Goal: Check status: Check status

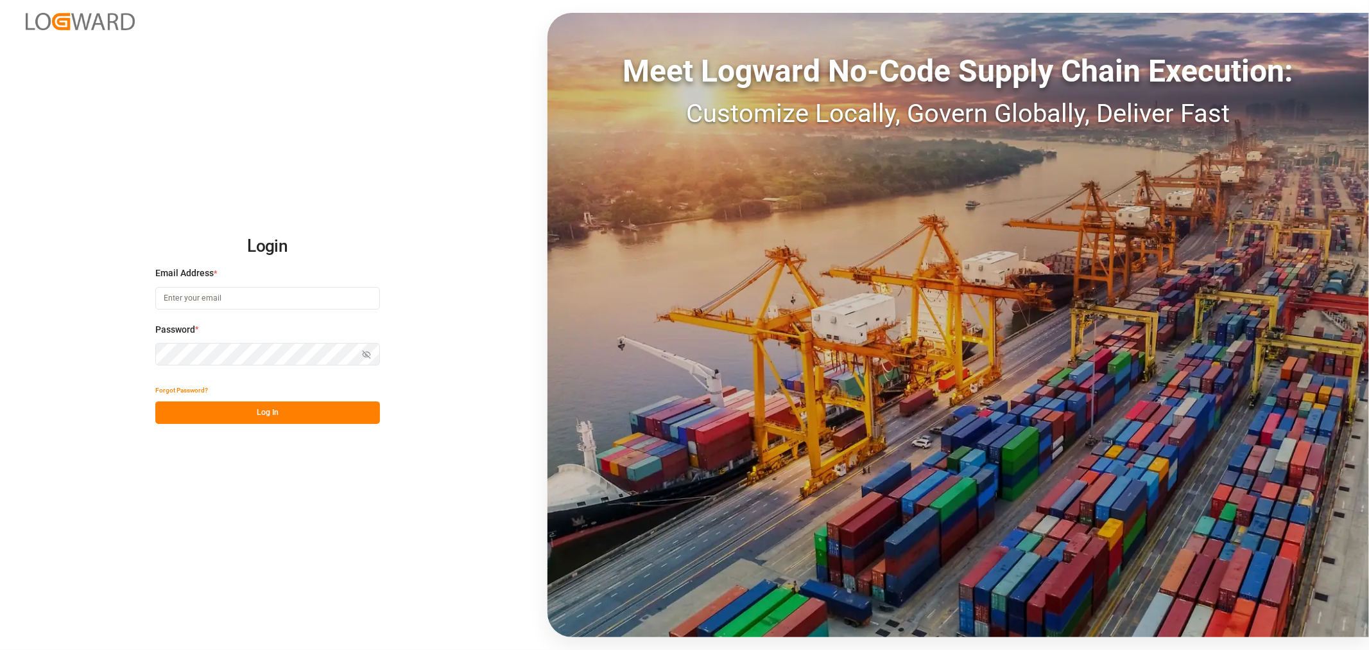
type input "[PERSON_NAME][EMAIL_ADDRESS][PERSON_NAME][DOMAIN_NAME]"
click at [238, 419] on button "Log In" at bounding box center [267, 412] width 225 height 22
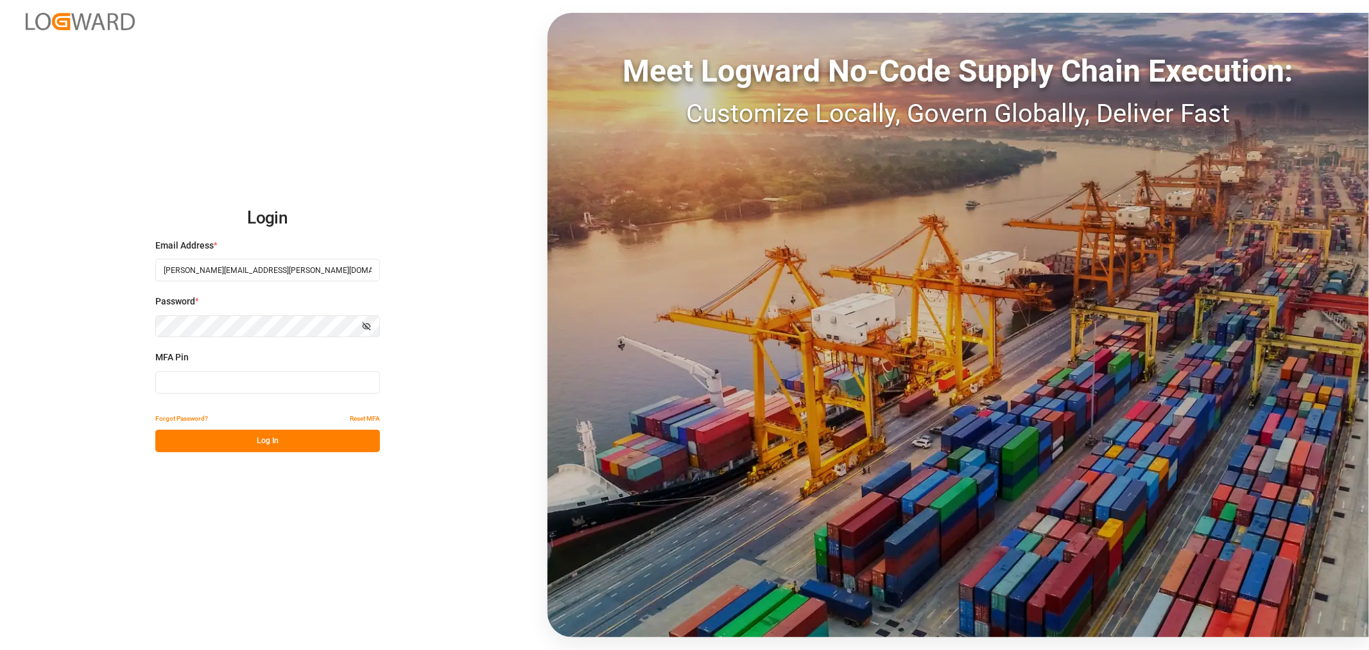
click at [228, 379] on input at bounding box center [267, 382] width 225 height 22
type input "336989"
click at [254, 433] on button "Log In" at bounding box center [267, 440] width 225 height 22
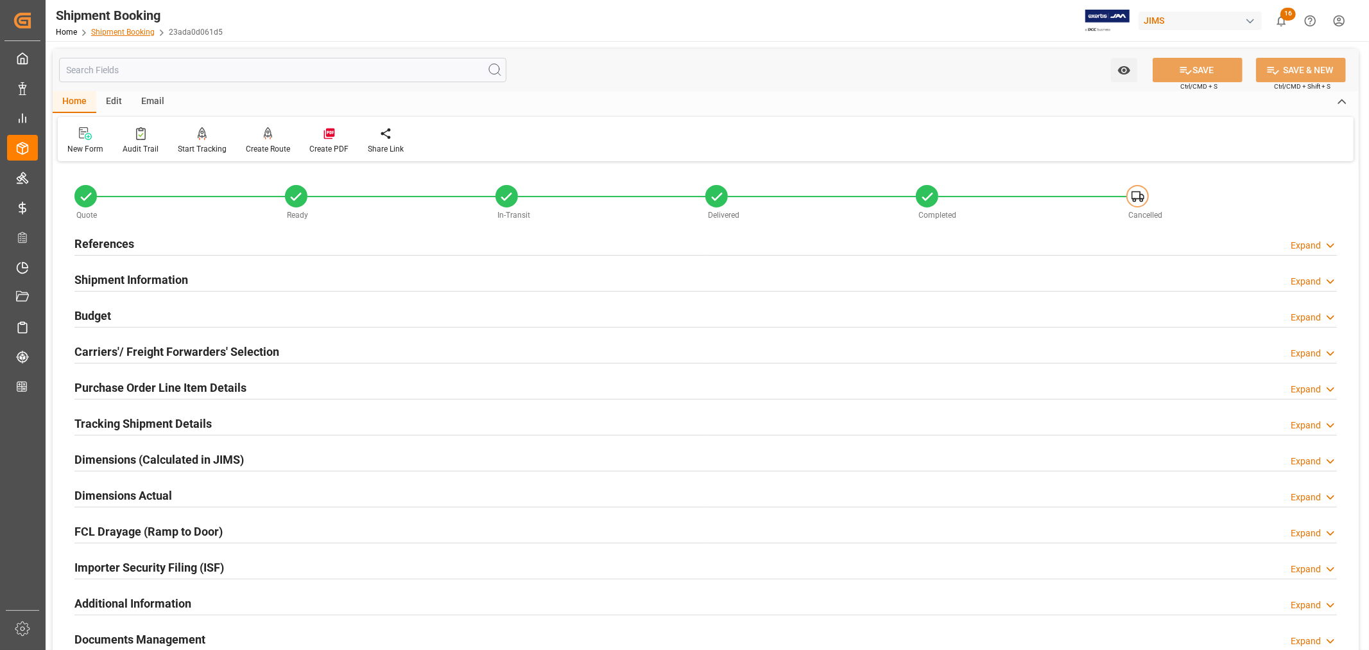
click at [130, 32] on link "Shipment Booking" at bounding box center [123, 32] width 64 height 9
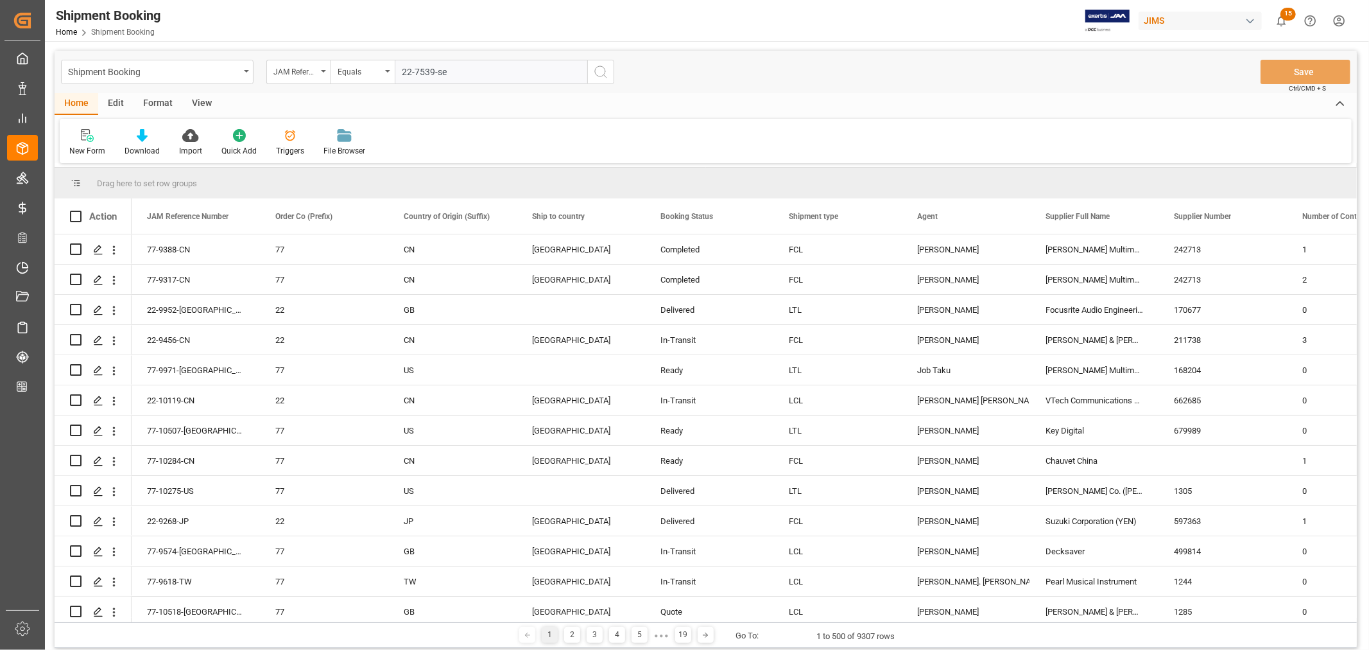
type input "22-7539-se"
click at [601, 74] on icon "search button" at bounding box center [600, 71] width 15 height 15
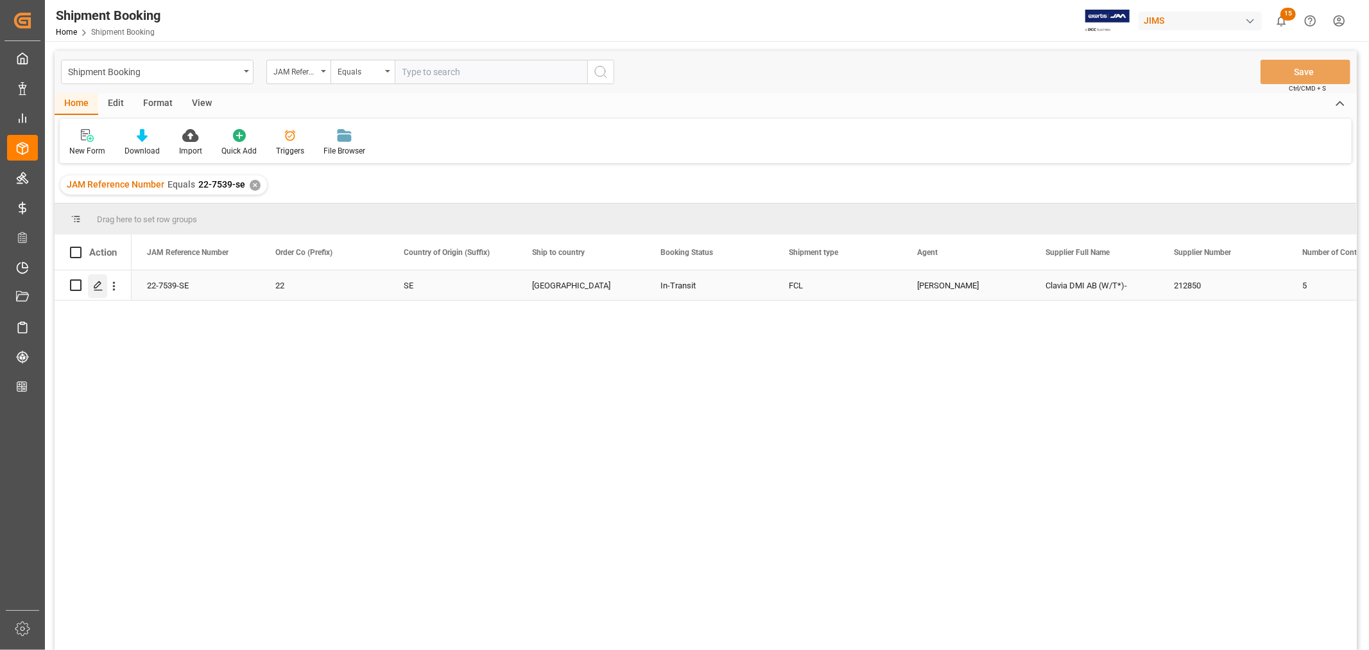
click at [97, 290] on line "Press SPACE to select this row." at bounding box center [98, 290] width 8 height 0
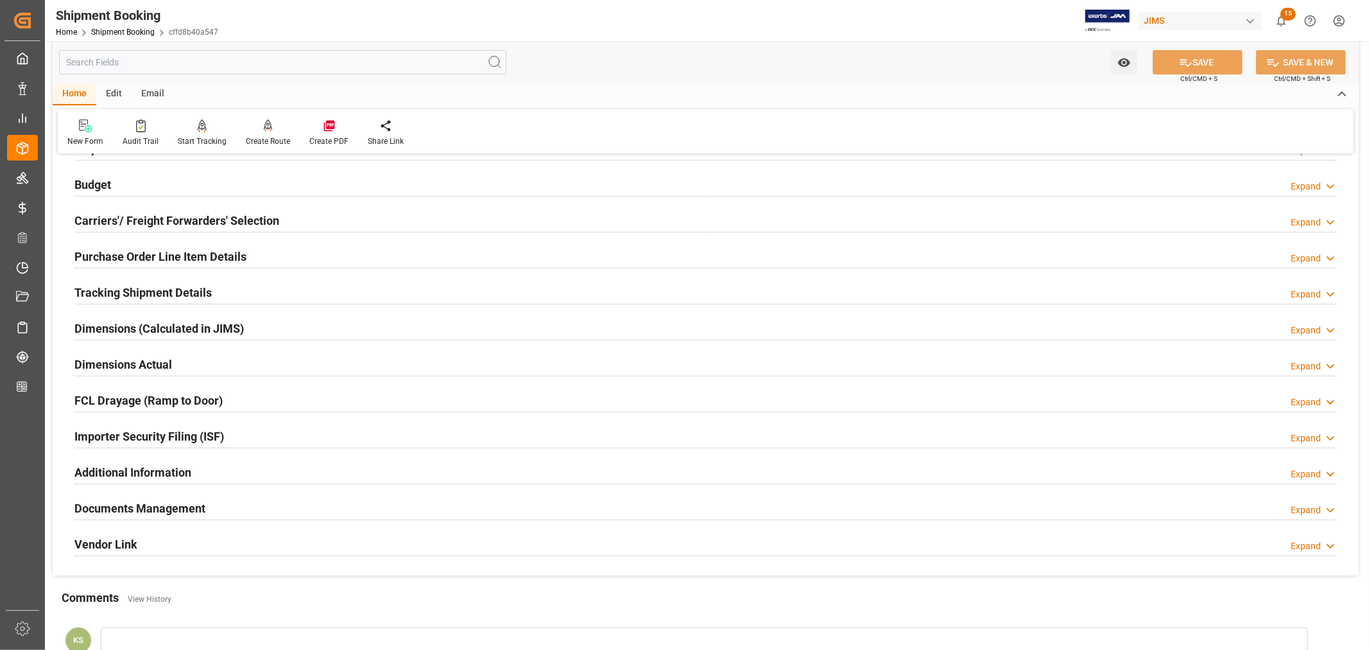
scroll to position [143, 0]
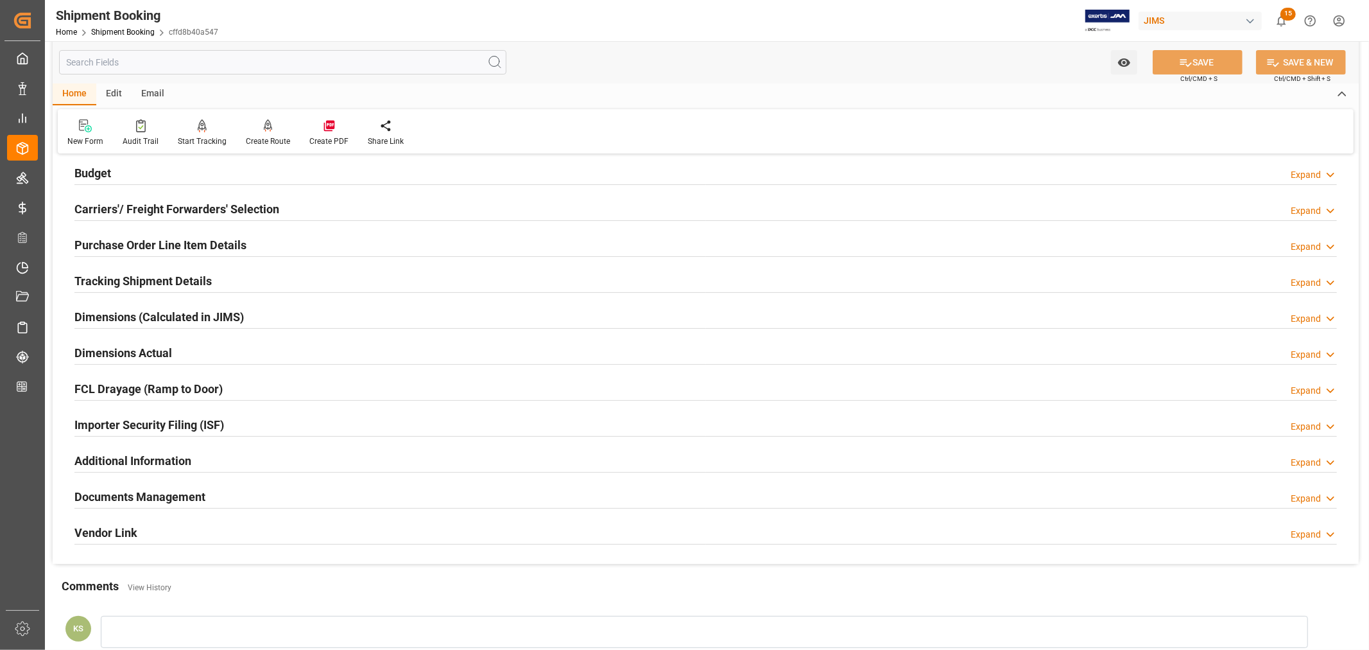
click at [164, 280] on h2 "Tracking Shipment Details" at bounding box center [142, 280] width 137 height 17
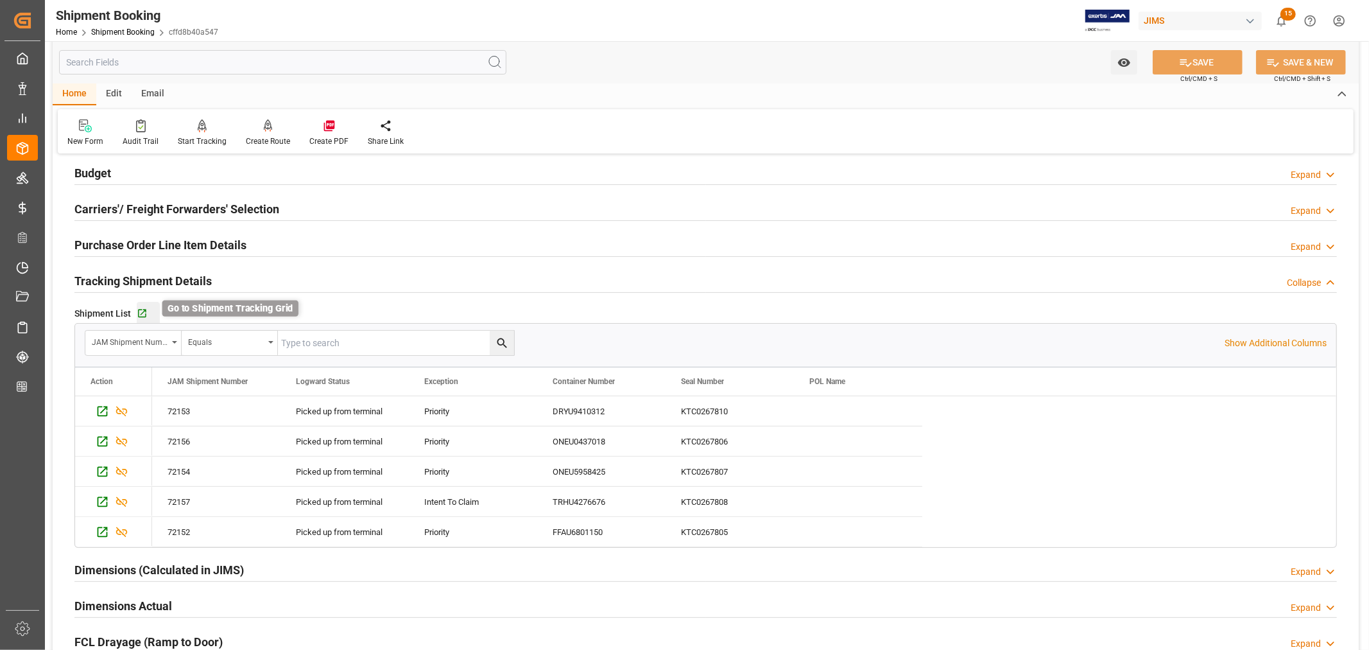
click at [144, 309] on icon "button" at bounding box center [142, 313] width 8 height 8
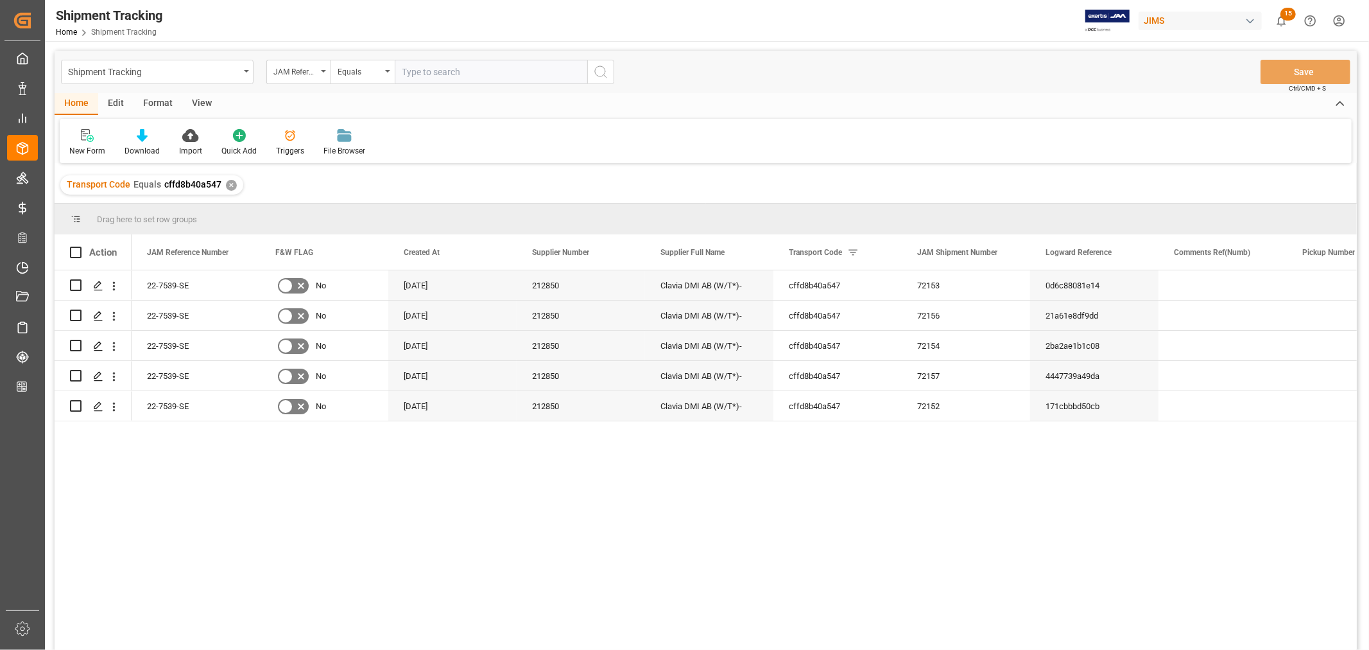
click at [193, 100] on div "View" at bounding box center [201, 104] width 39 height 22
click at [90, 140] on div at bounding box center [81, 134] width 25 height 13
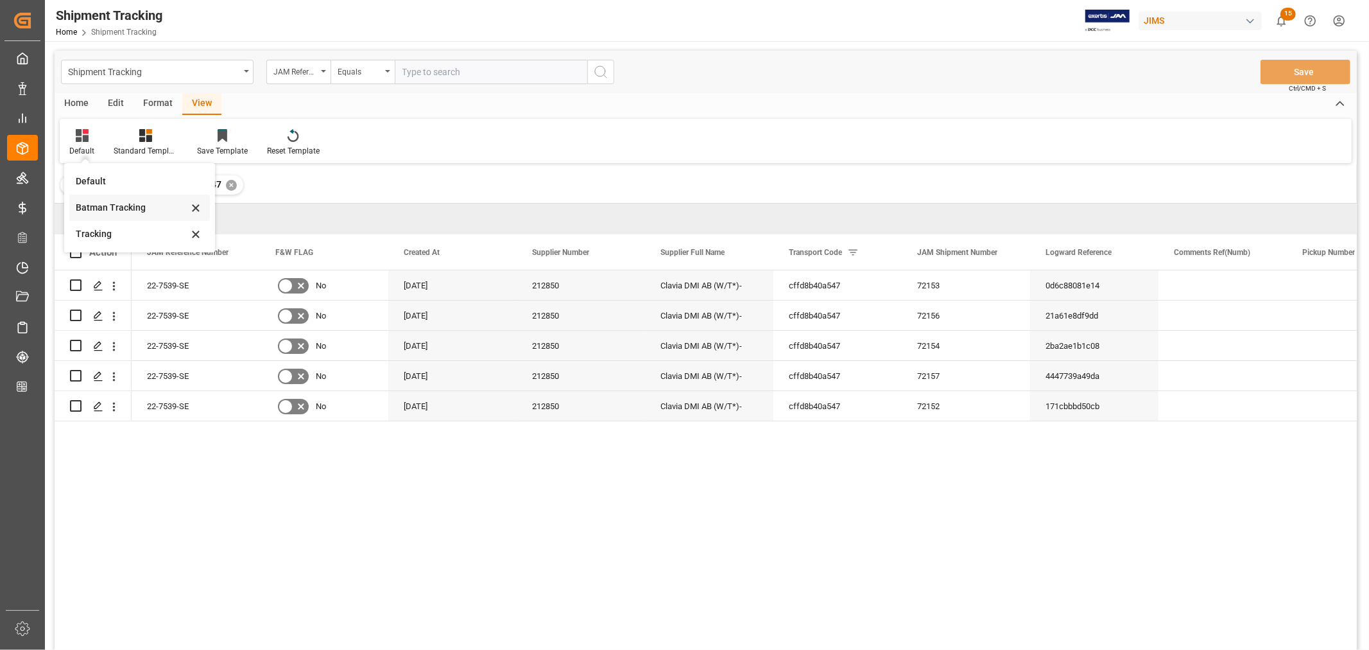
click at [111, 209] on div "Batman Tracking" at bounding box center [132, 207] width 112 height 13
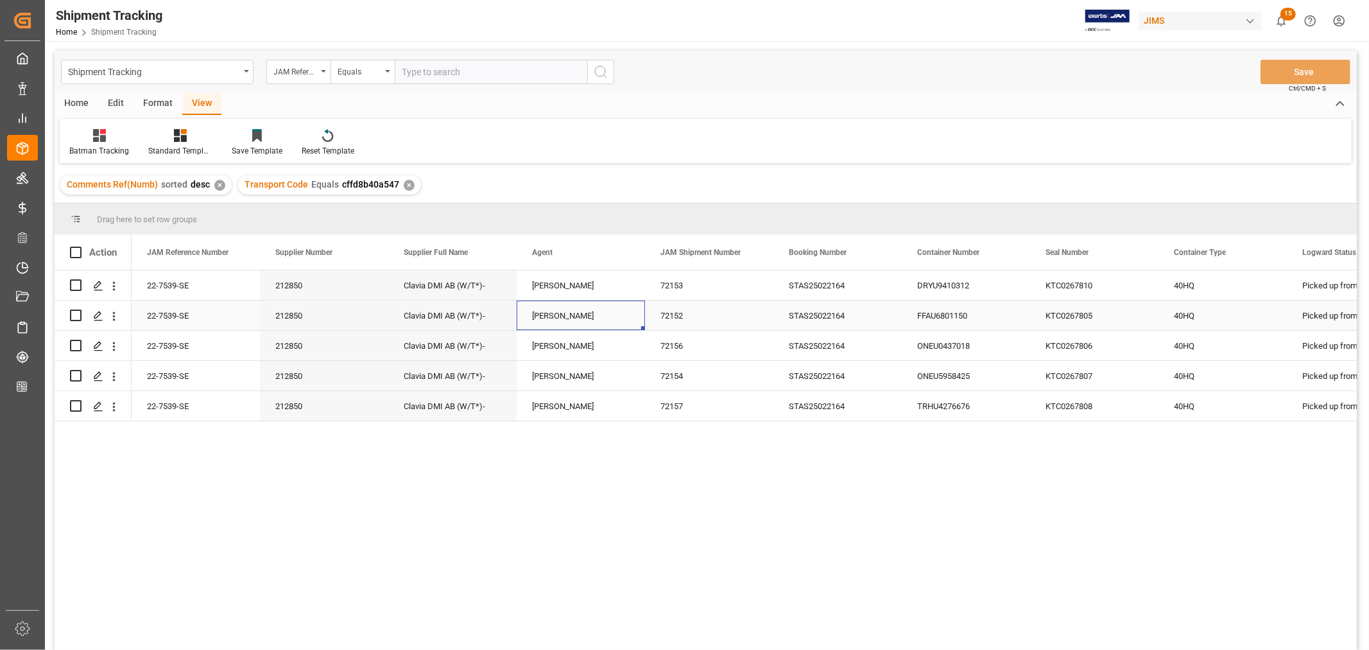
click at [609, 312] on div "[PERSON_NAME]" at bounding box center [581, 316] width 98 height 30
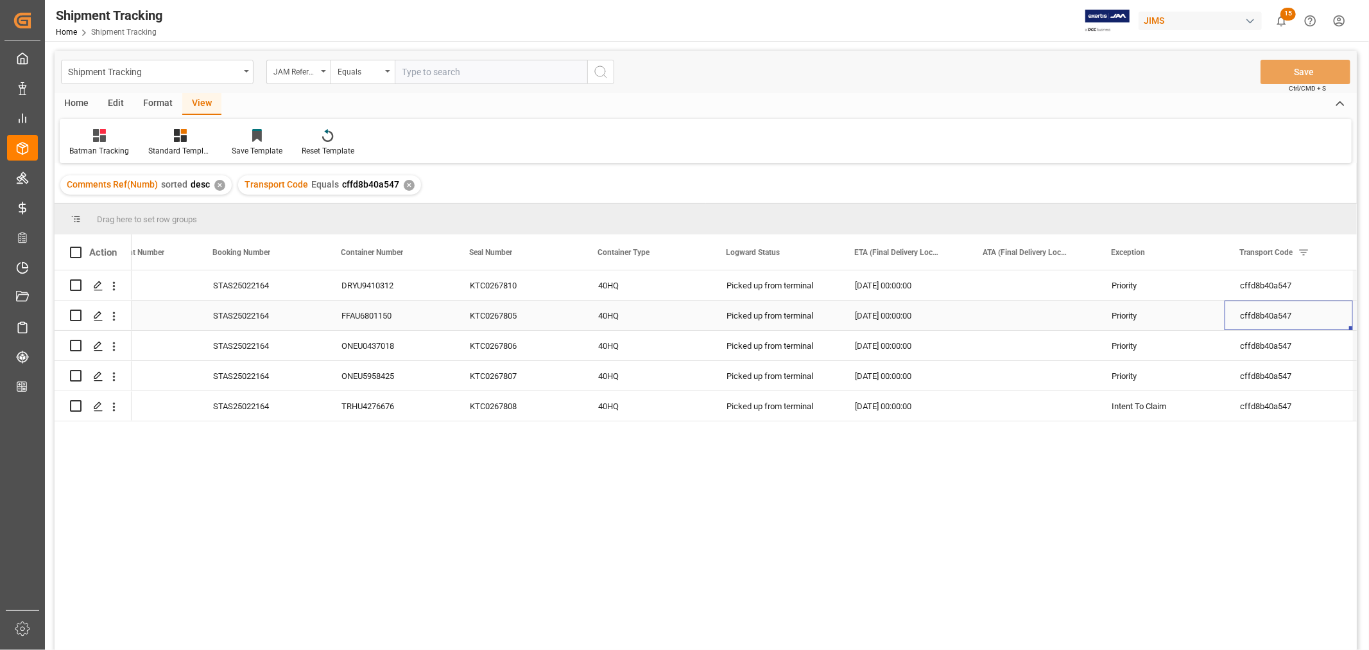
scroll to position [0, 704]
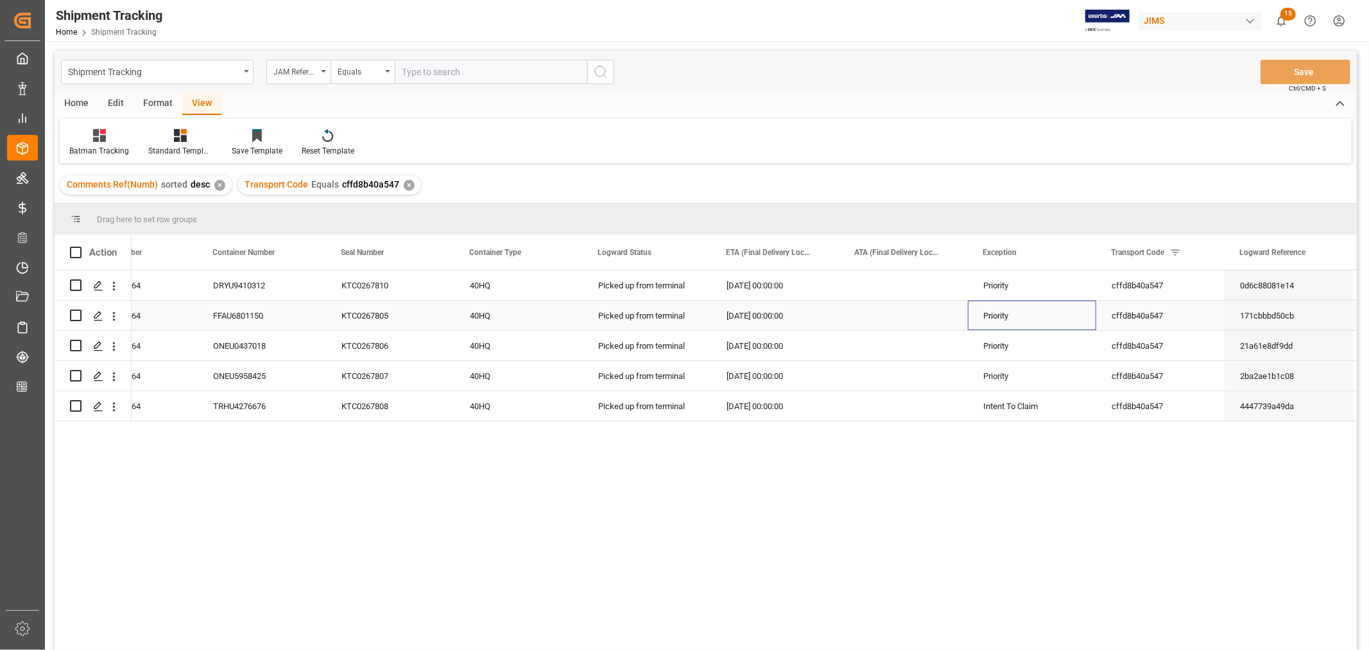
click at [1024, 309] on div "Priority" at bounding box center [1032, 316] width 98 height 30
click at [1032, 313] on div "Priority" at bounding box center [1032, 316] width 98 height 30
click at [1073, 322] on icon "open menu" at bounding box center [1072, 323] width 15 height 15
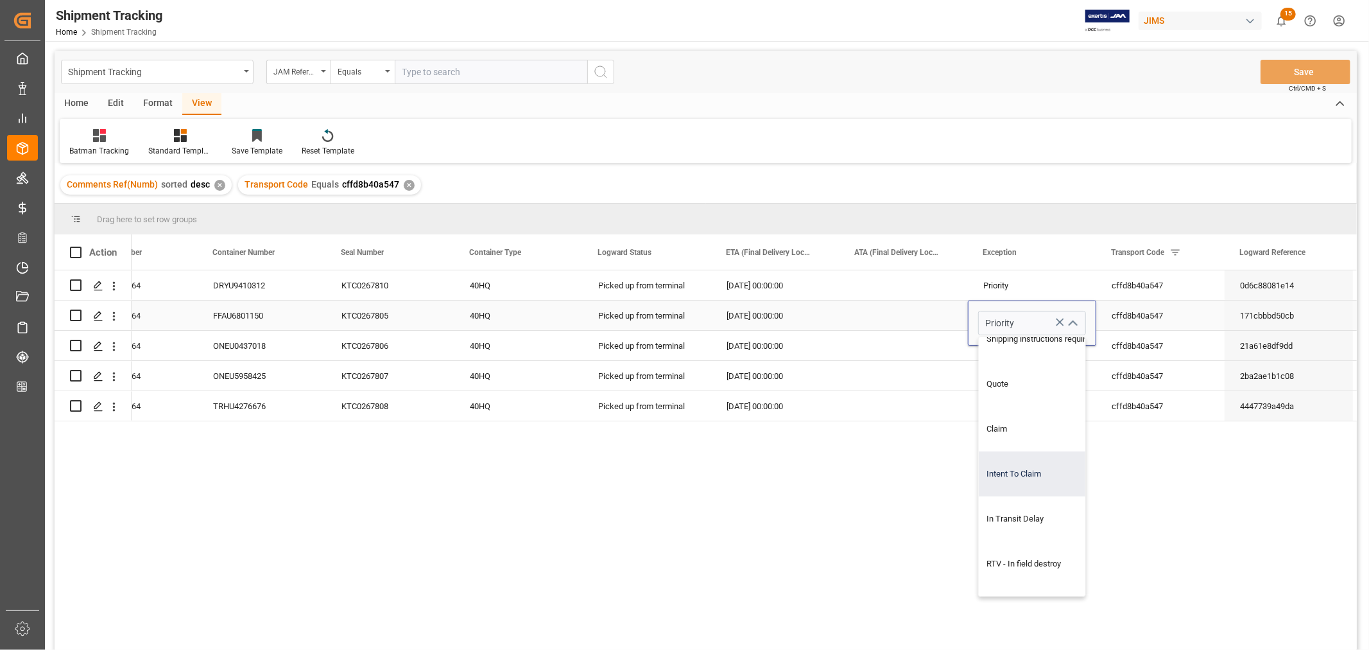
click at [1031, 465] on div "Intent To Claim" at bounding box center [1040, 473] width 123 height 45
type input "Intent To Claim"
click at [916, 310] on div "Press SPACE to select this row." at bounding box center [904, 315] width 128 height 30
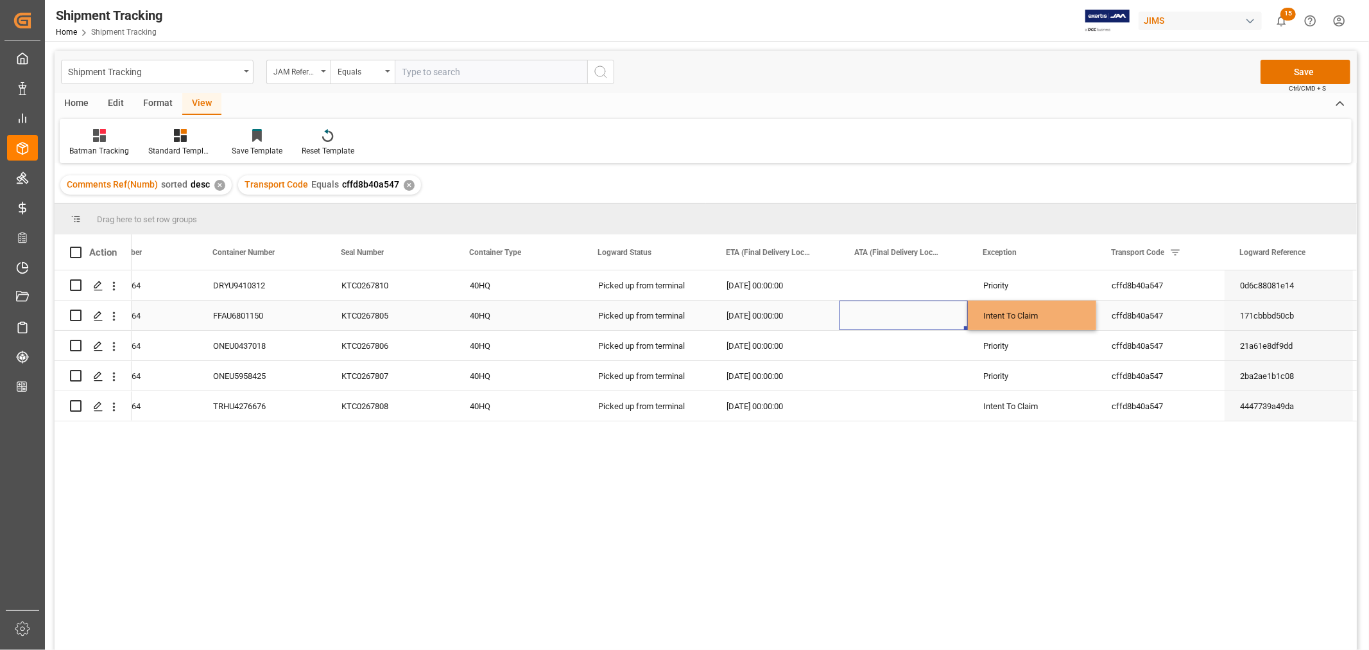
click at [1041, 308] on div "Intent To Claim" at bounding box center [1032, 316] width 98 height 30
drag, startPoint x: 1093, startPoint y: 328, endPoint x: 1088, endPoint y: 348, distance: 20.6
click at [1051, 376] on div "Priority" at bounding box center [1032, 376] width 98 height 30
click at [1300, 76] on button "Save" at bounding box center [1306, 72] width 90 height 24
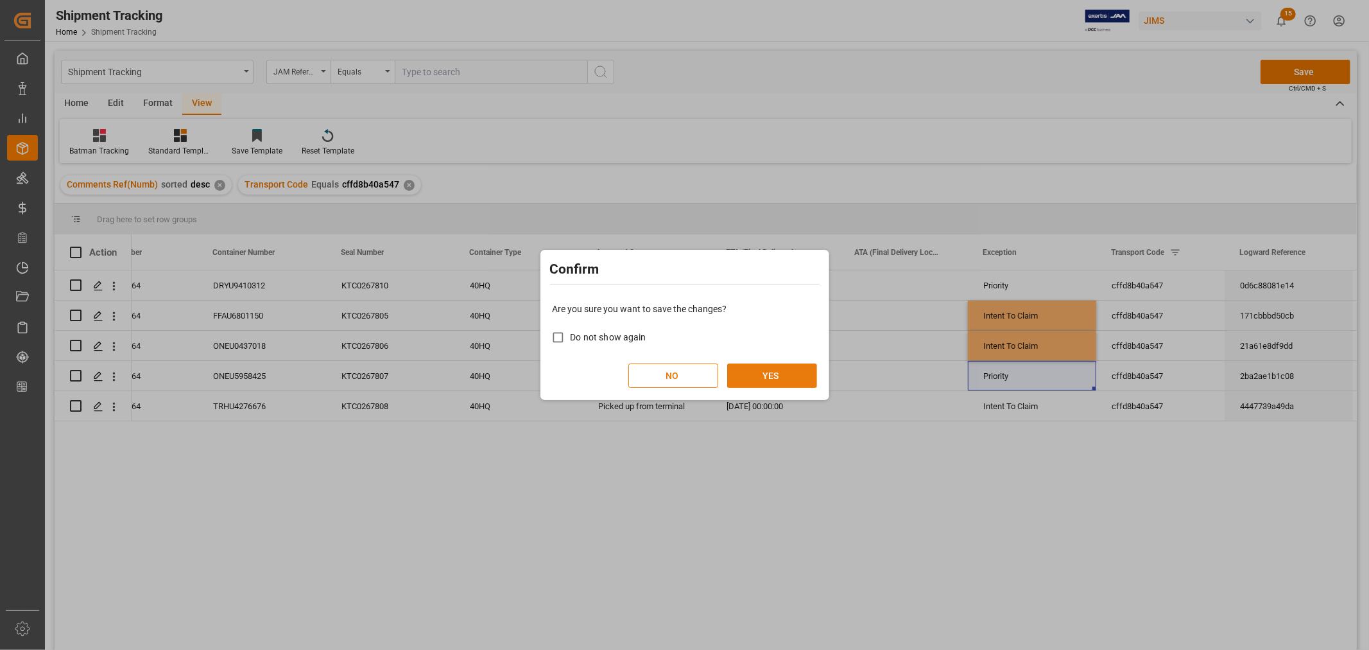
click at [771, 376] on button "YES" at bounding box center [772, 375] width 90 height 24
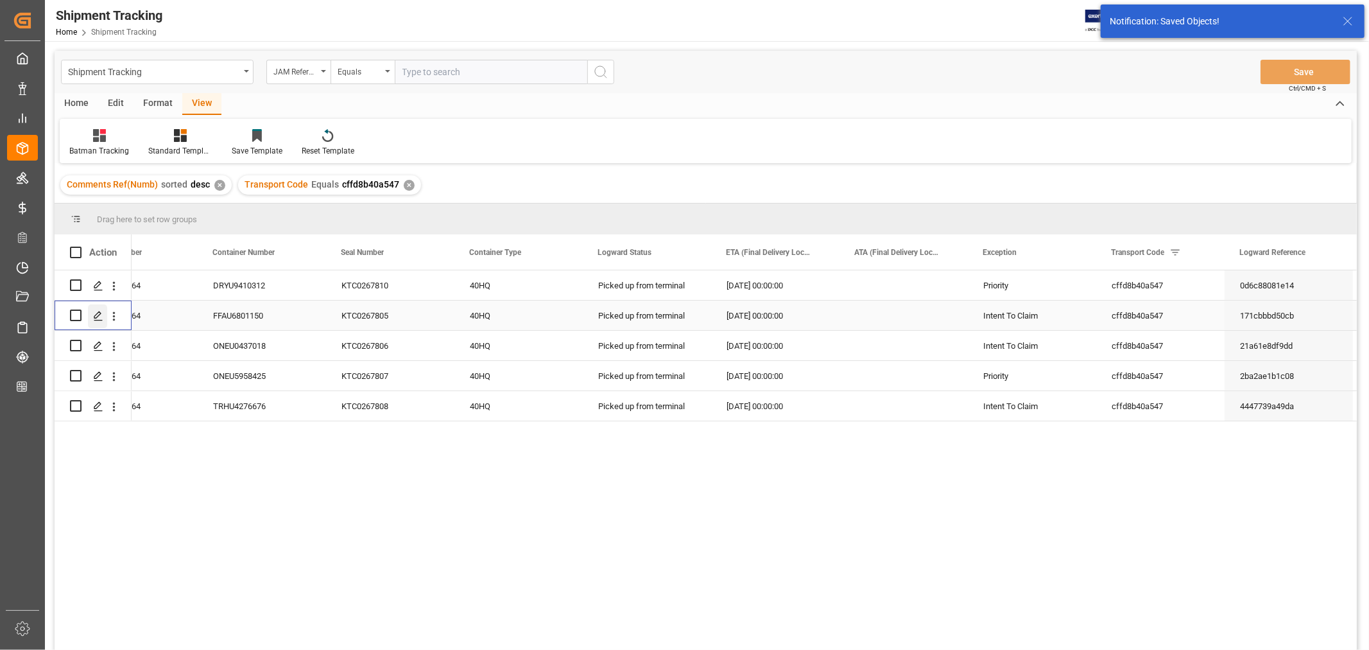
click at [97, 313] on polygon "Press SPACE to select this row." at bounding box center [97, 314] width 6 height 6
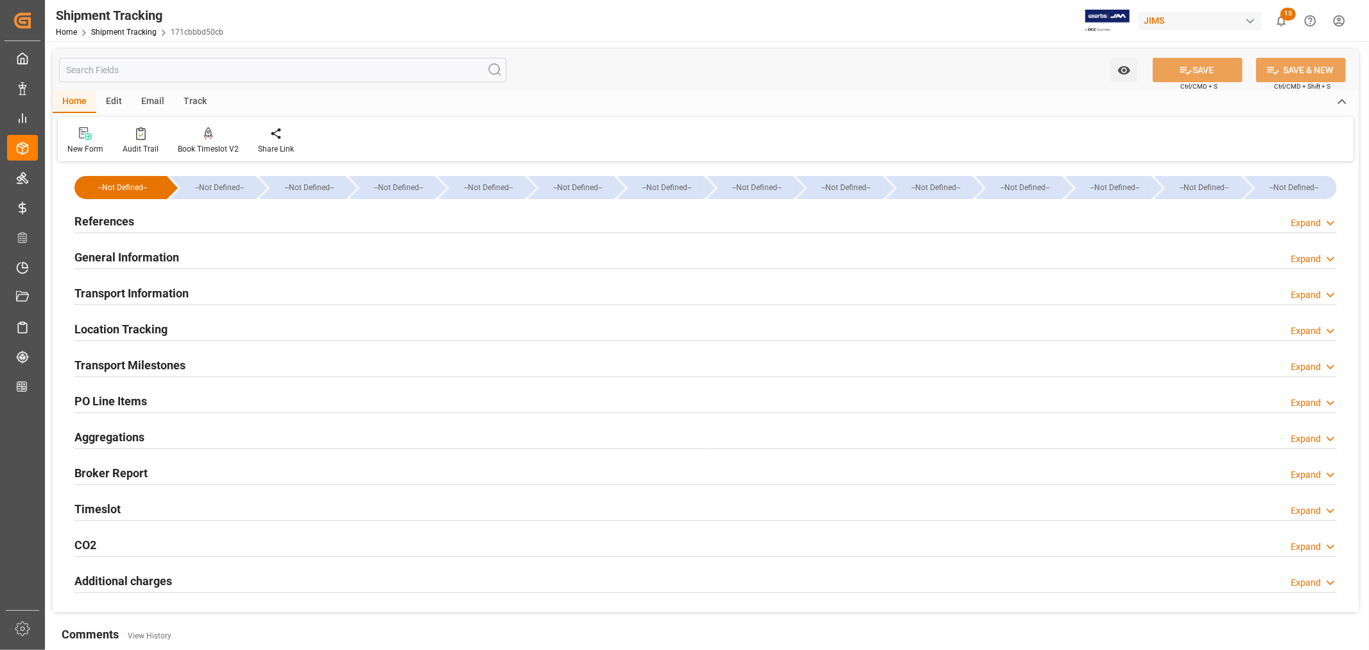
click at [124, 396] on h2 "PO Line Items" at bounding box center [110, 400] width 73 height 17
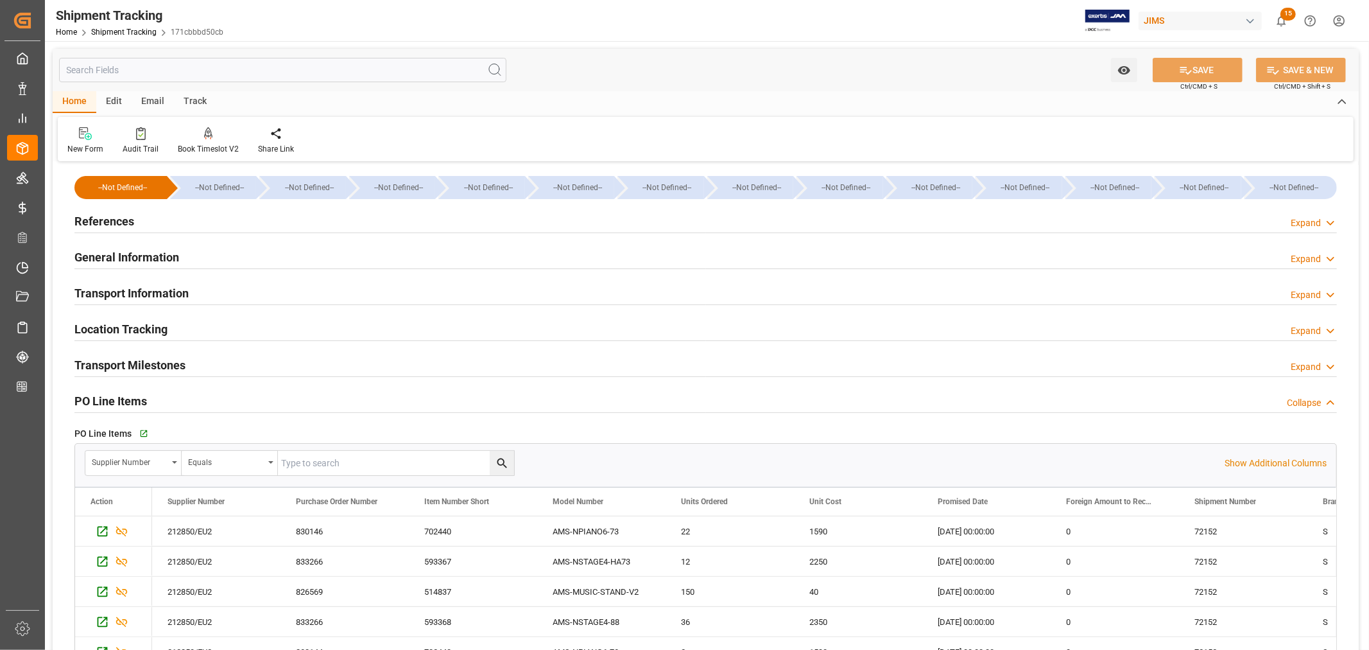
click at [171, 290] on h2 "Transport Information" at bounding box center [131, 292] width 114 height 17
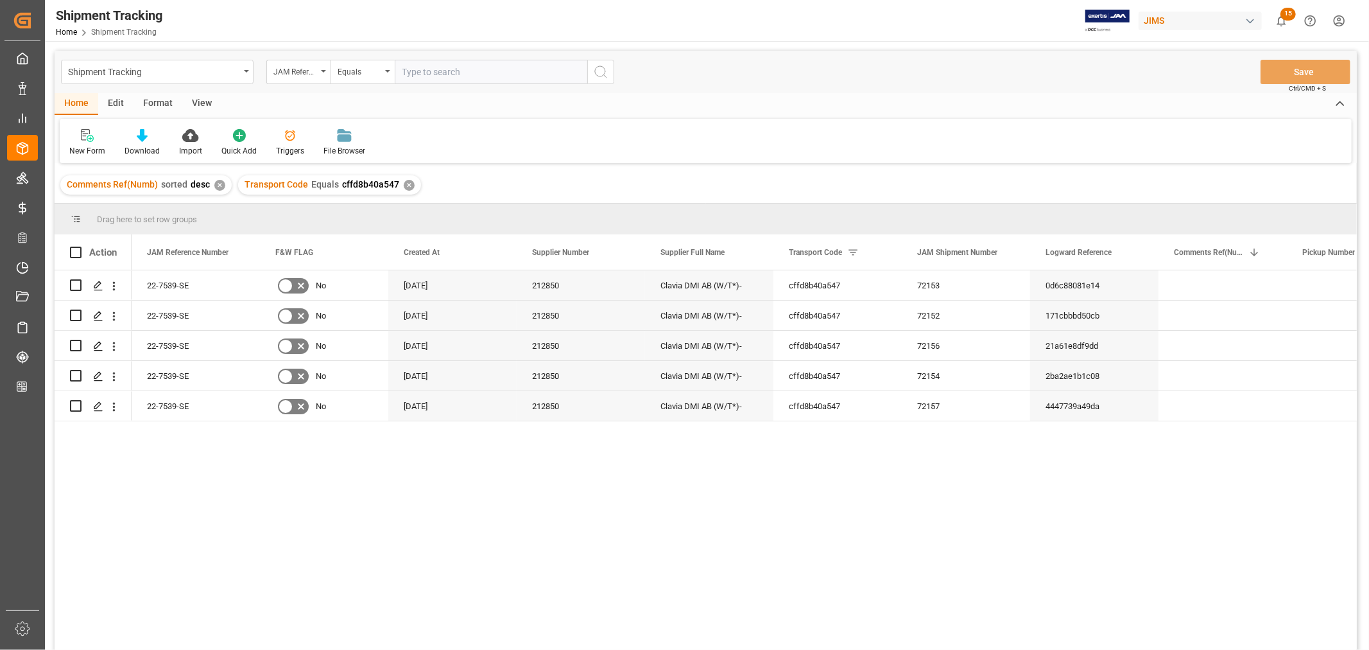
click at [200, 100] on div "View" at bounding box center [201, 104] width 39 height 22
click at [85, 145] on div "Default" at bounding box center [81, 151] width 25 height 12
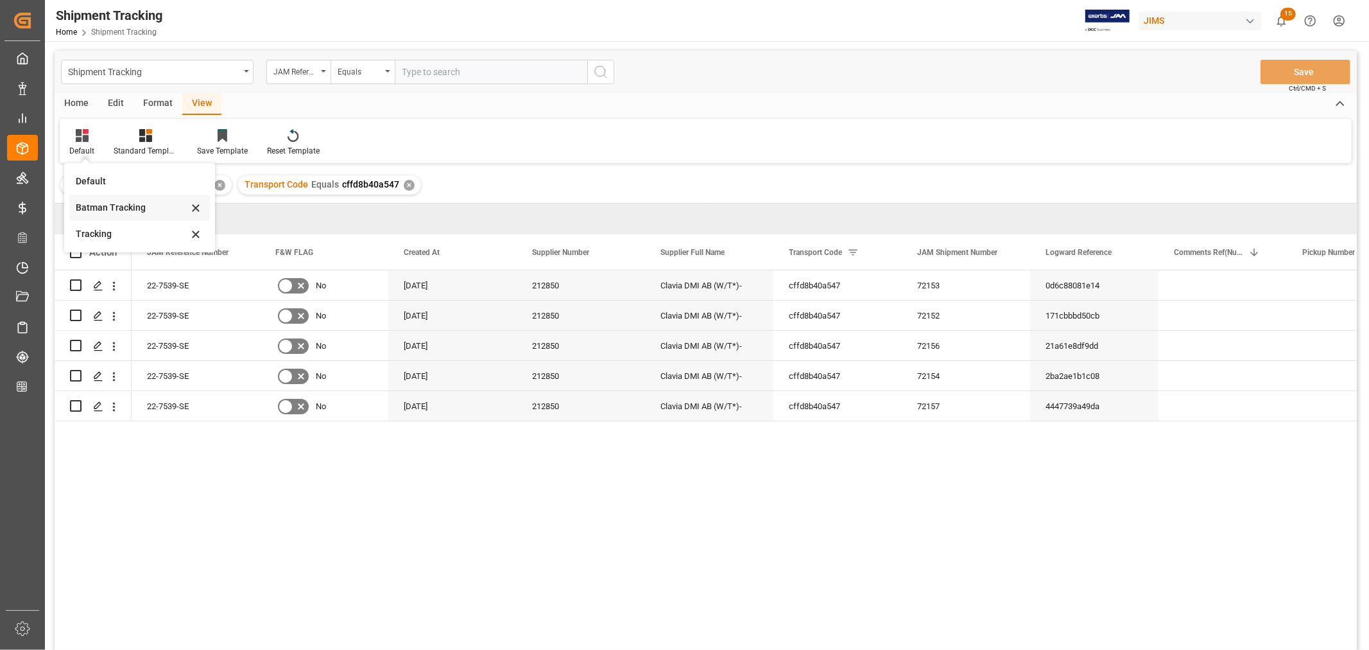
click at [99, 203] on div "Batman Tracking" at bounding box center [132, 207] width 112 height 13
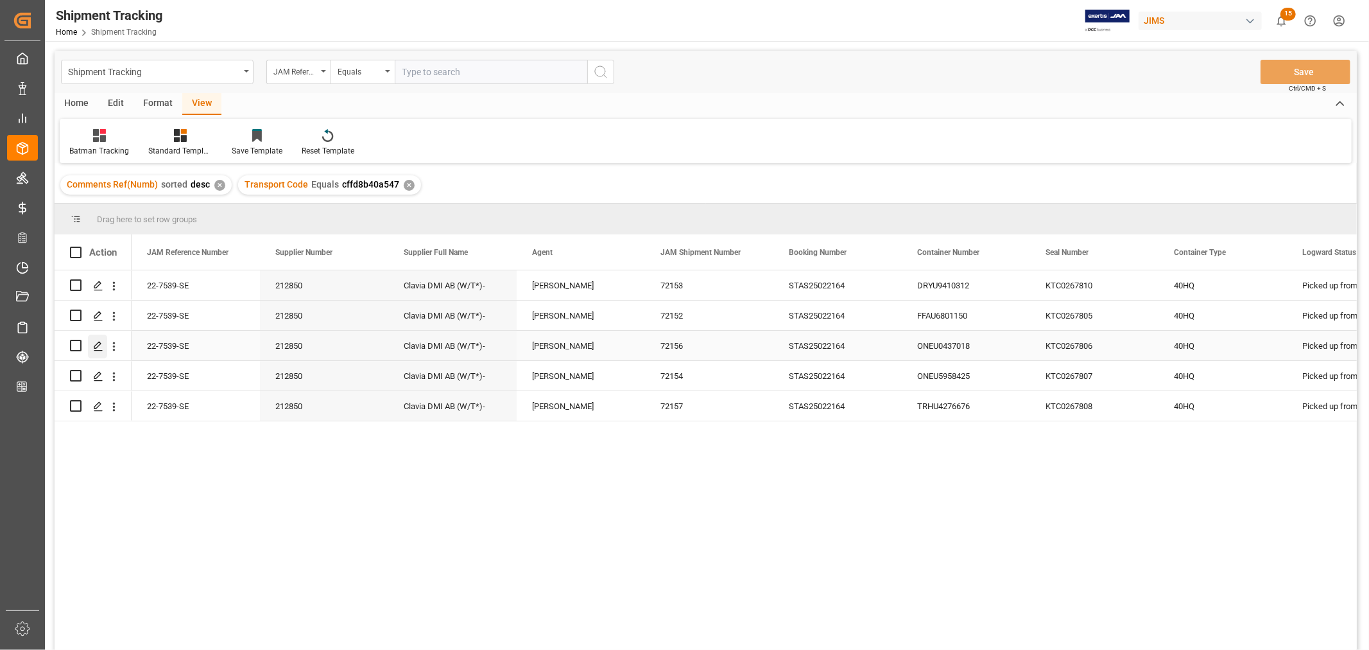
click at [97, 345] on icon "Press SPACE to select this row." at bounding box center [98, 346] width 10 height 10
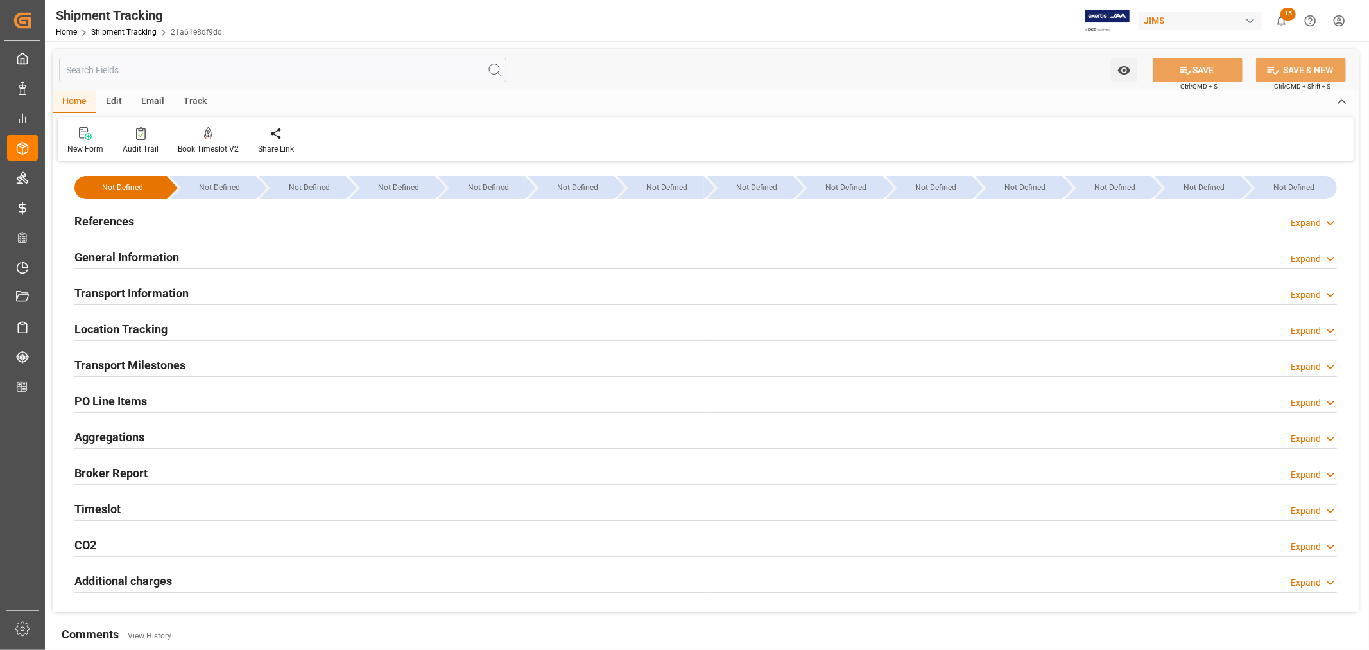
click at [122, 398] on h2 "PO Line Items" at bounding box center [110, 400] width 73 height 17
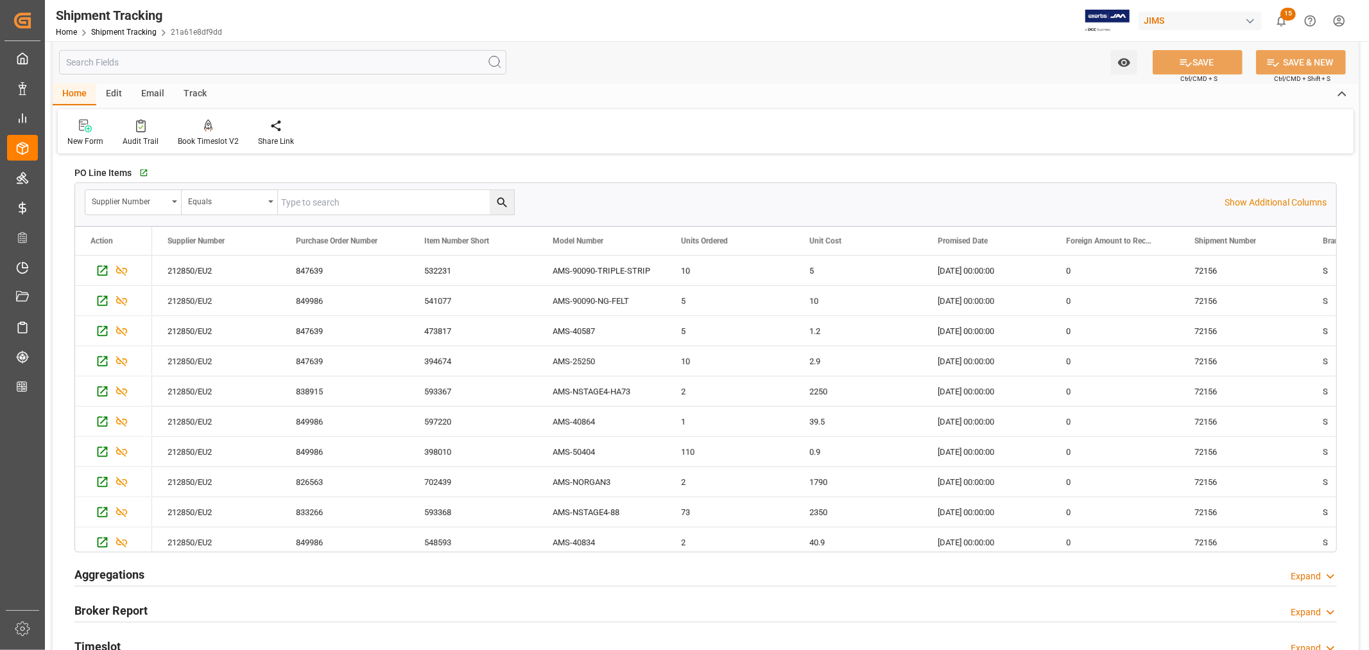
scroll to position [285, 0]
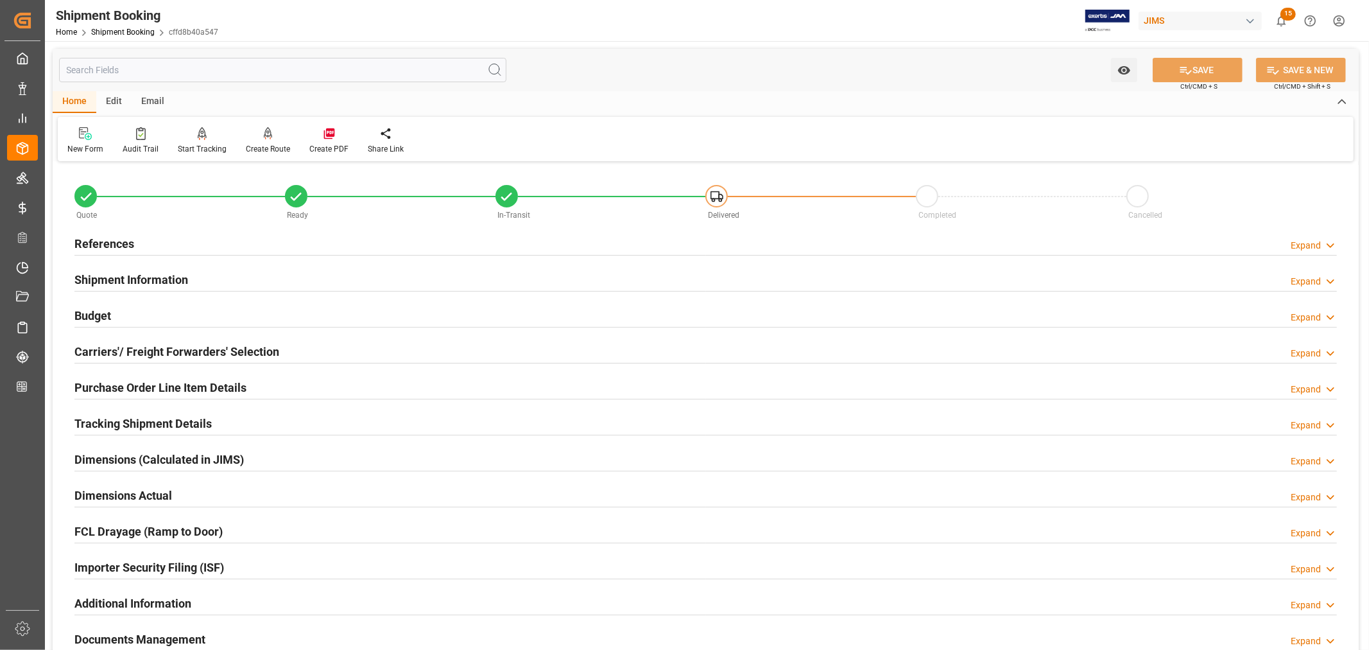
click at [143, 415] on h2 "Tracking Shipment Details" at bounding box center [142, 423] width 137 height 17
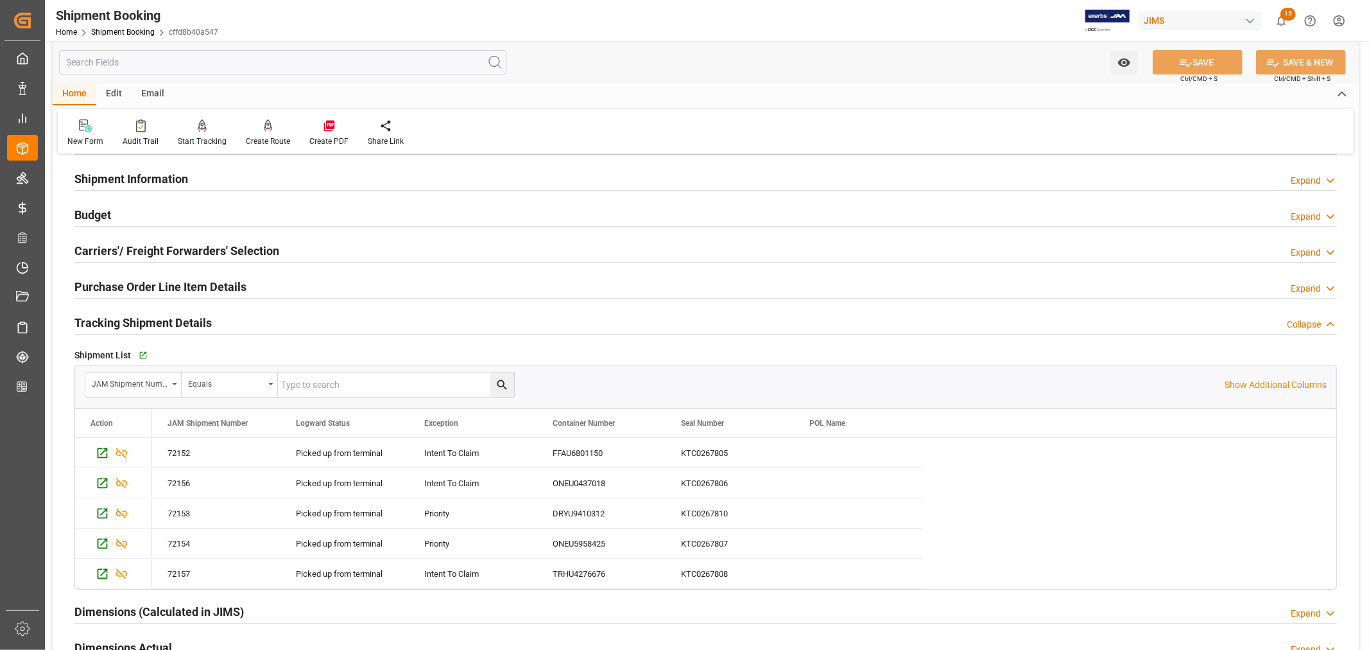
scroll to position [214, 0]
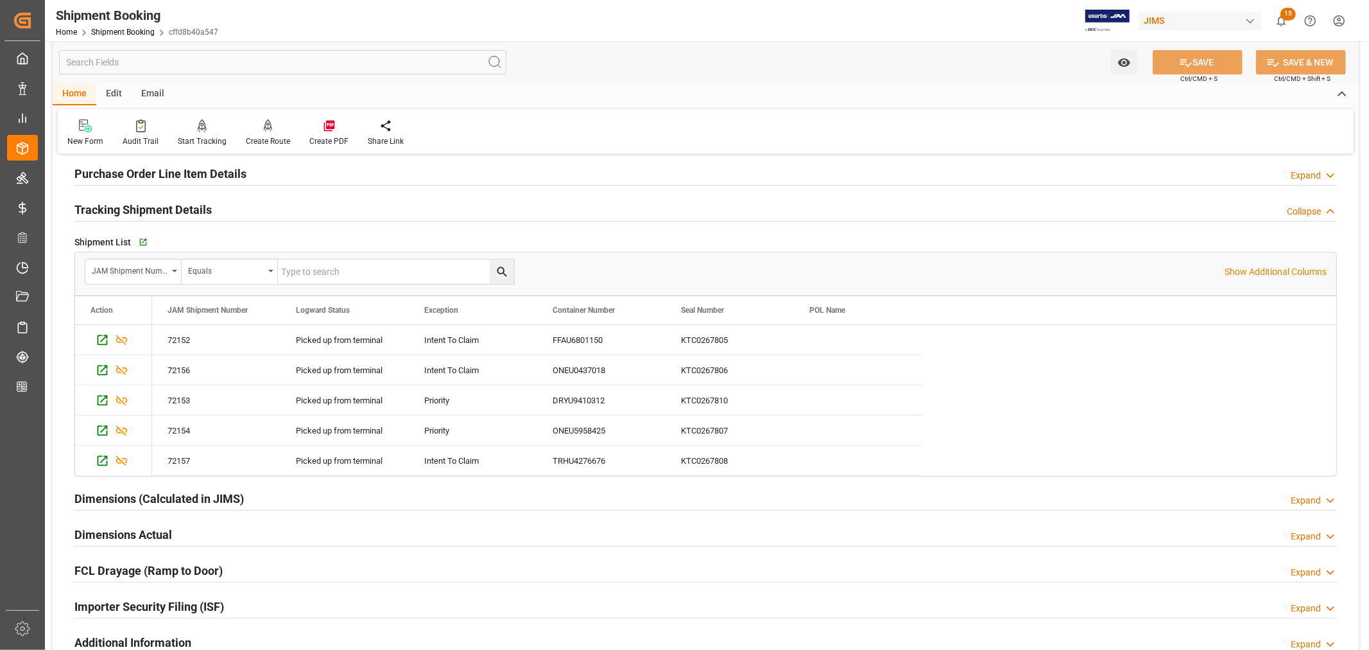
click at [202, 209] on h2 "Tracking Shipment Details" at bounding box center [142, 209] width 137 height 17
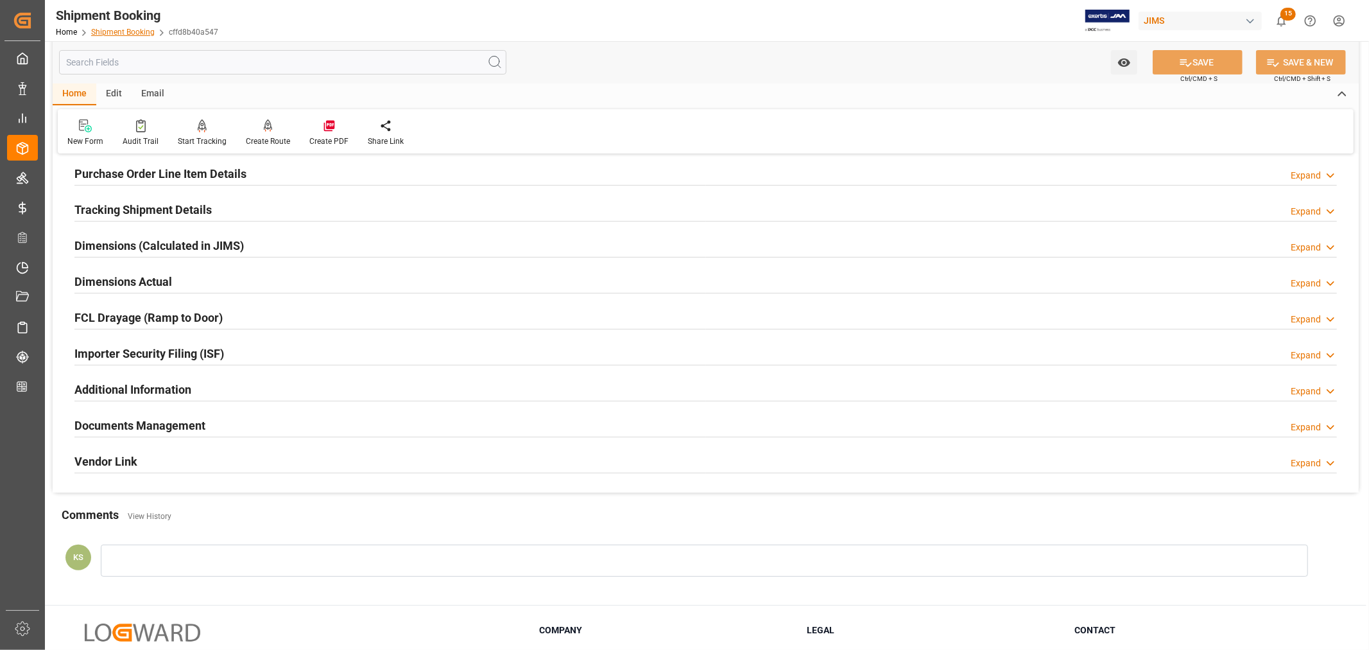
click at [123, 28] on link "Shipment Booking" at bounding box center [123, 32] width 64 height 9
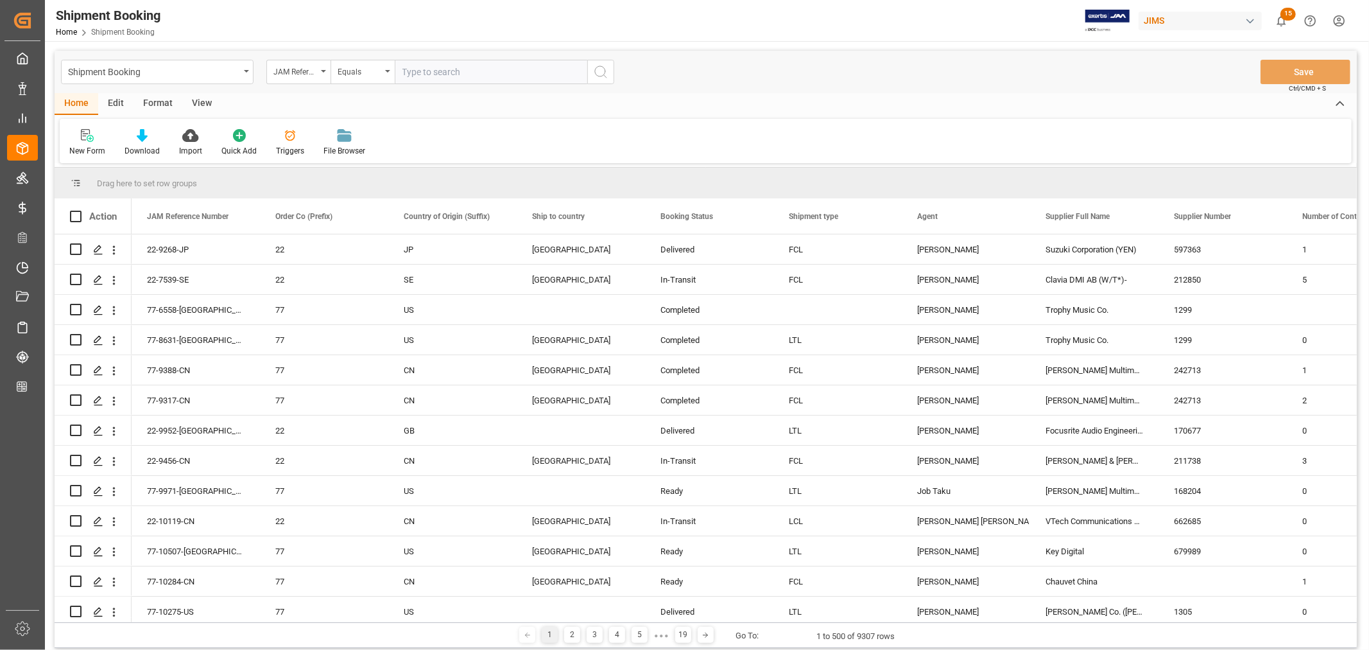
click at [401, 74] on input "text" at bounding box center [491, 72] width 193 height 24
type input "22-10145-my"
click at [601, 68] on icon "search button" at bounding box center [600, 71] width 15 height 15
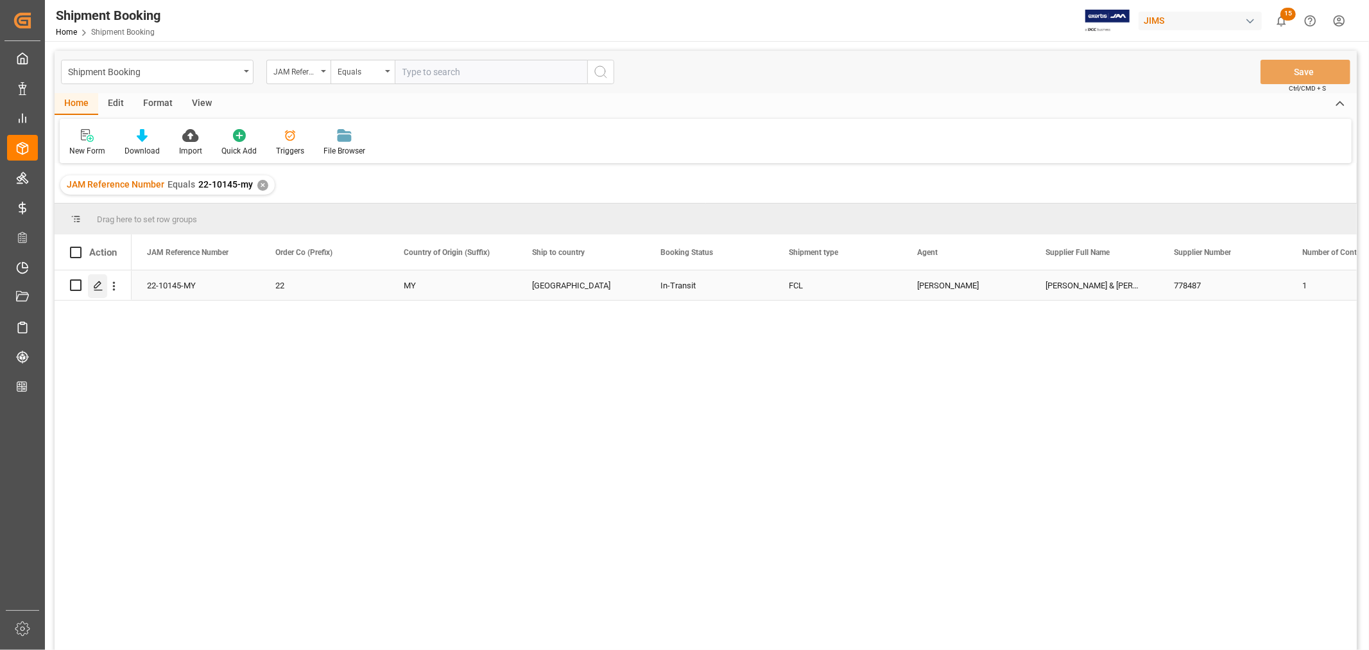
click at [101, 286] on icon "Press SPACE to select this row." at bounding box center [98, 286] width 10 height 10
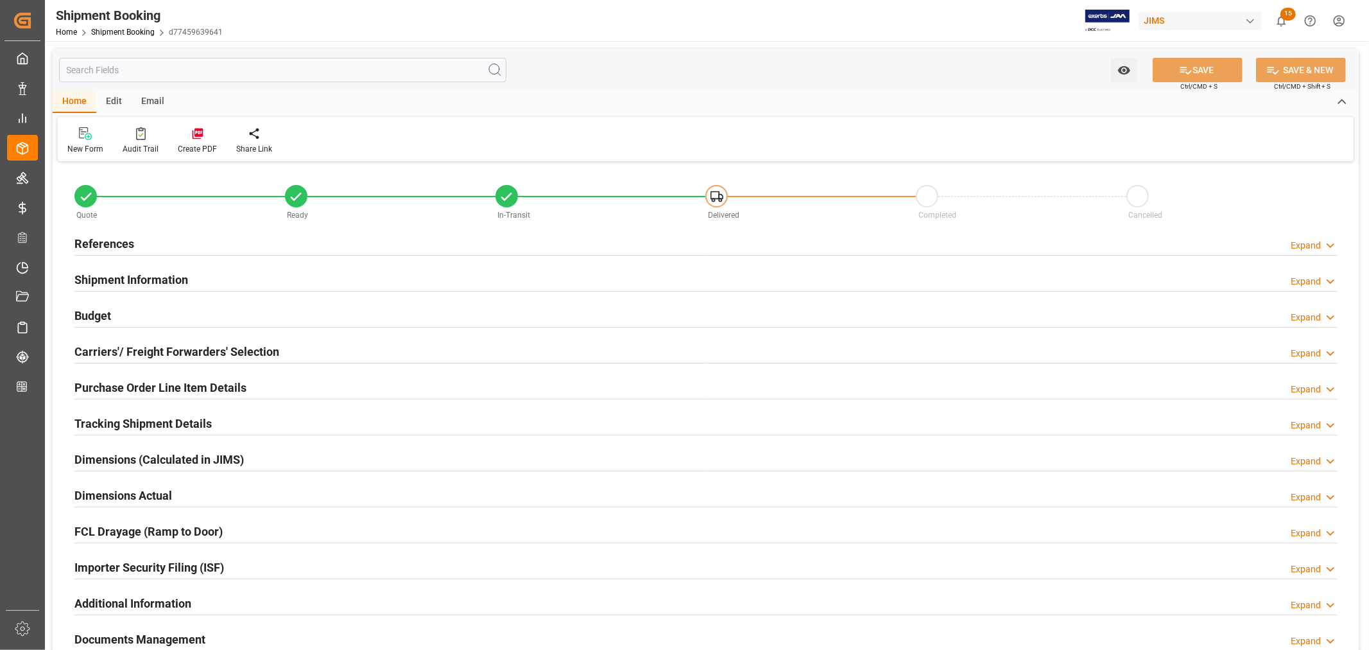
type input "31"
click at [155, 274] on h2 "Shipment Information" at bounding box center [131, 279] width 114 height 17
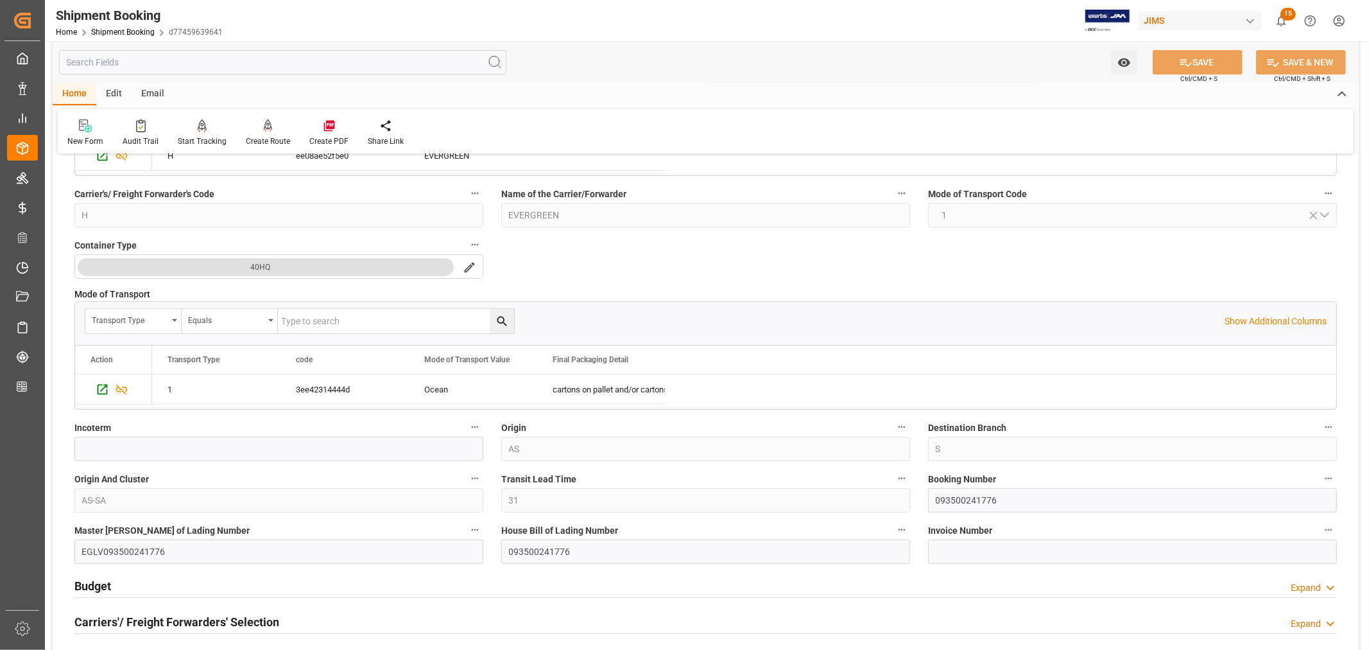
scroll to position [285, 0]
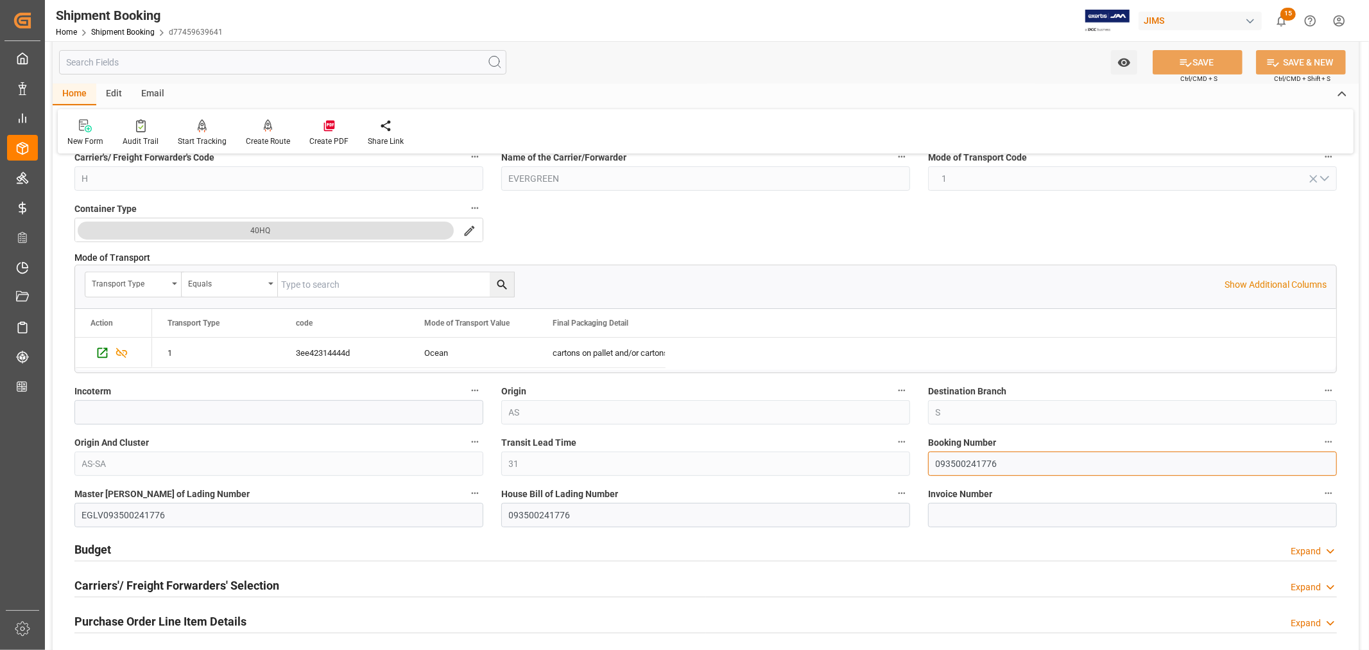
click at [958, 463] on input "093500241776" at bounding box center [1132, 463] width 409 height 24
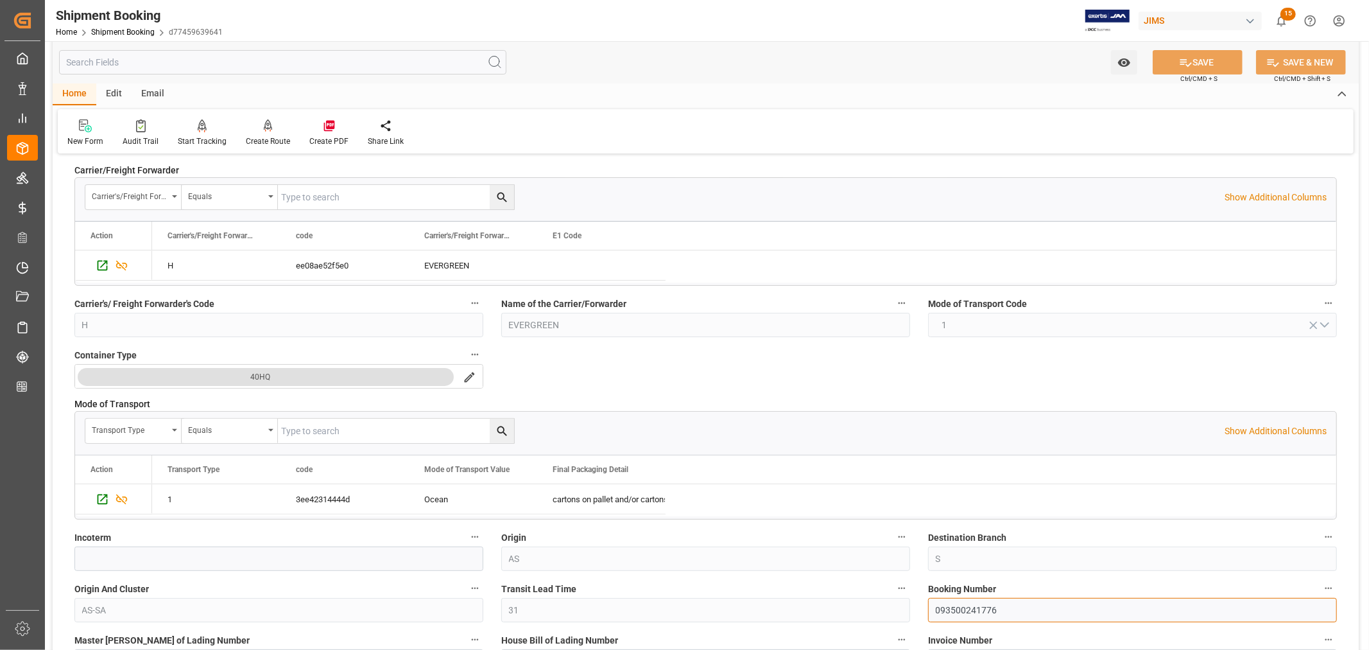
scroll to position [71, 0]
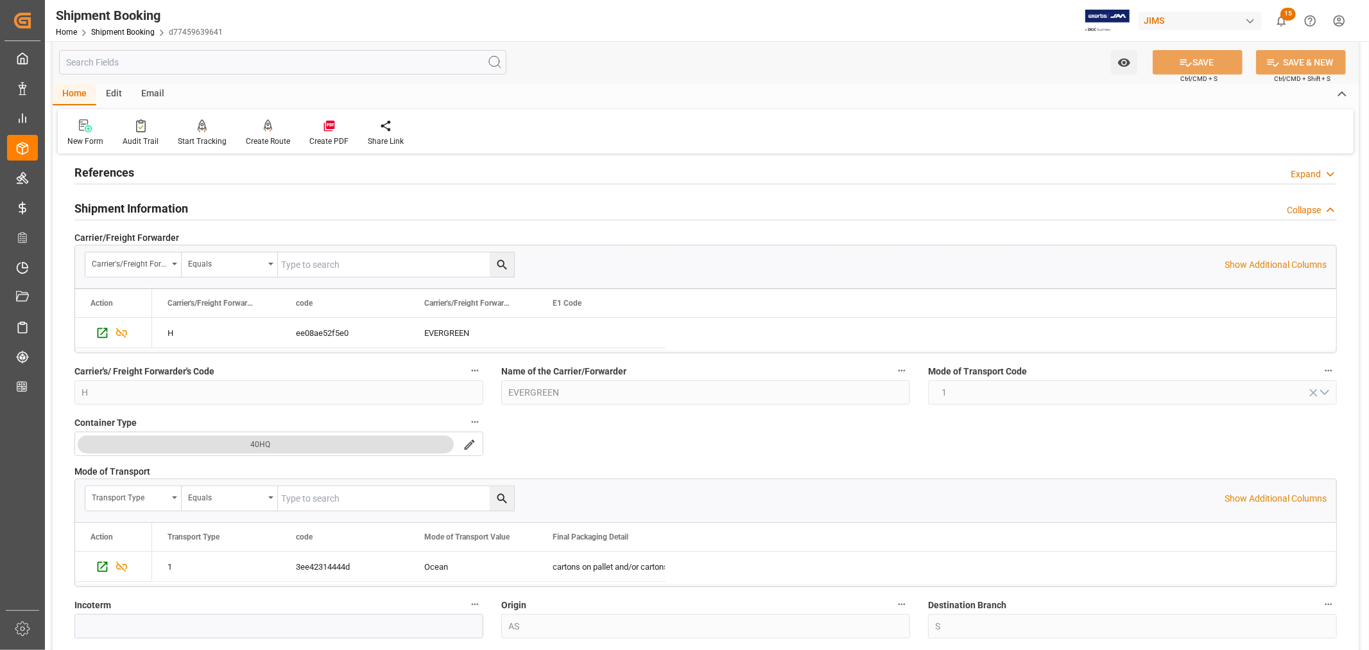
click at [155, 209] on h2 "Shipment Information" at bounding box center [131, 208] width 114 height 17
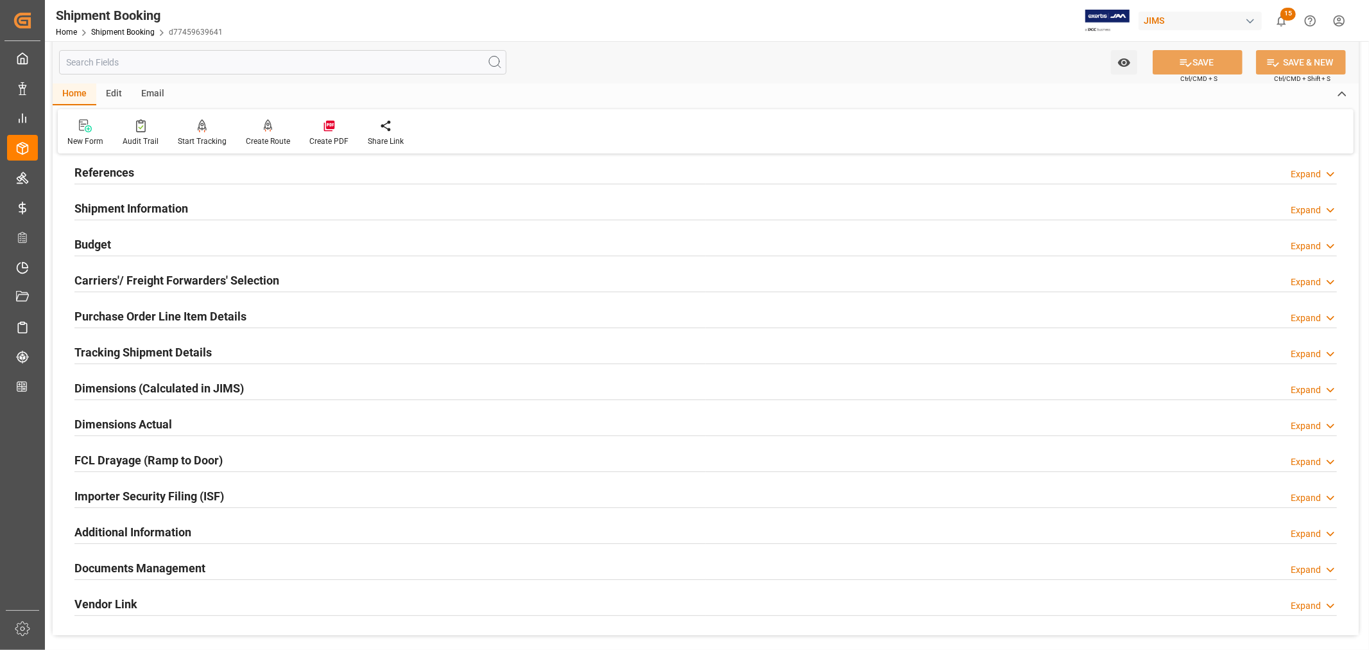
click at [123, 349] on h2 "Tracking Shipment Details" at bounding box center [142, 351] width 137 height 17
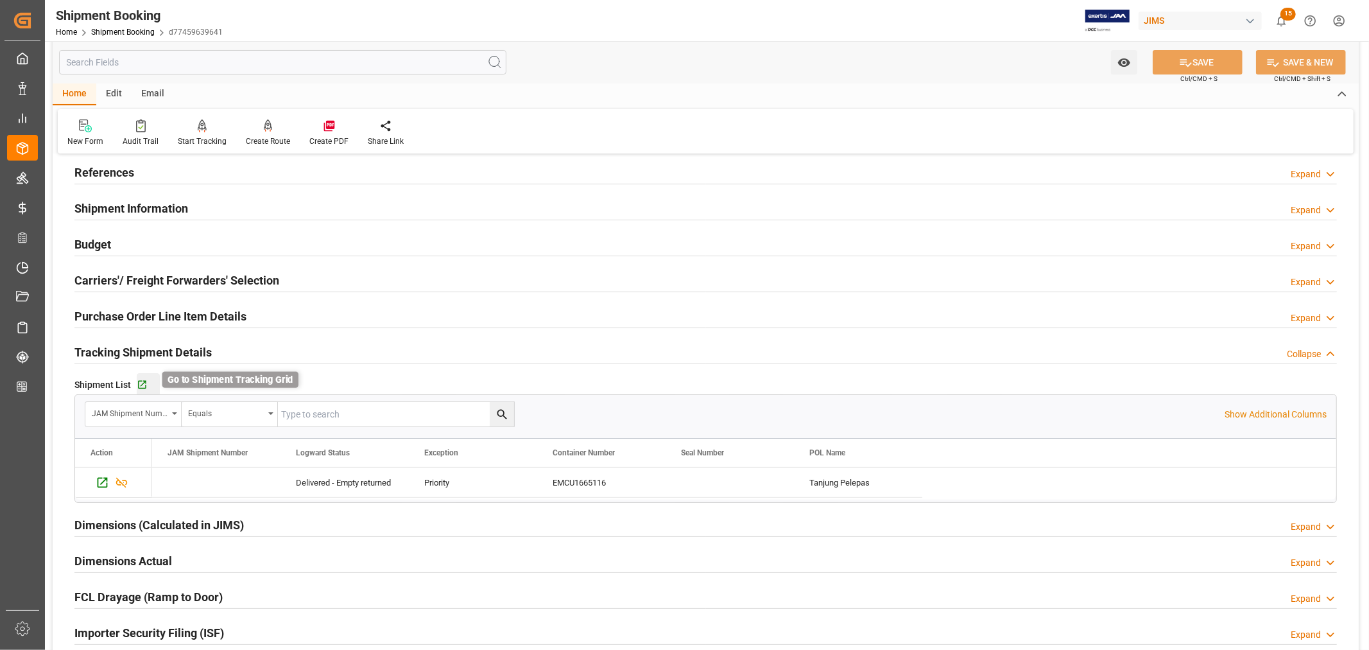
click at [139, 382] on icon "button" at bounding box center [142, 384] width 11 height 11
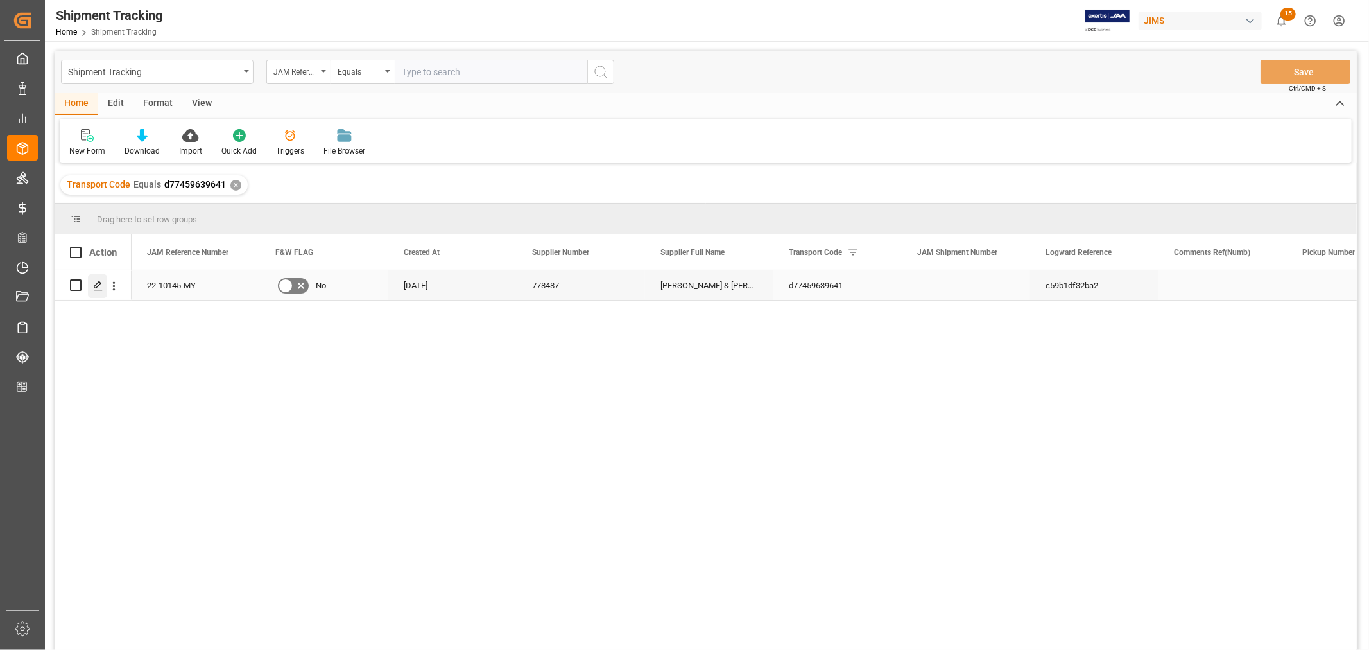
click at [99, 288] on icon "Press SPACE to select this row." at bounding box center [98, 286] width 10 height 10
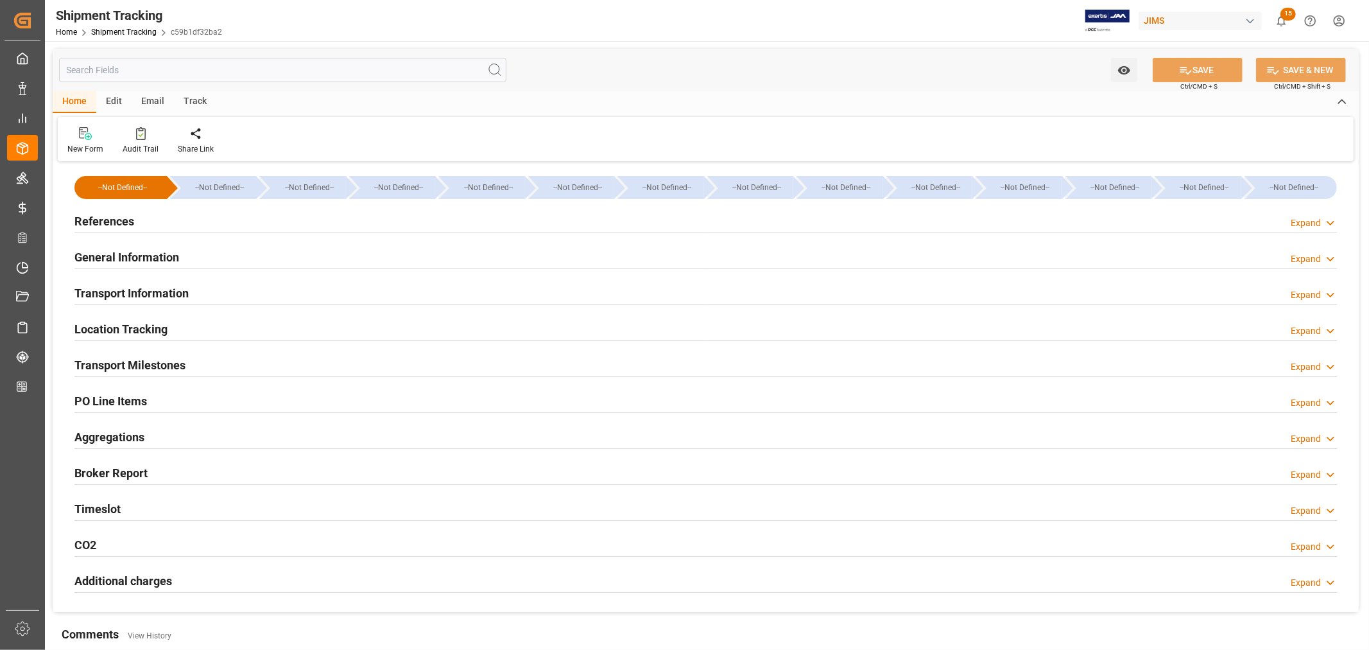
type input "08-01-2025 00:00"
type input "08-02-2025 00:00"
type input "08-02-2025"
type input "08-05-2025"
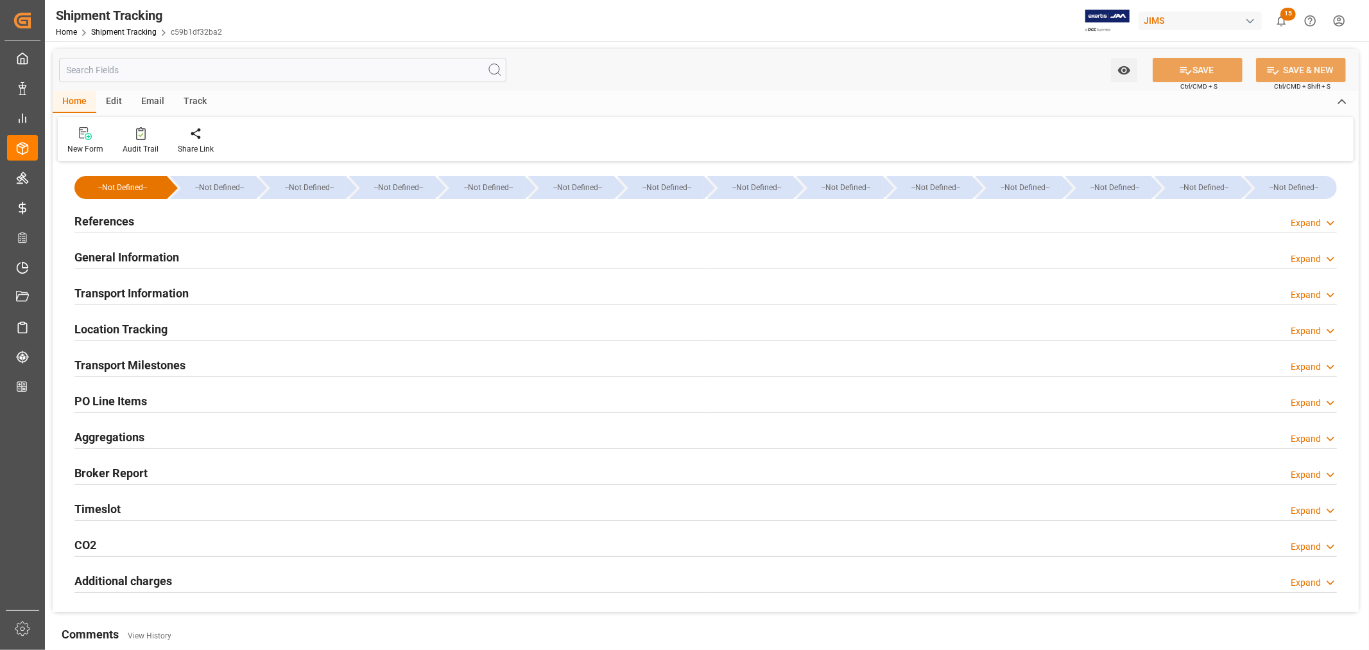
type input "08-11-2025 00:00"
type input "08-11-2025 16:52"
type input "09-08-2025"
type input "09-24-2025 00:00"
type input "08-07-2025"
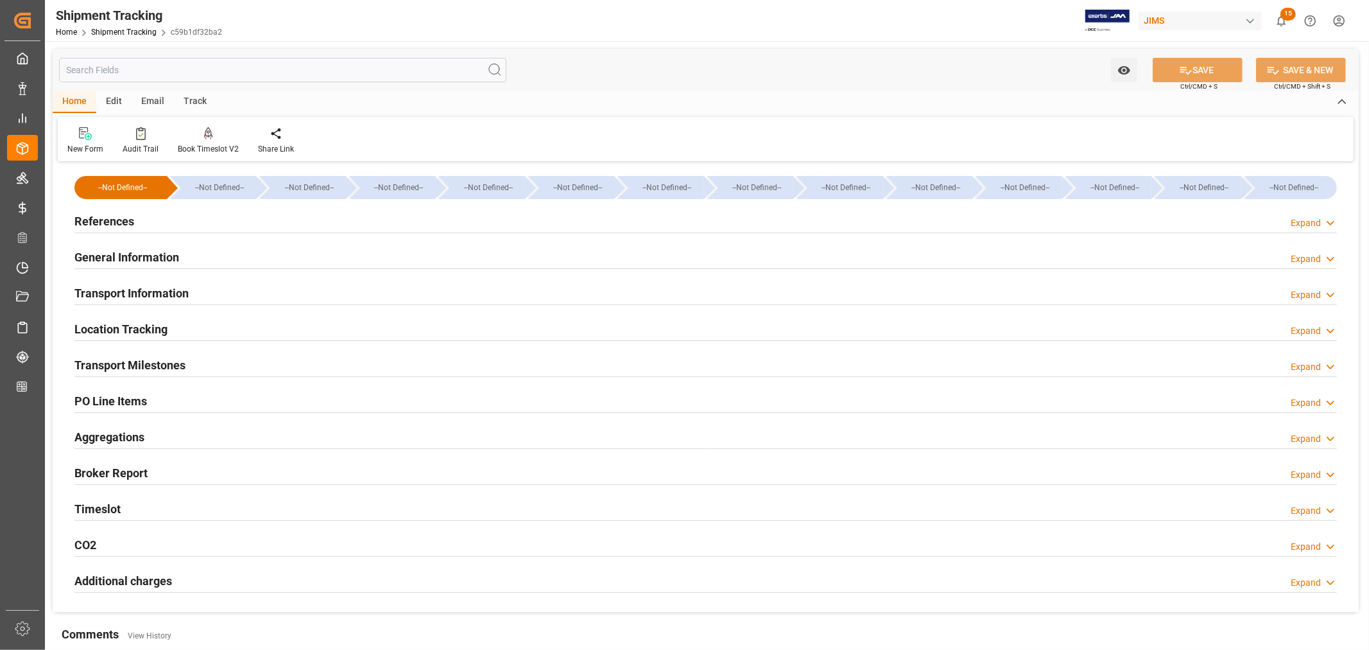
click at [196, 366] on div "Transport Milestones Expand" at bounding box center [705, 364] width 1263 height 24
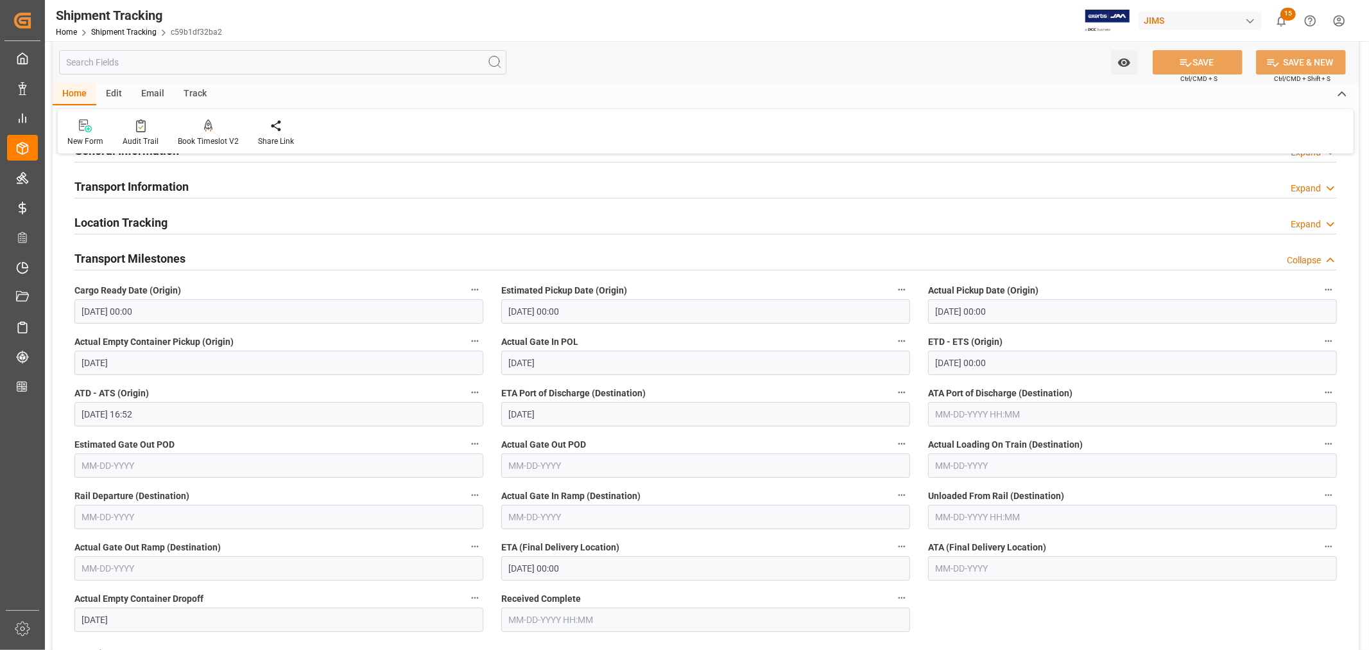
scroll to position [143, 0]
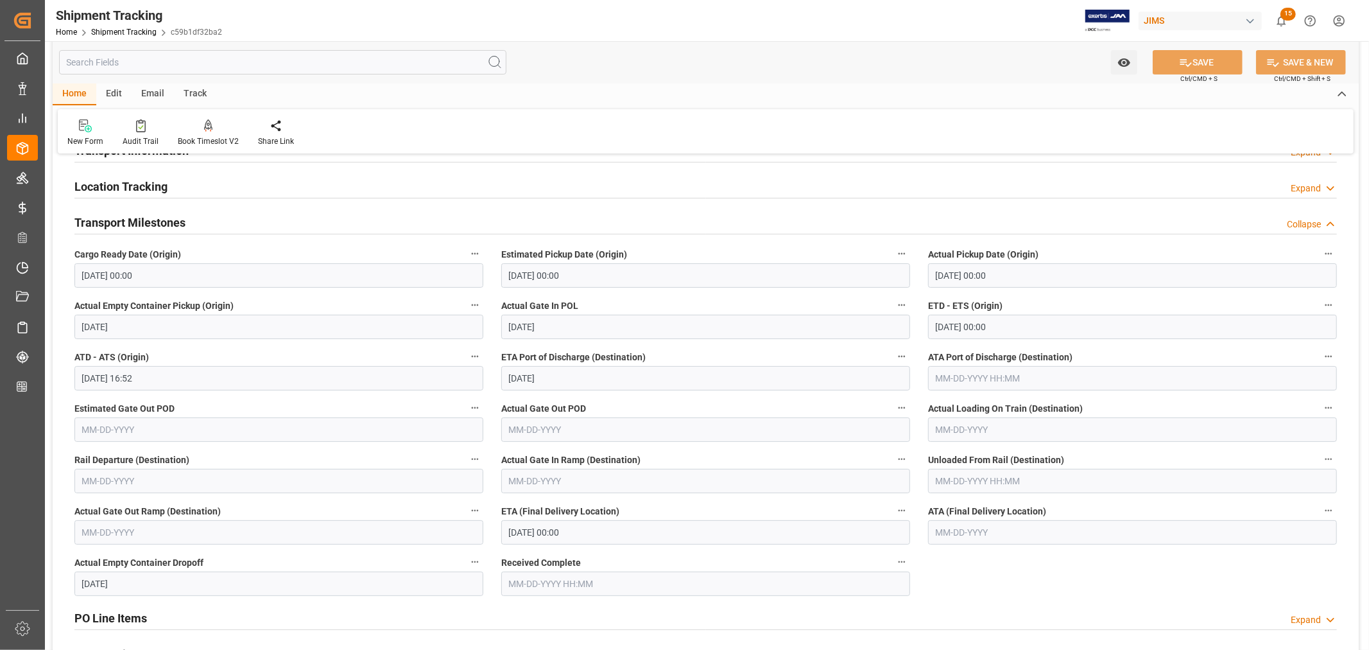
click at [576, 382] on input "09-08-2025" at bounding box center [705, 378] width 409 height 24
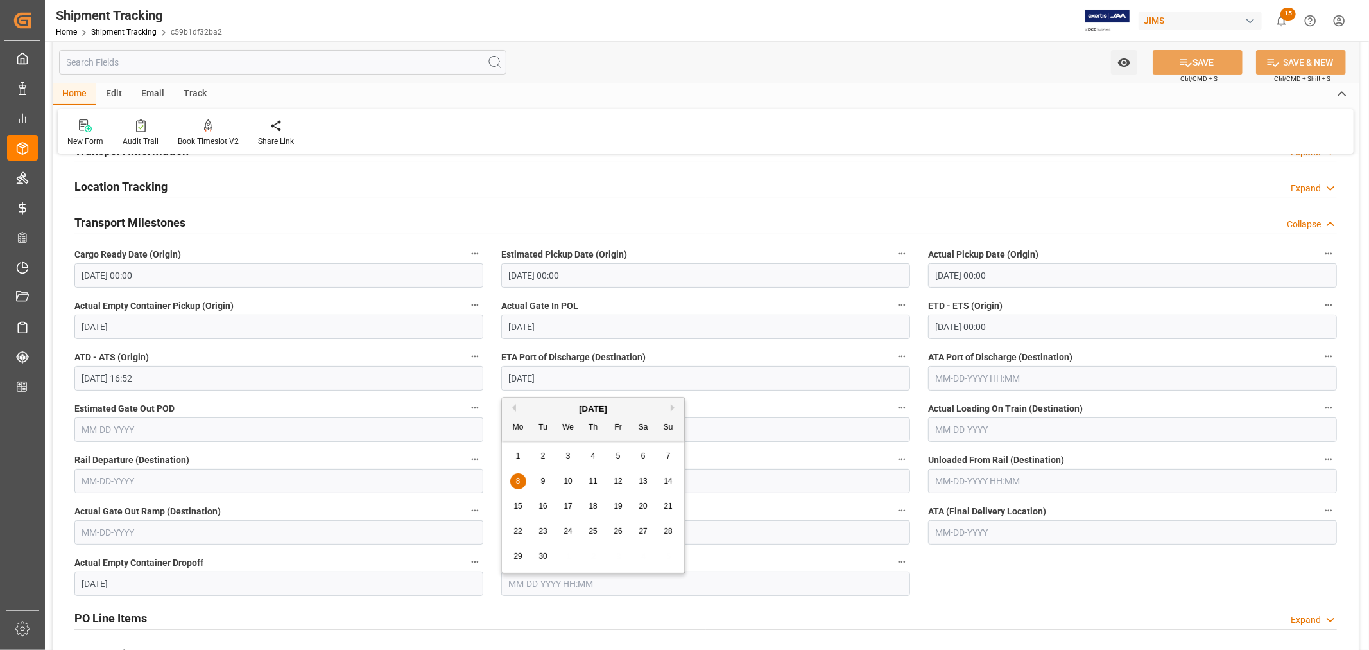
click at [520, 506] on span "15" at bounding box center [518, 505] width 8 height 9
type input "09-15-2025"
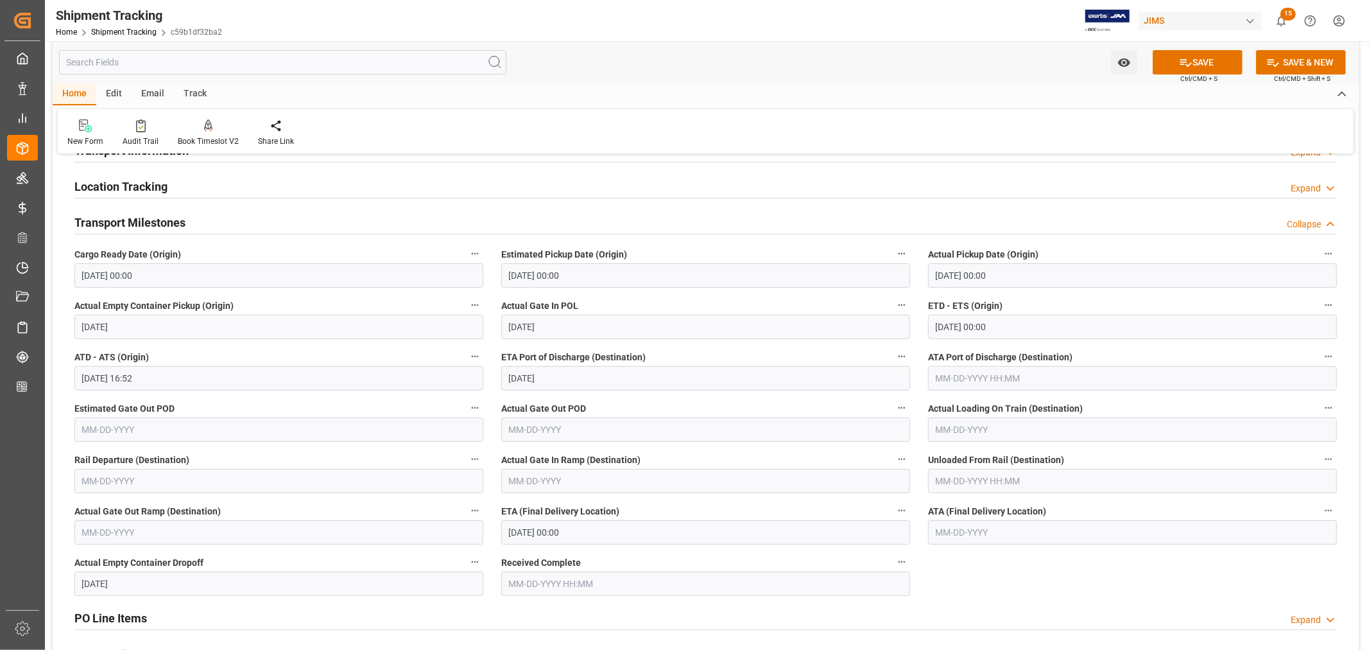
click at [610, 533] on input "09-24-2025 00:00" at bounding box center [705, 532] width 409 height 24
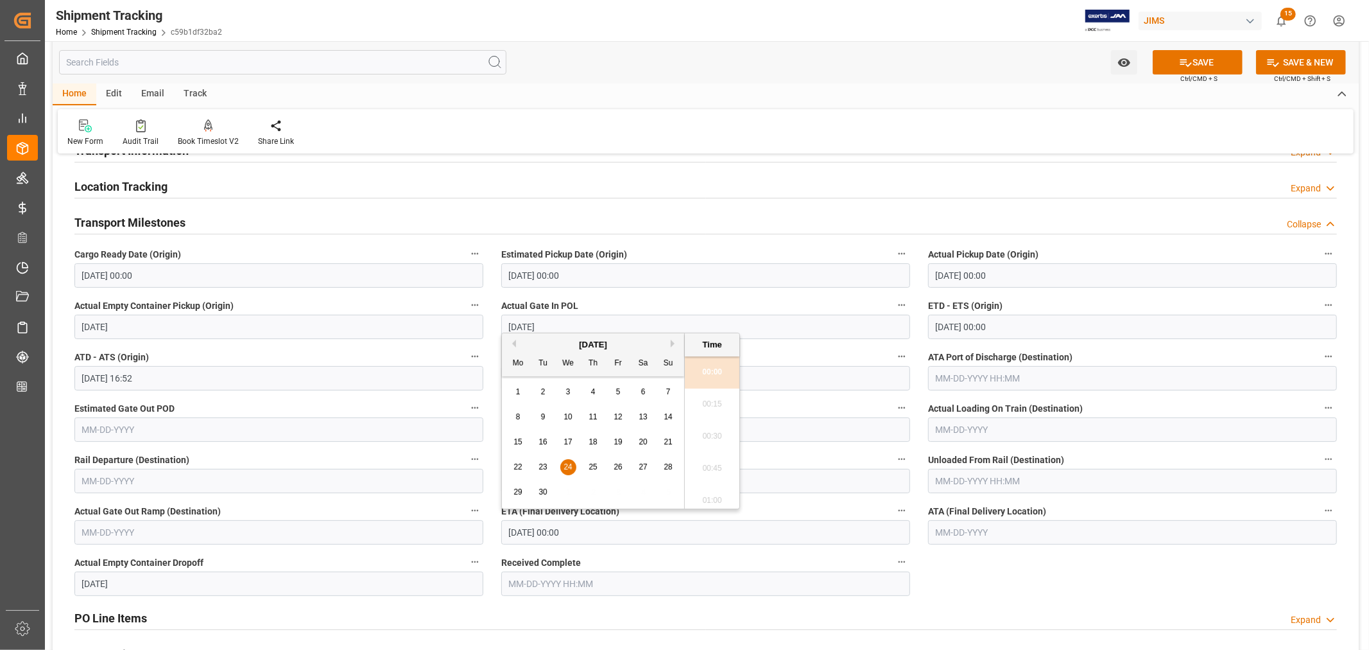
click at [675, 340] on button "Next Month" at bounding box center [675, 344] width 8 height 8
click at [546, 416] on div "7" at bounding box center [543, 417] width 16 height 15
type input "10-07-2025 00:00"
click at [1199, 62] on button "SAVE" at bounding box center [1198, 62] width 90 height 24
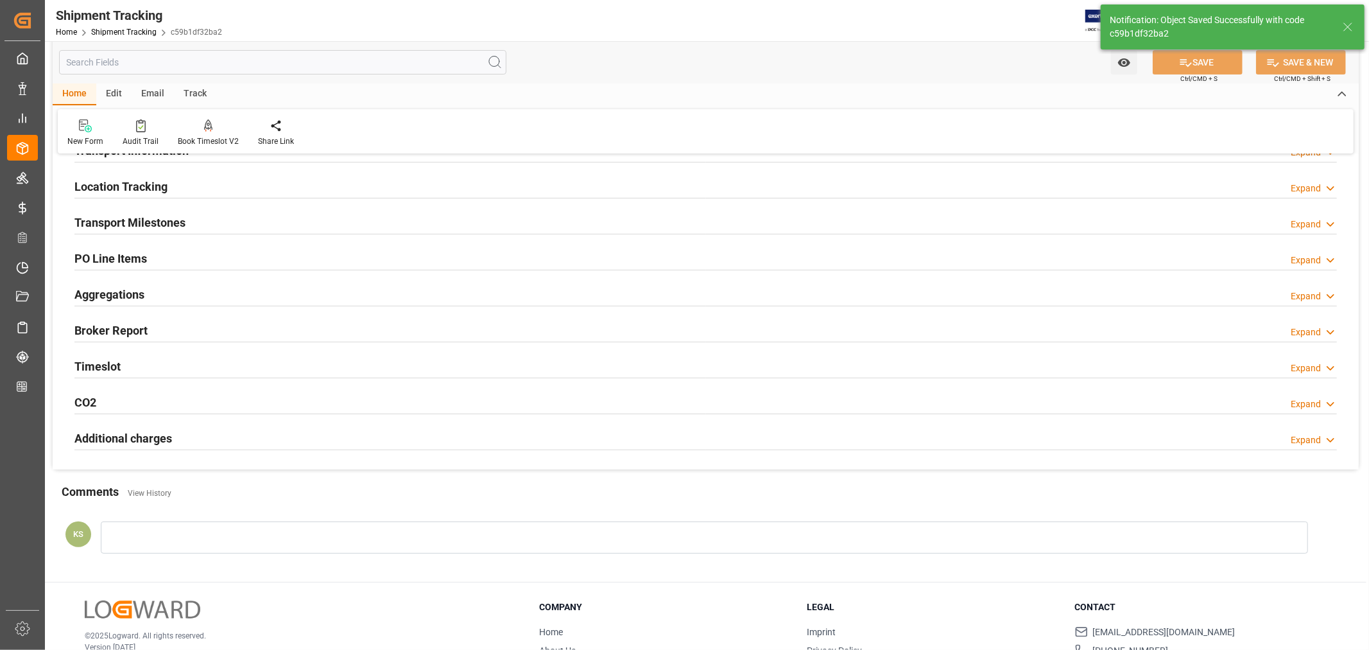
click at [155, 225] on h2 "Transport Milestones" at bounding box center [129, 222] width 111 height 17
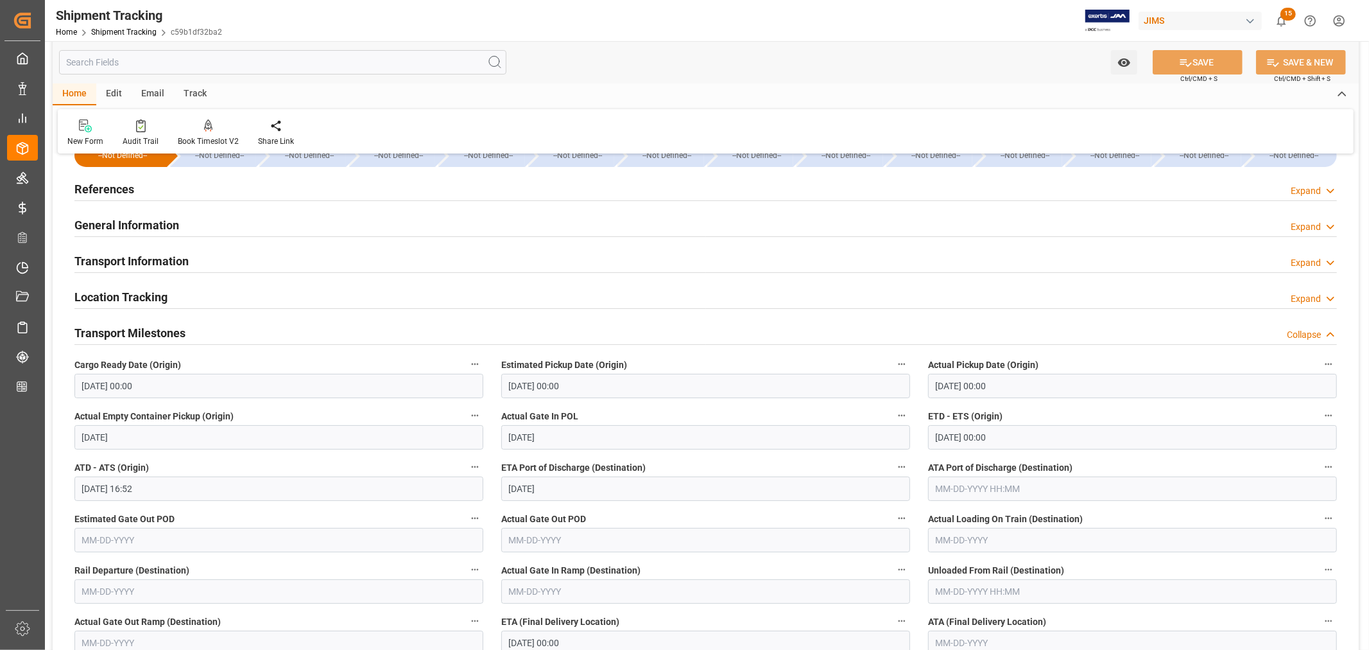
scroll to position [0, 0]
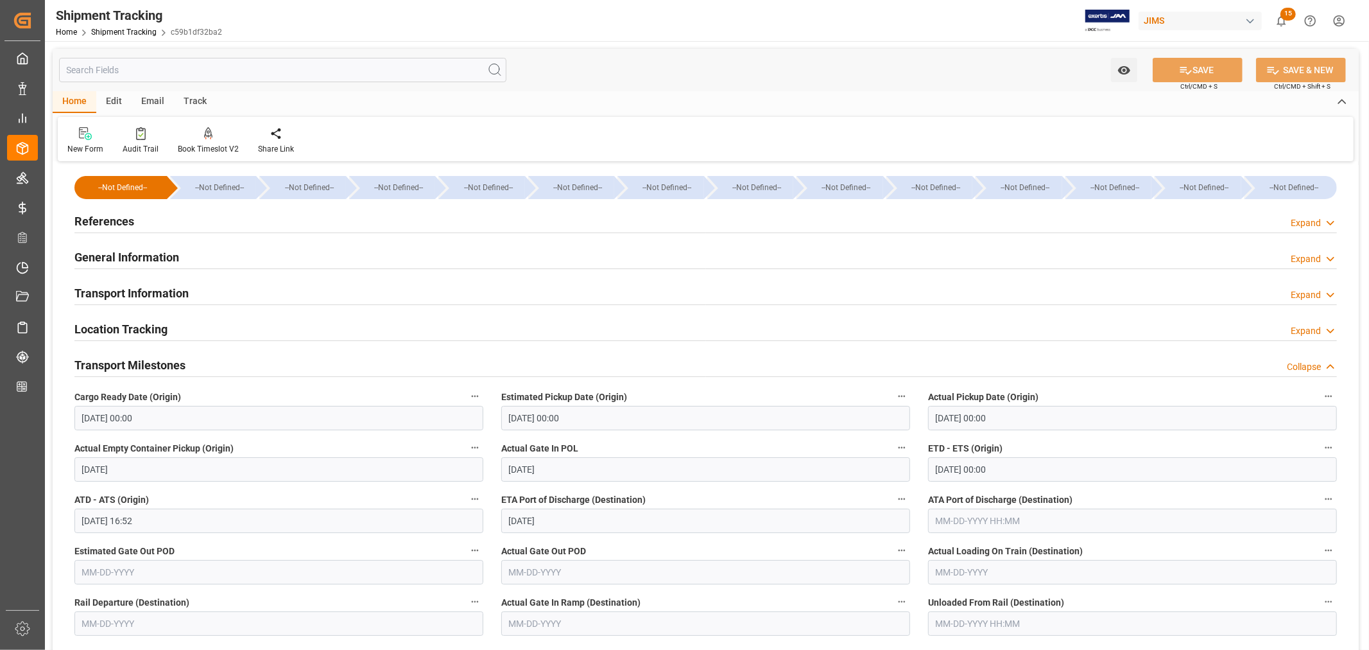
click at [137, 255] on h2 "General Information" at bounding box center [126, 256] width 105 height 17
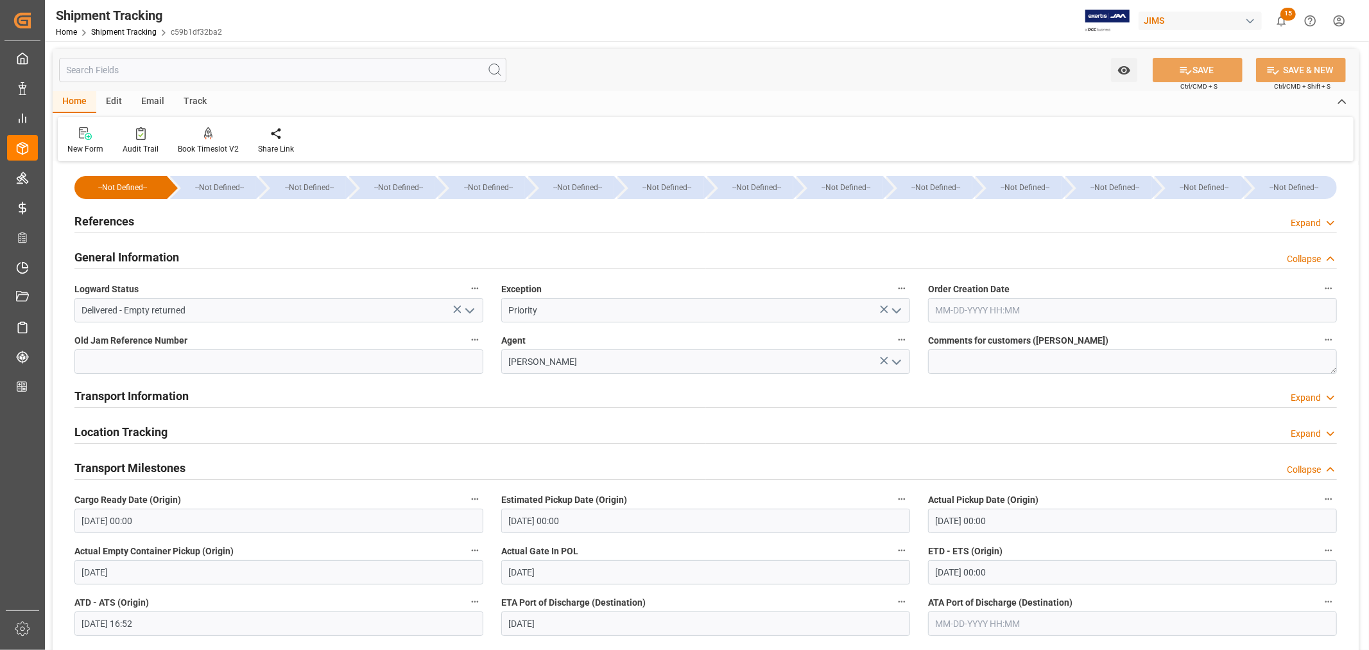
click at [137, 255] on h2 "General Information" at bounding box center [126, 256] width 105 height 17
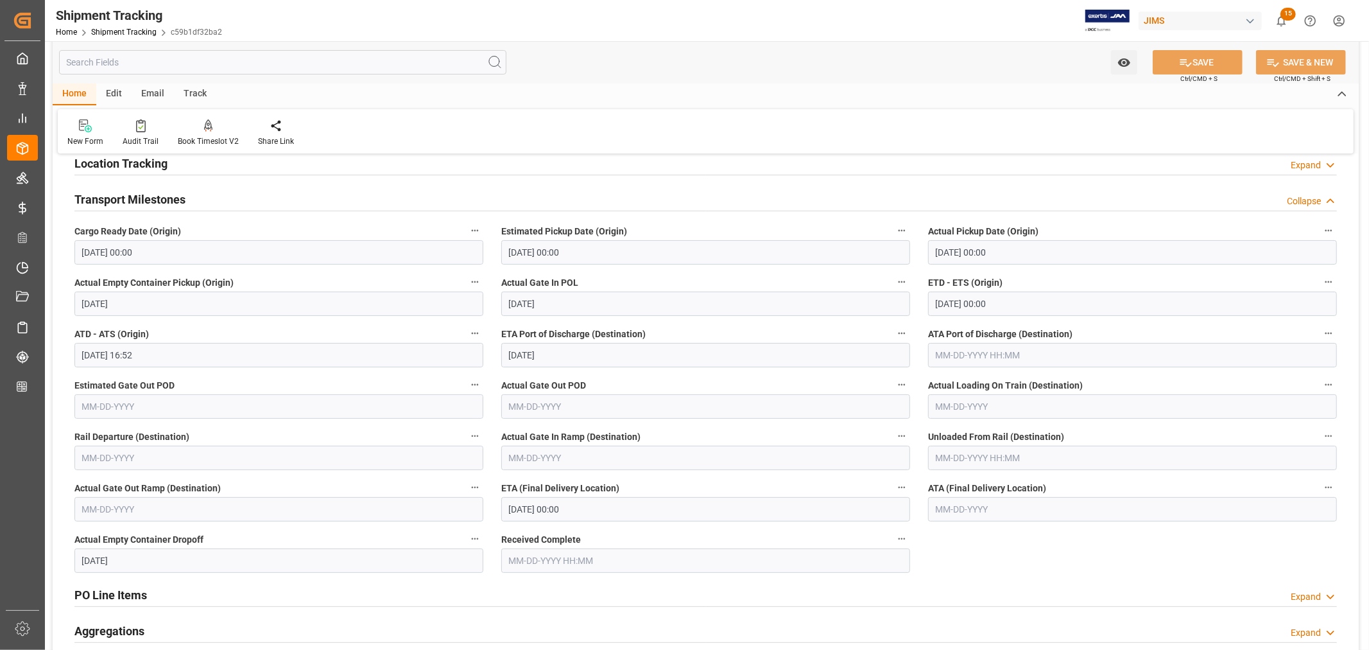
scroll to position [214, 0]
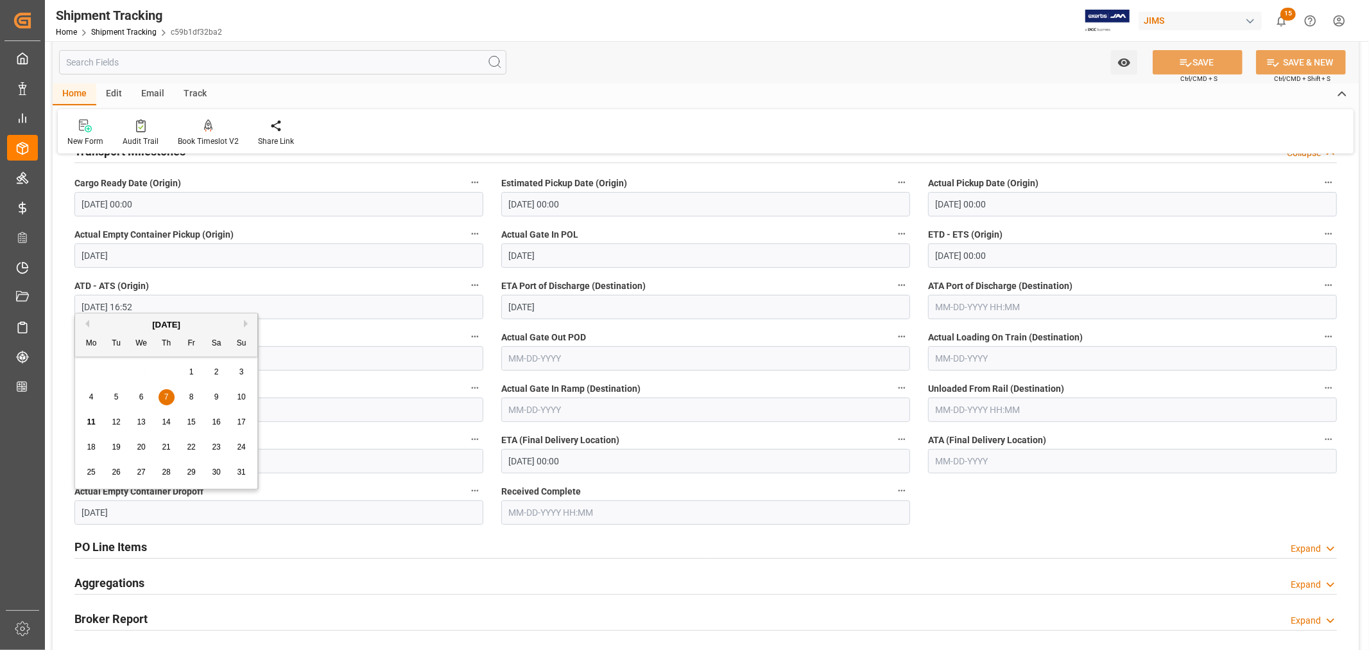
drag, startPoint x: 134, startPoint y: 511, endPoint x: 61, endPoint y: 504, distance: 72.9
click at [61, 504] on div "--Not Defined-- --Not Defined-- --Not Defined-- --Not Defined-- --Not Defined--…" at bounding box center [706, 354] width 1306 height 806
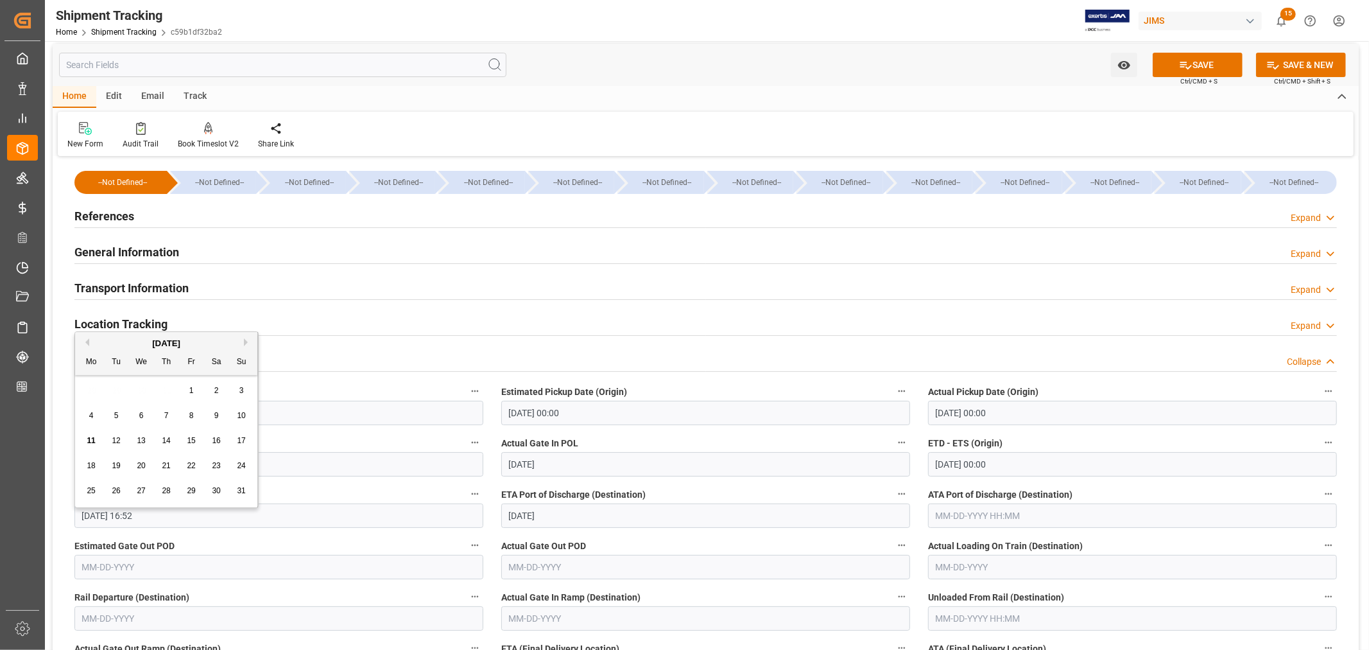
scroll to position [0, 0]
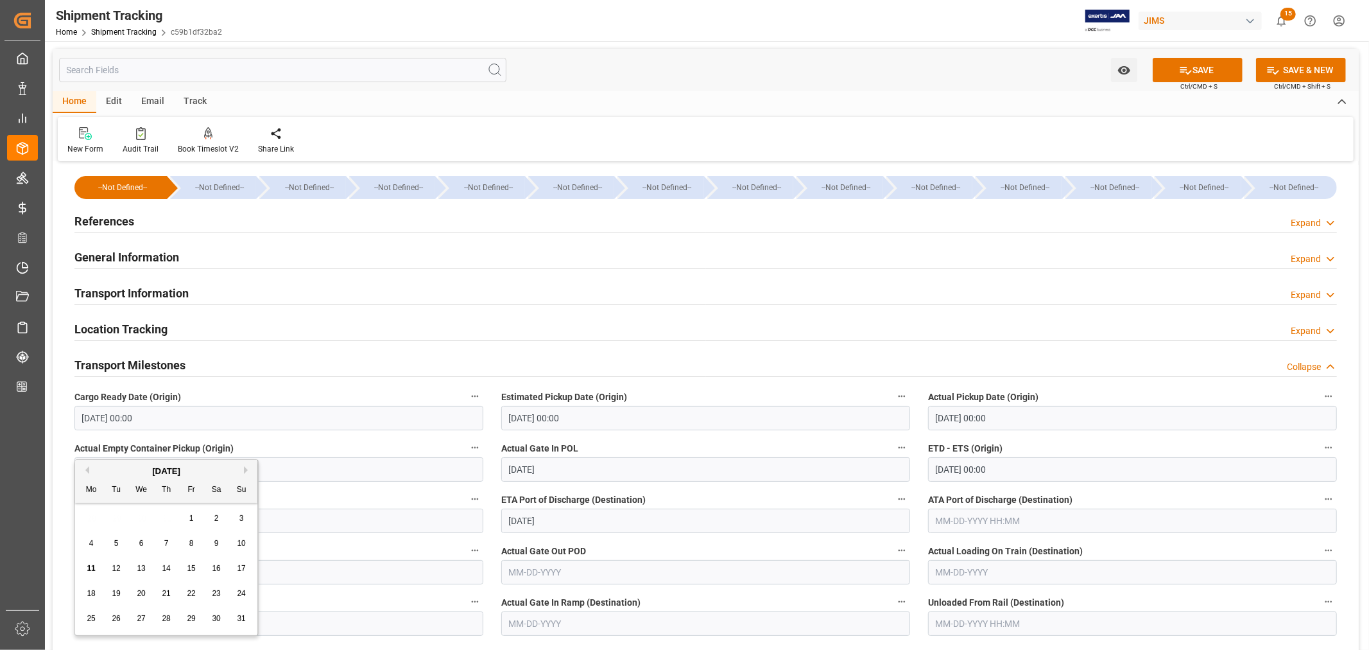
click at [155, 293] on h2 "Transport Information" at bounding box center [131, 292] width 114 height 17
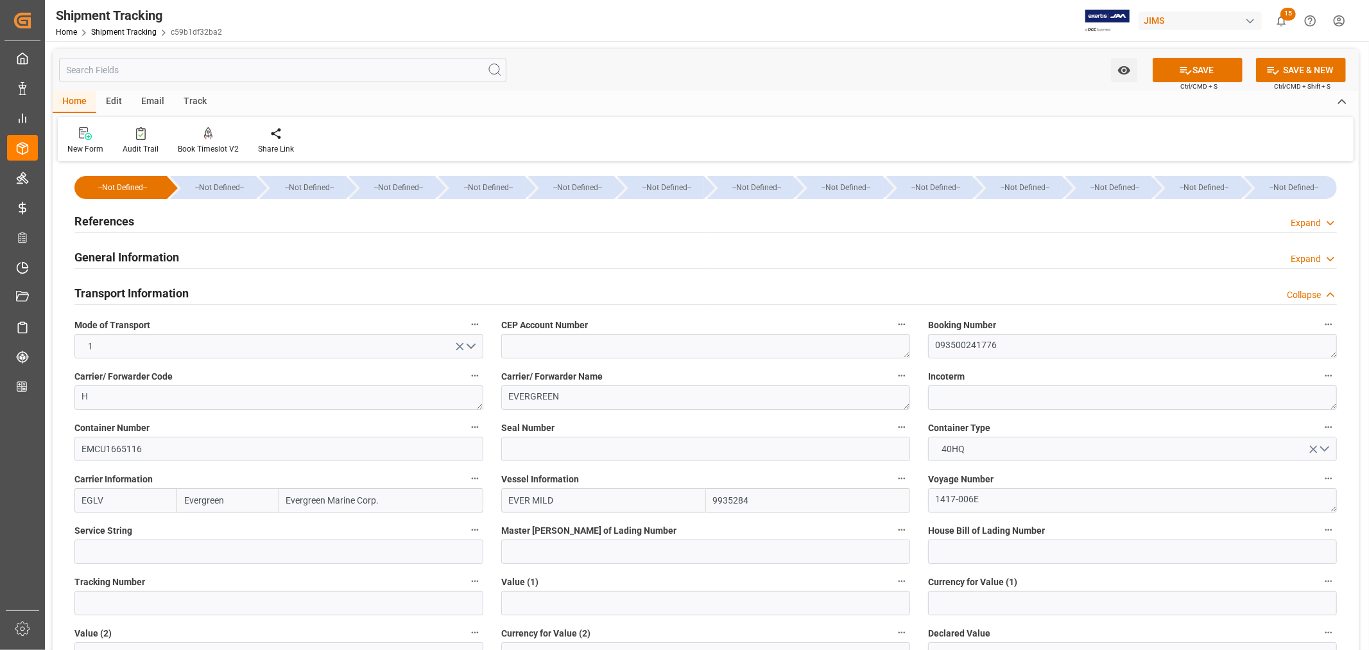
click at [155, 293] on h2 "Transport Information" at bounding box center [131, 292] width 114 height 17
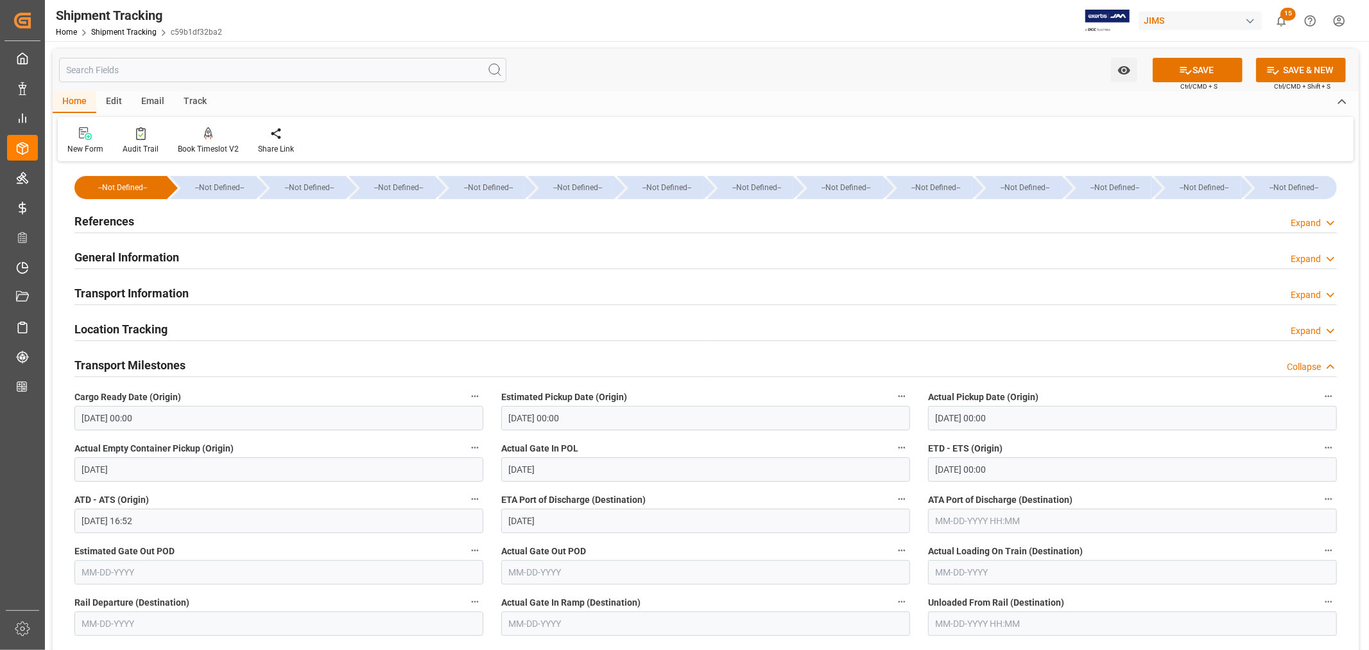
click at [159, 250] on h2 "General Information" at bounding box center [126, 256] width 105 height 17
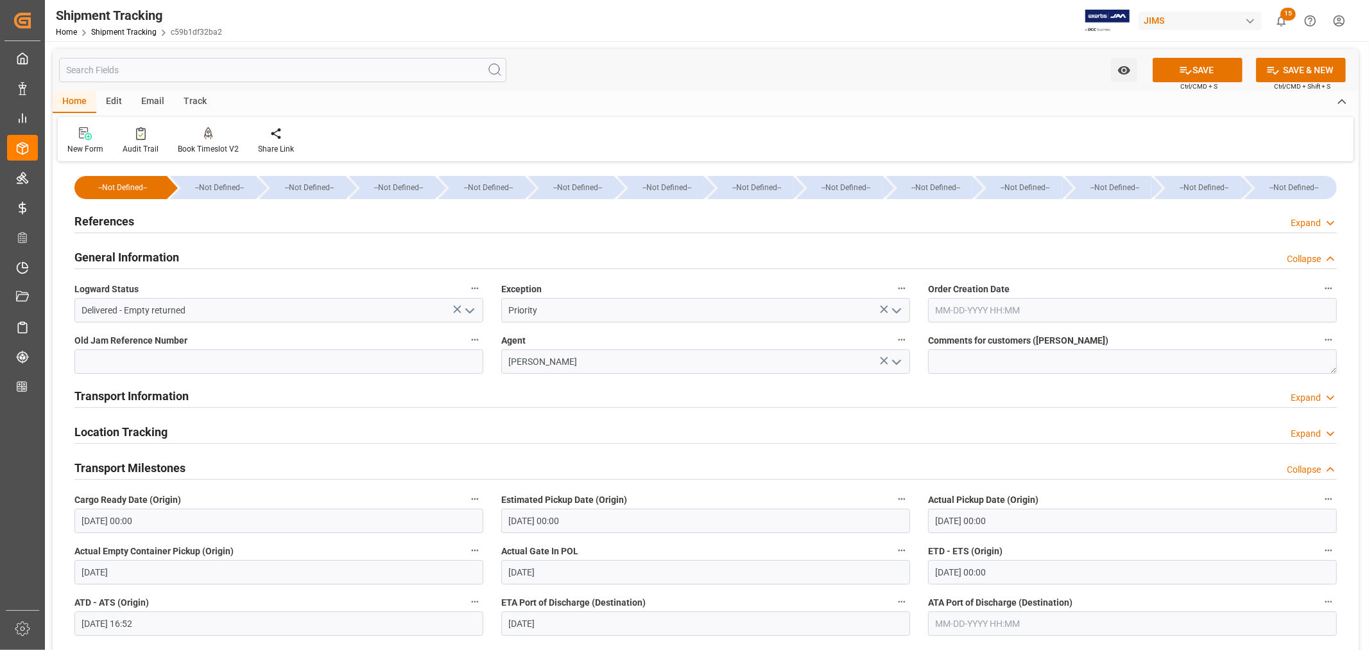
click at [469, 307] on icon "open menu" at bounding box center [469, 310] width 15 height 15
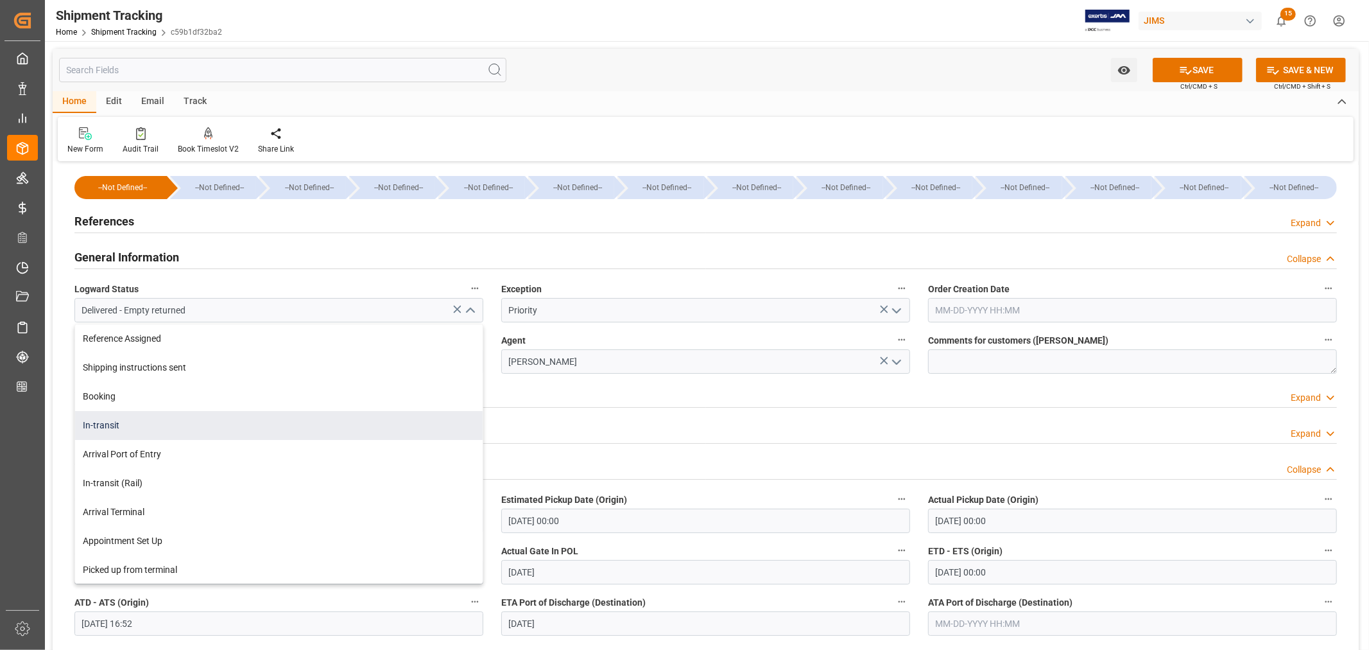
click at [234, 420] on div "In-transit" at bounding box center [279, 425] width 408 height 29
type input "In-transit"
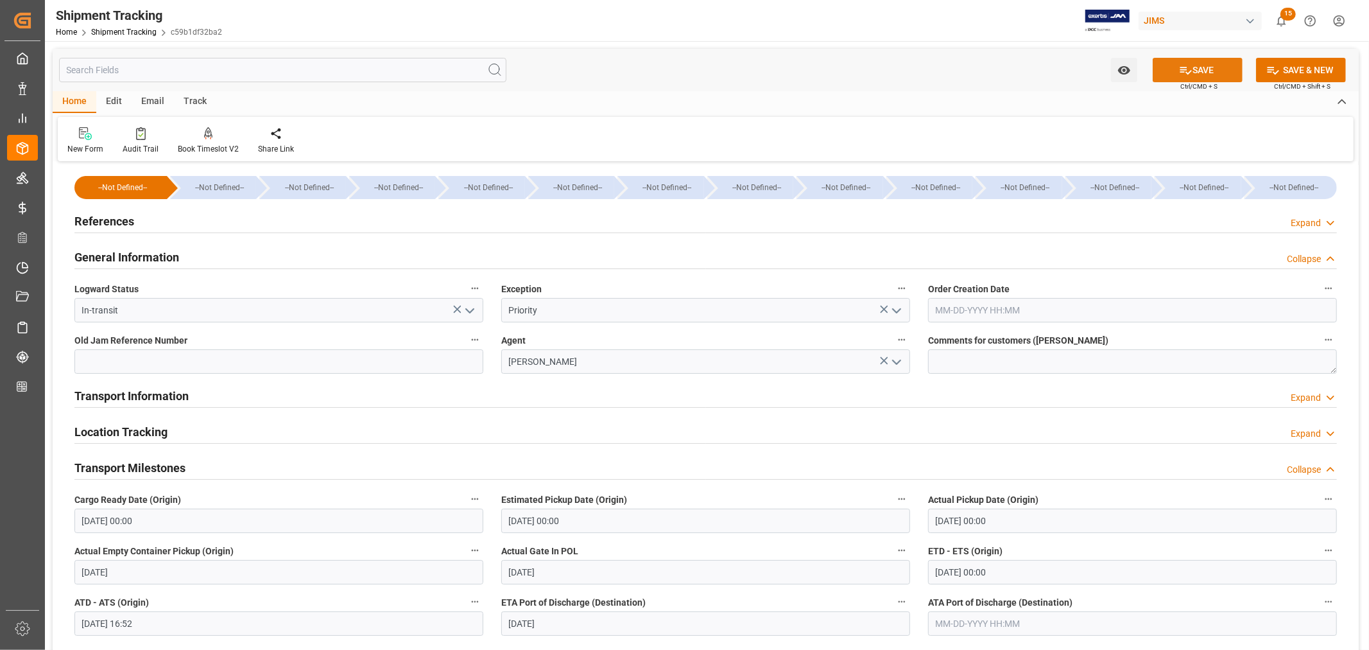
click at [1204, 68] on button "SAVE" at bounding box center [1198, 70] width 90 height 24
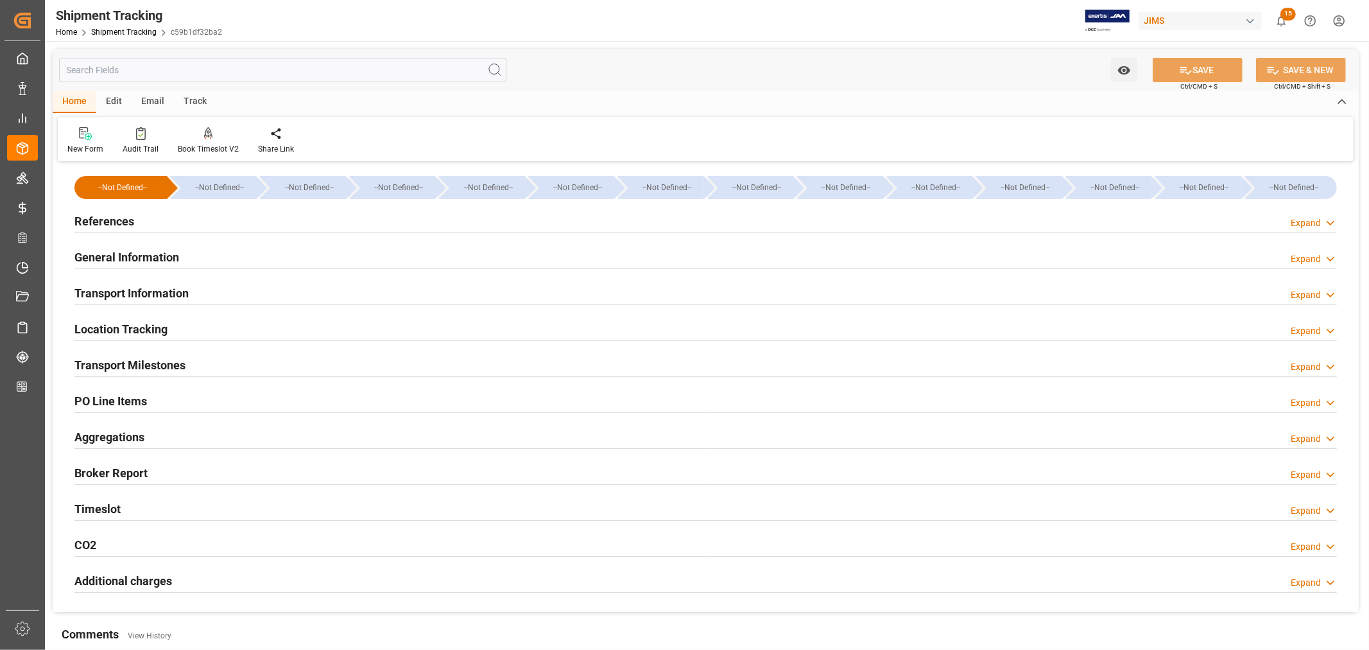
click at [137, 255] on h2 "General Information" at bounding box center [126, 256] width 105 height 17
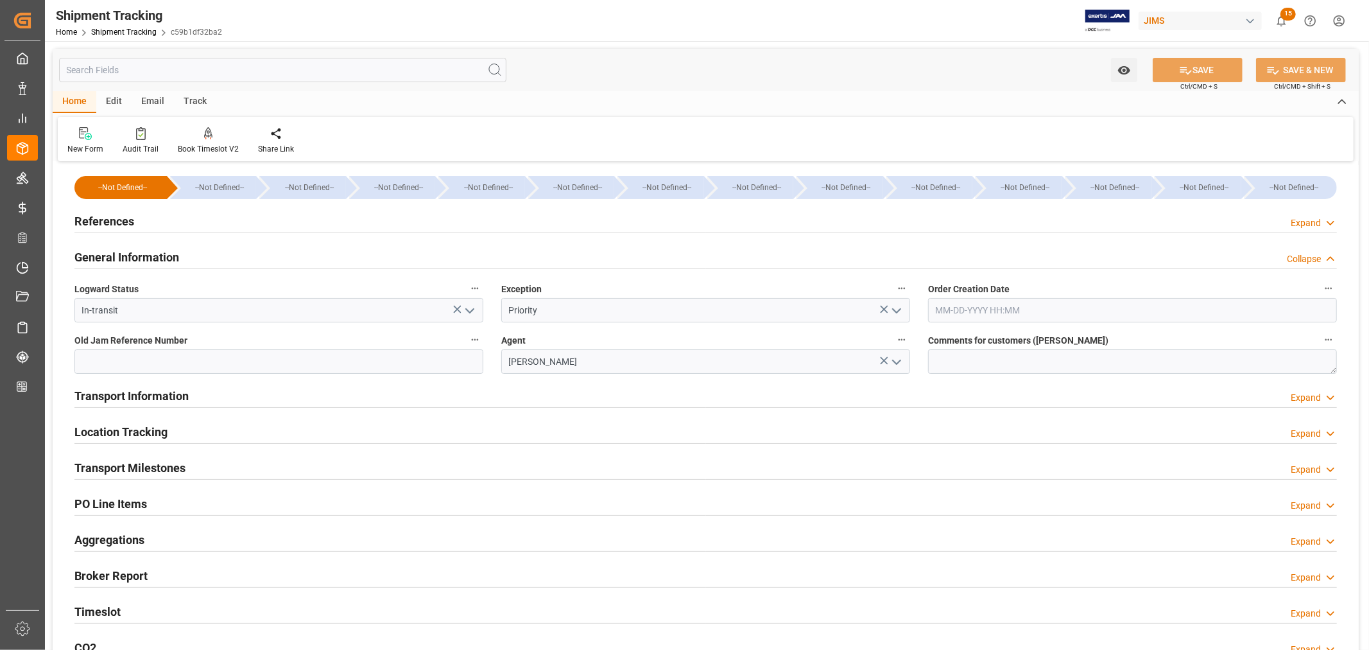
click at [137, 255] on h2 "General Information" at bounding box center [126, 256] width 105 height 17
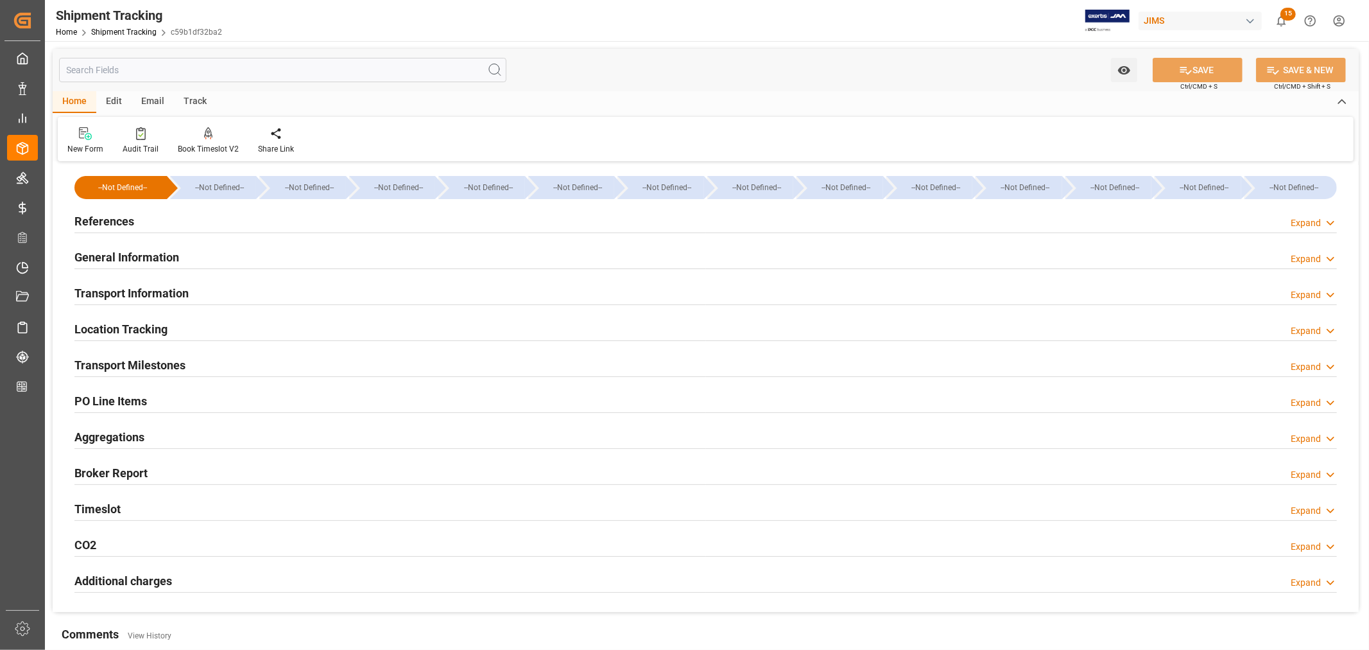
click at [160, 365] on h2 "Transport Milestones" at bounding box center [129, 364] width 111 height 17
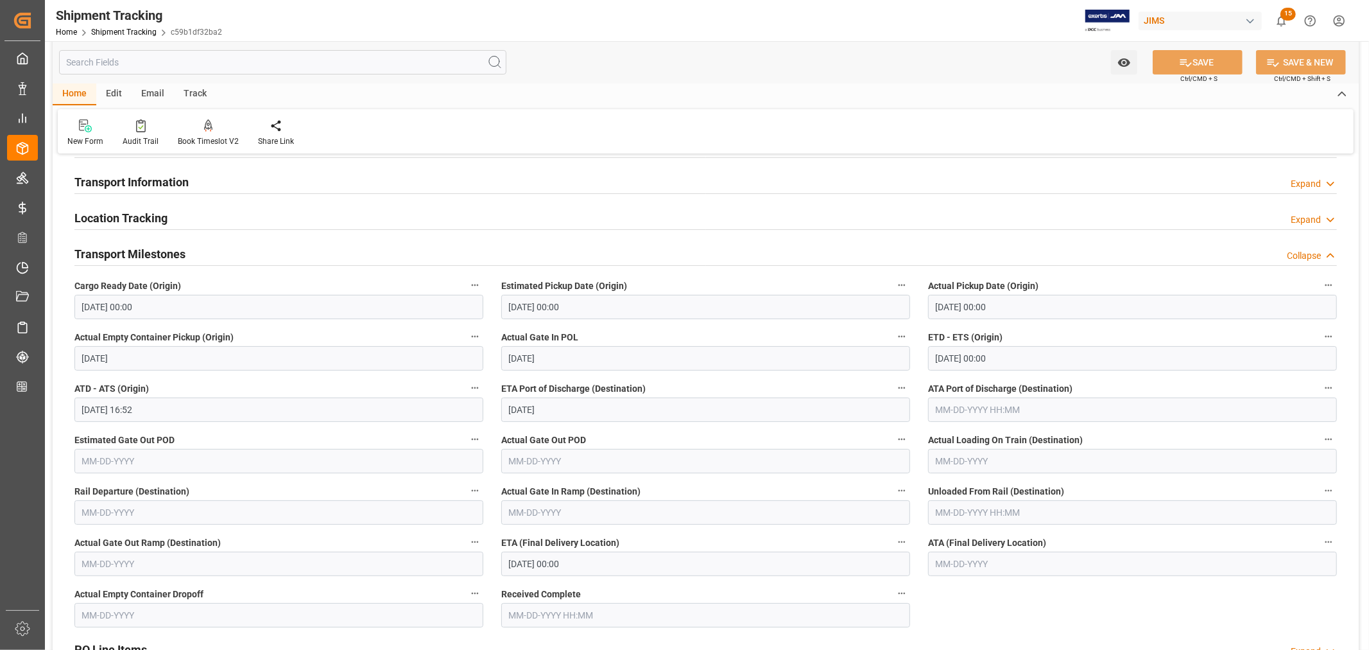
scroll to position [143, 0]
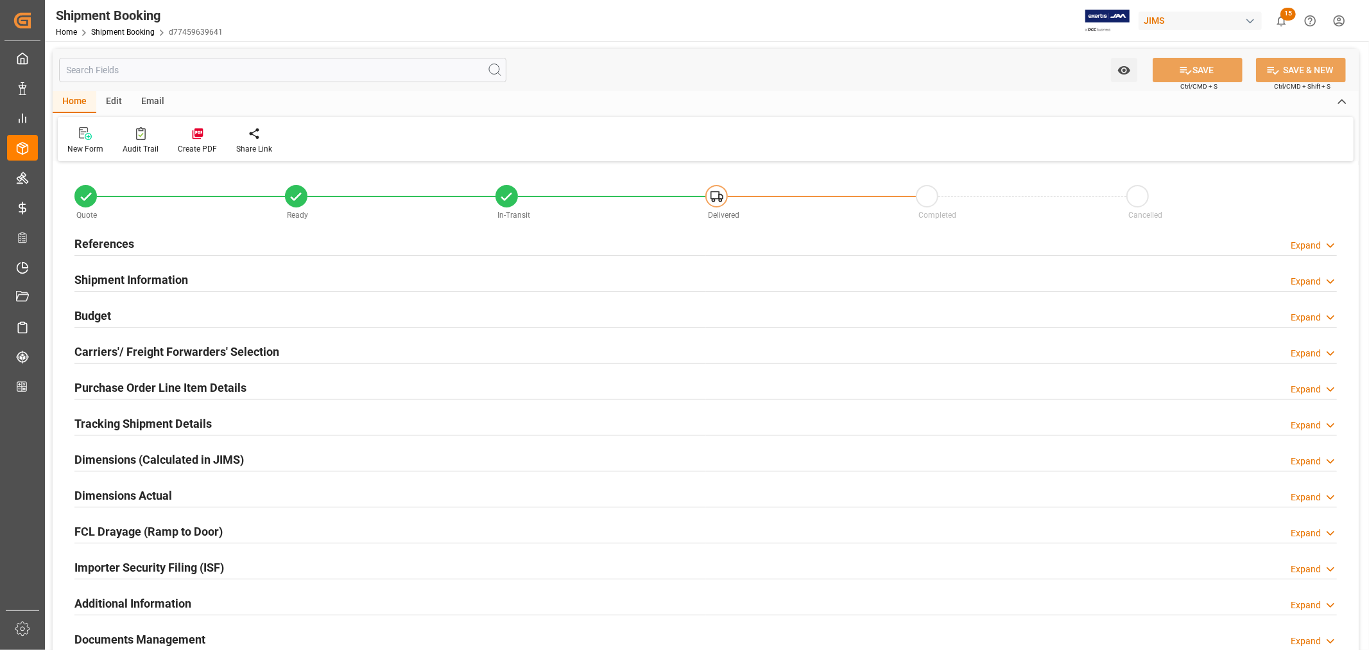
type input "1"
type input "[DATE]"
click at [148, 273] on h2 "Shipment Information" at bounding box center [131, 279] width 114 height 17
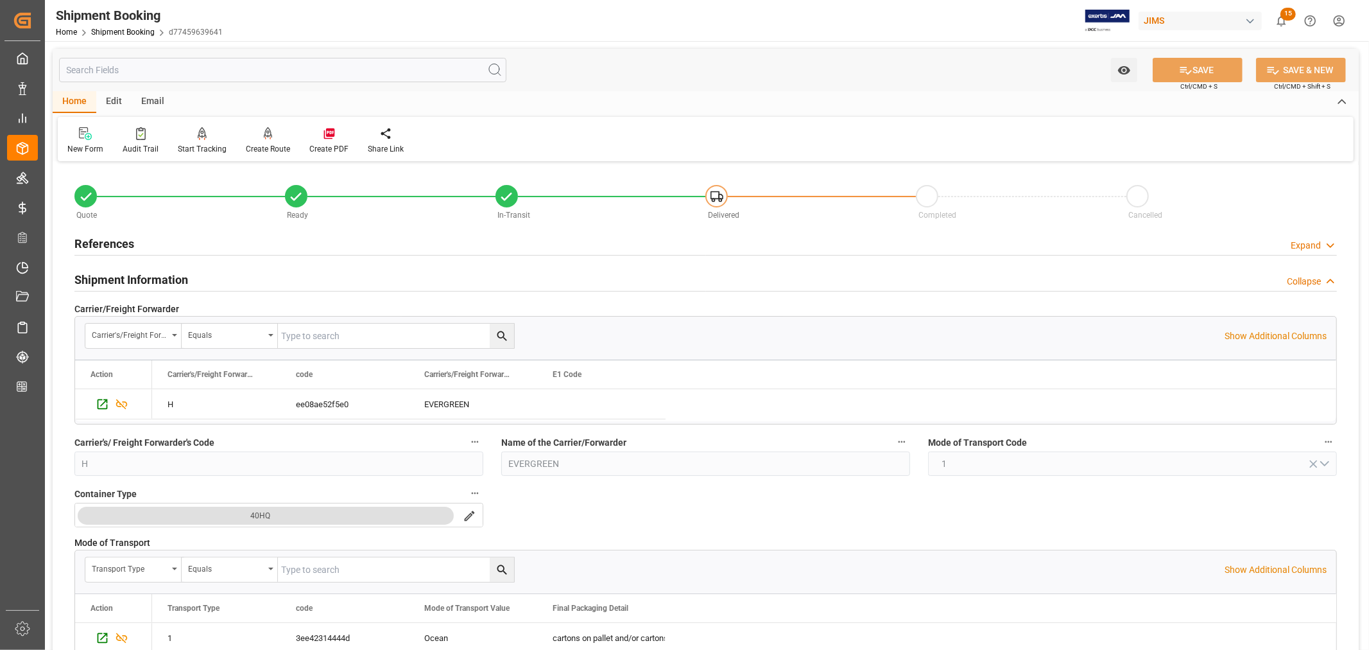
click at [148, 273] on h2 "Shipment Information" at bounding box center [131, 279] width 114 height 17
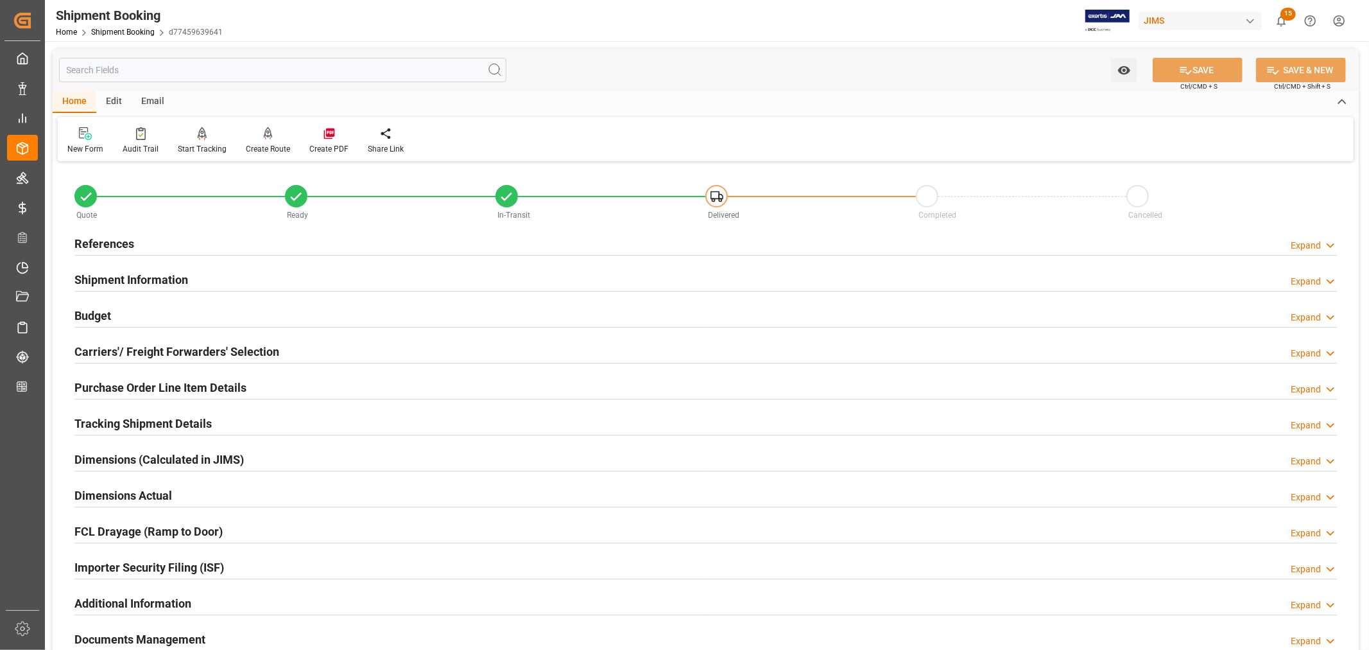
click at [125, 236] on h2 "References" at bounding box center [104, 243] width 60 height 17
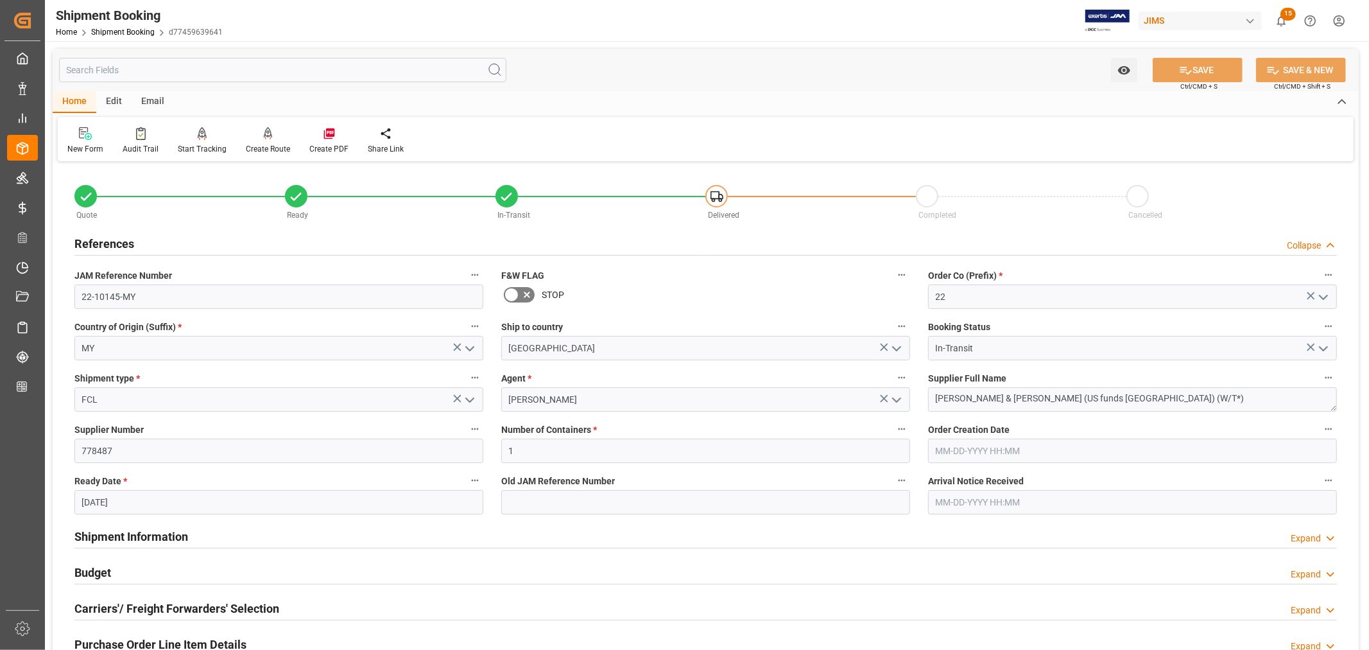
click at [125, 236] on h2 "References" at bounding box center [104, 243] width 60 height 17
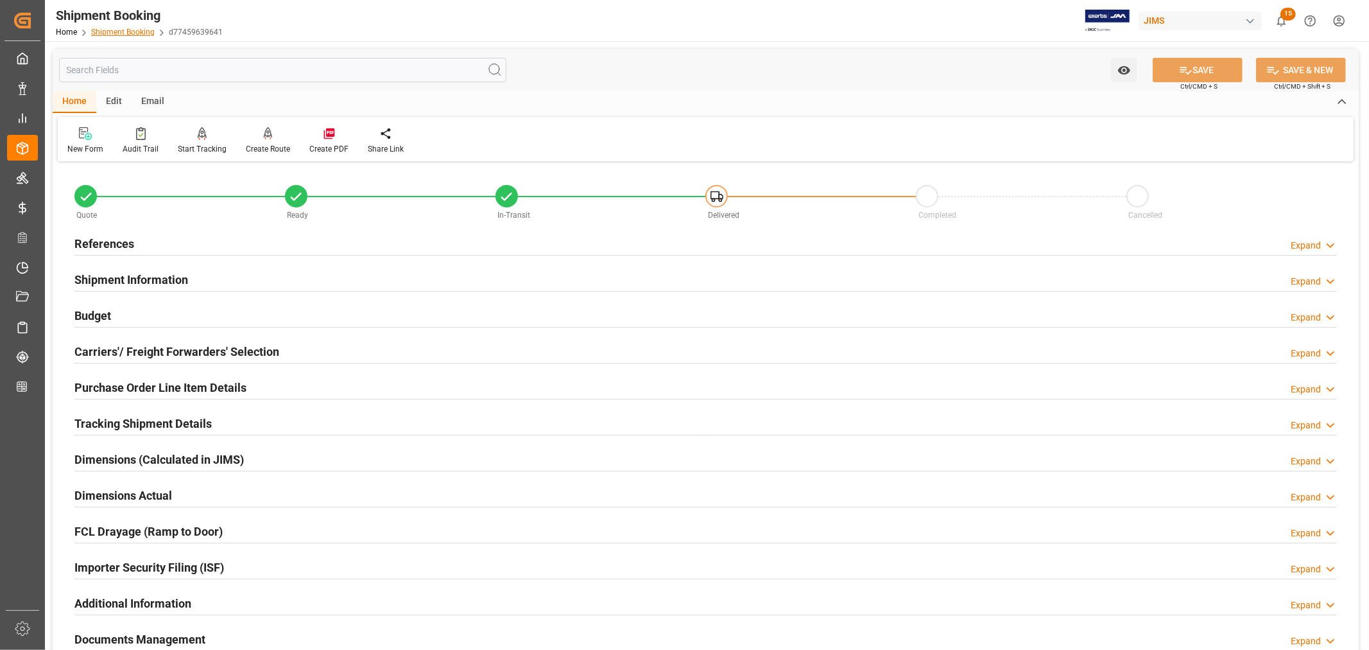
click at [124, 31] on link "Shipment Booking" at bounding box center [123, 32] width 64 height 9
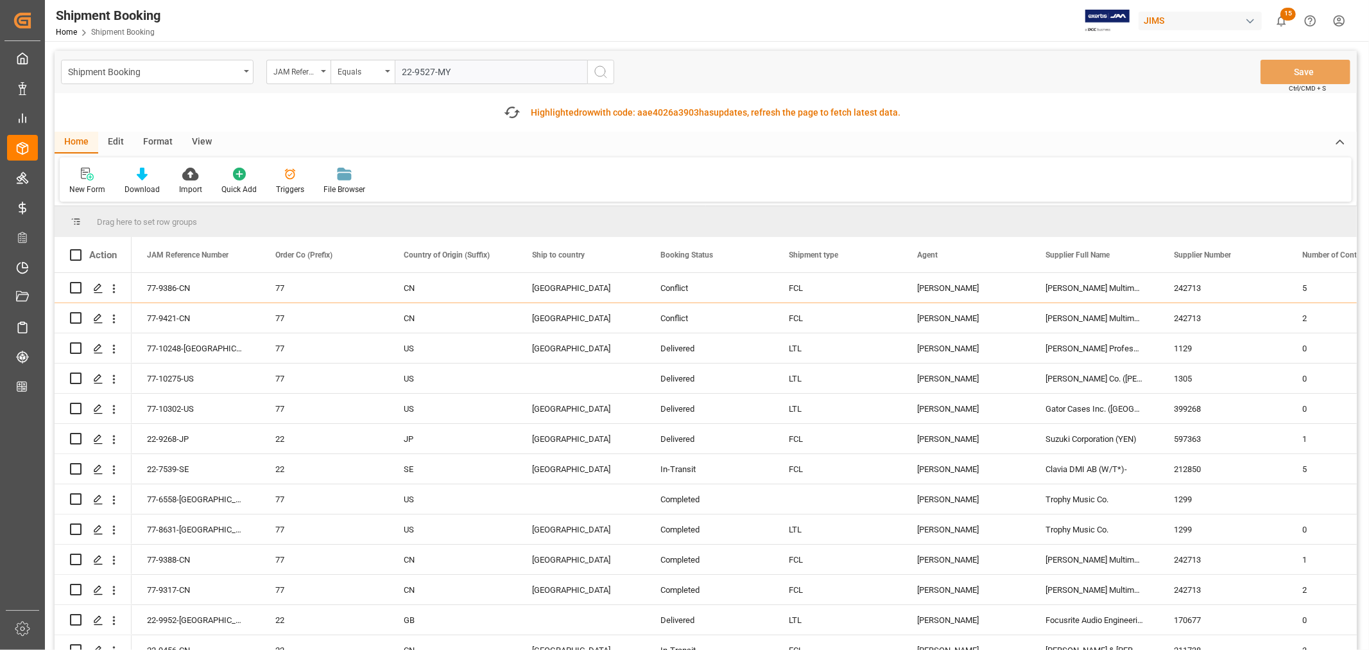
type input "22-9527-MY"
click at [599, 72] on icon "search button" at bounding box center [600, 71] width 15 height 15
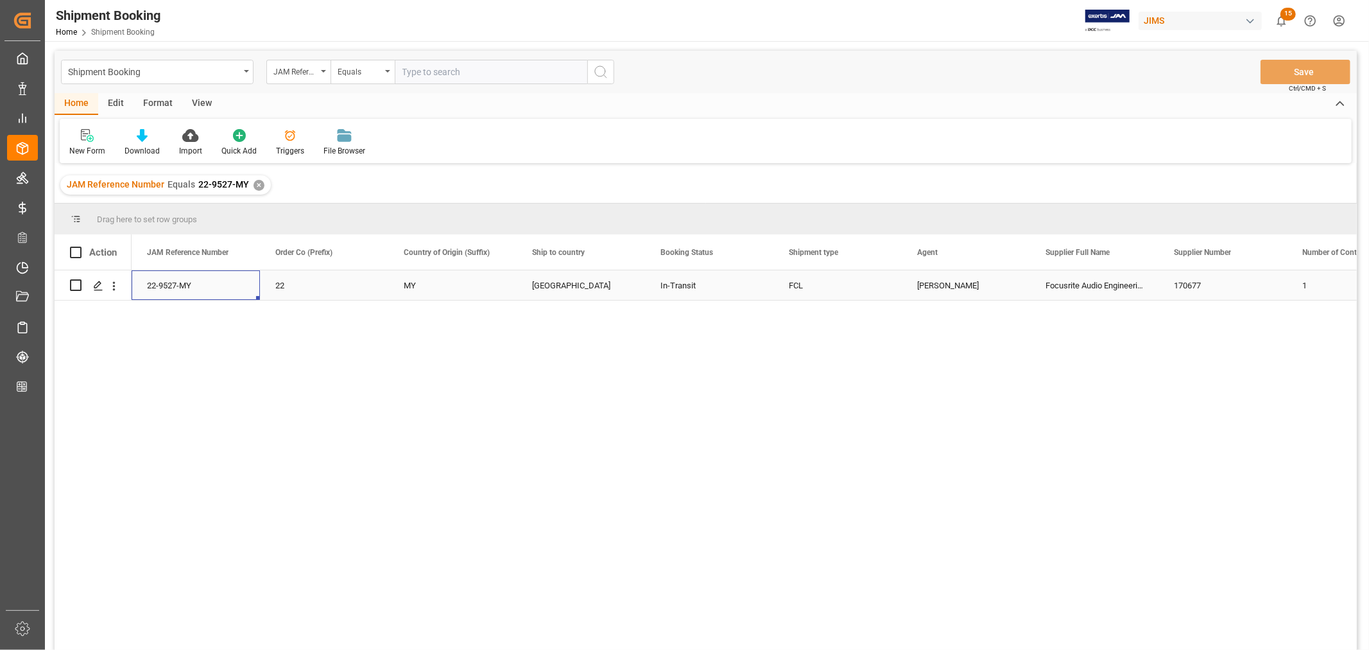
click at [175, 283] on div "22-9527-MY" at bounding box center [196, 285] width 128 height 30
click at [101, 285] on icon "Press SPACE to select this row." at bounding box center [98, 286] width 10 height 10
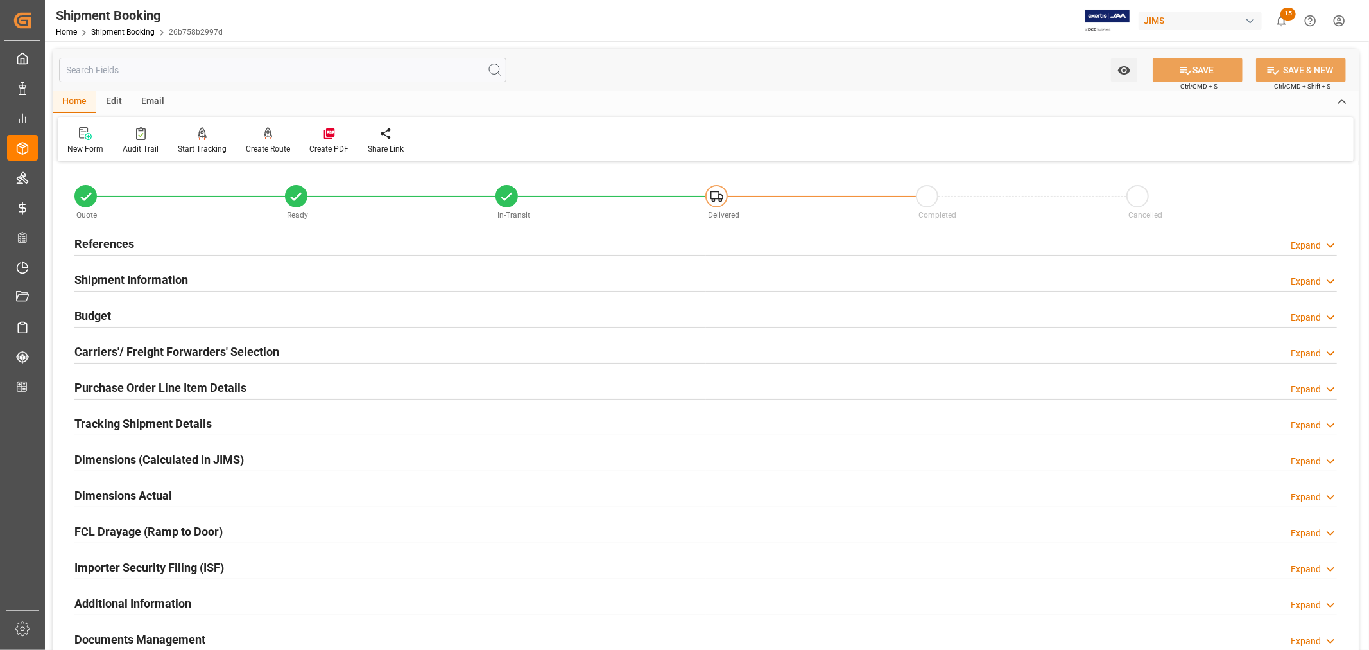
click at [112, 420] on h2 "Tracking Shipment Details" at bounding box center [142, 423] width 137 height 17
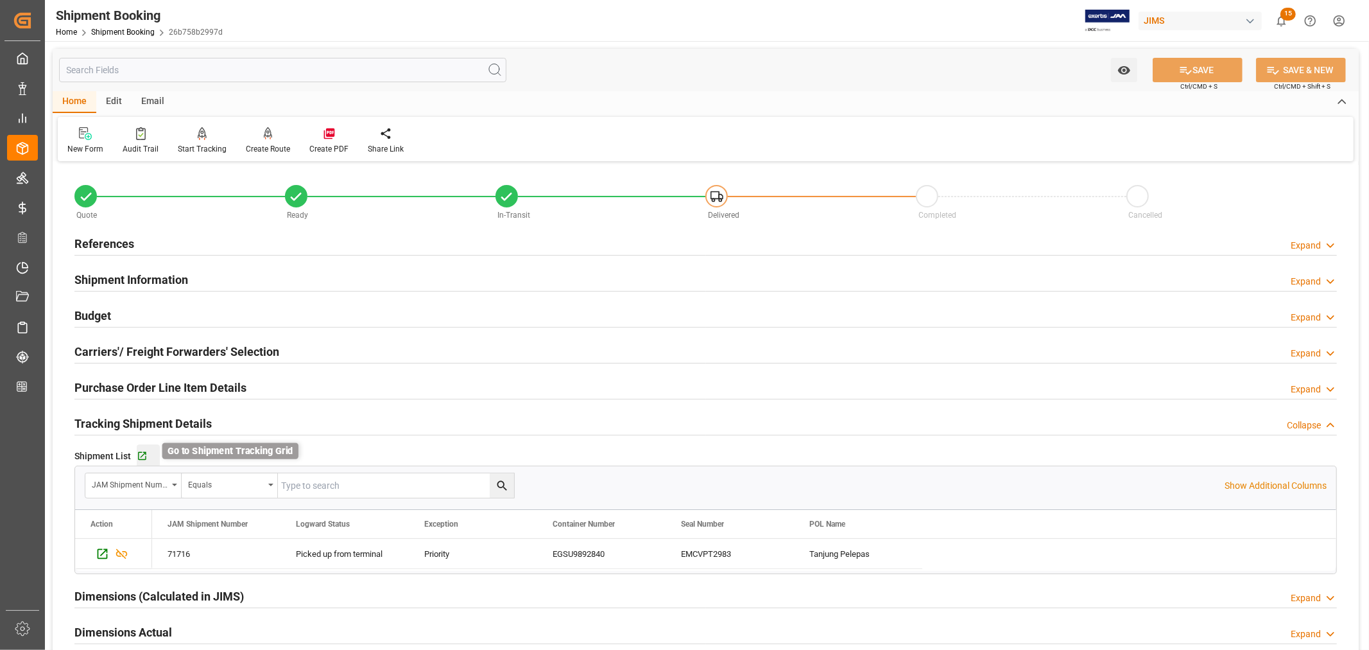
click at [143, 456] on icon "button" at bounding box center [142, 456] width 11 height 11
click at [117, 33] on link "Shipment Booking" at bounding box center [123, 32] width 64 height 9
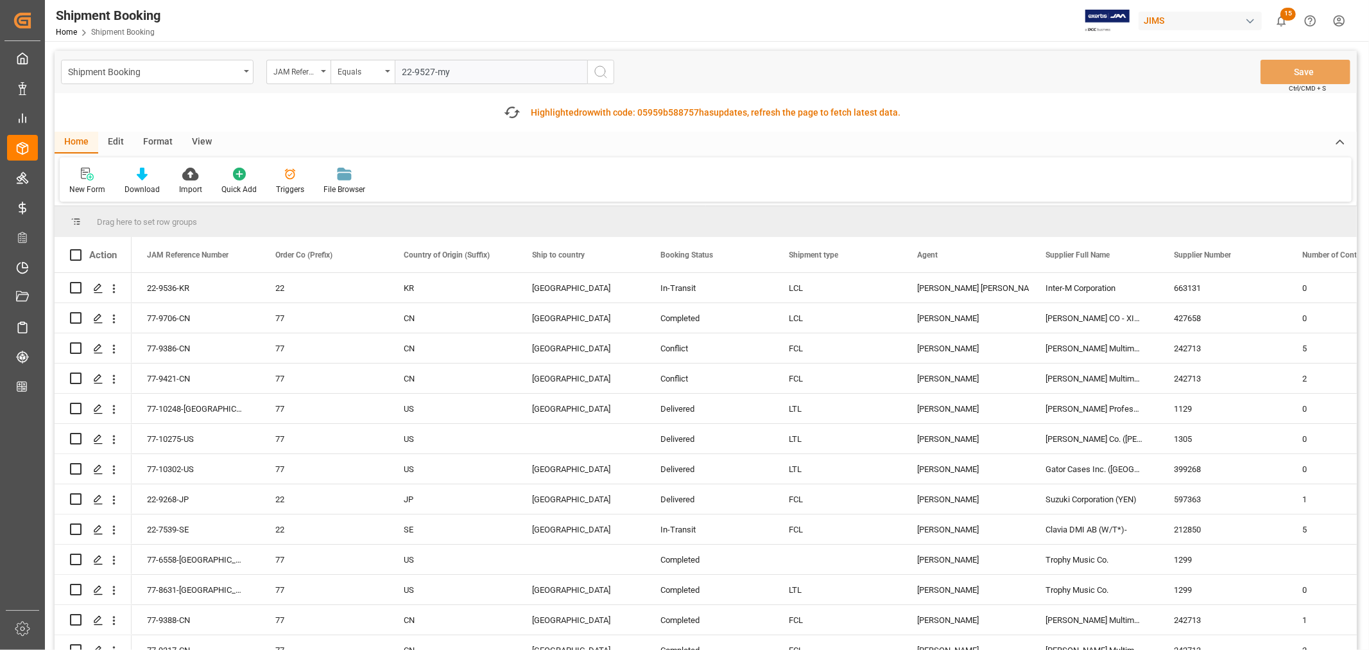
type input "22-9527-my"
click at [599, 75] on icon "search button" at bounding box center [600, 71] width 15 height 15
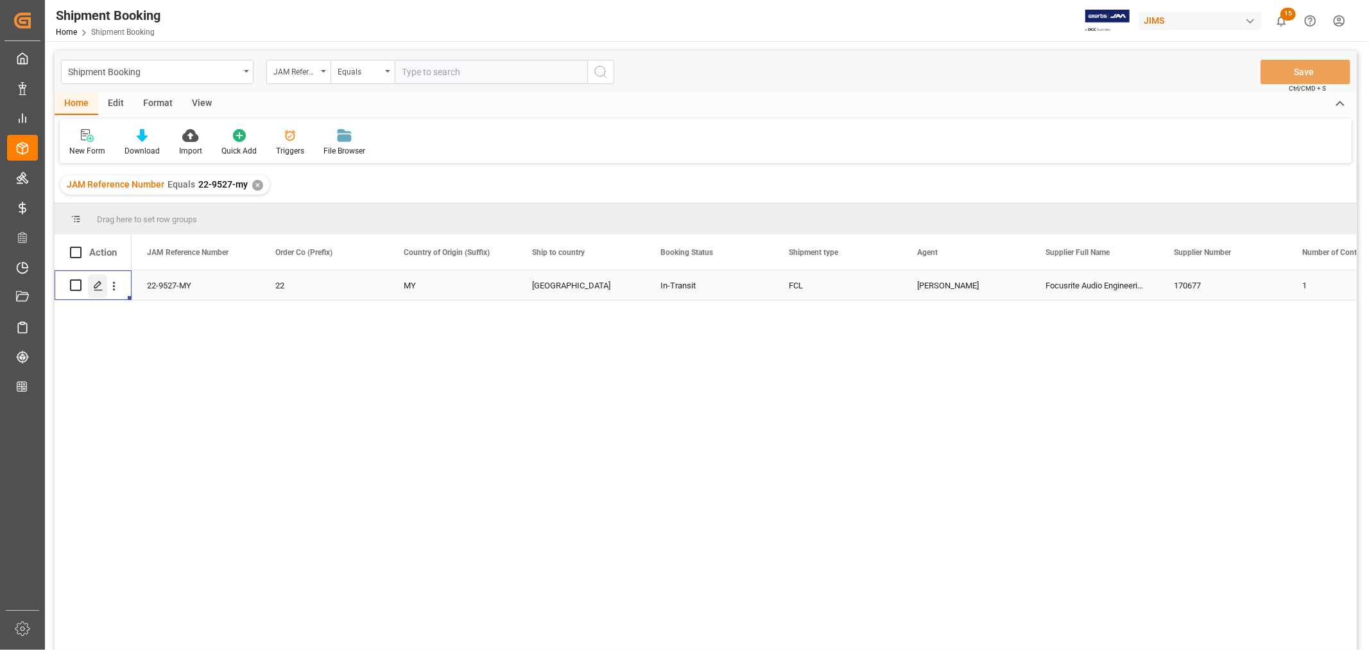
click at [101, 282] on icon "Press SPACE to select this row." at bounding box center [98, 286] width 10 height 10
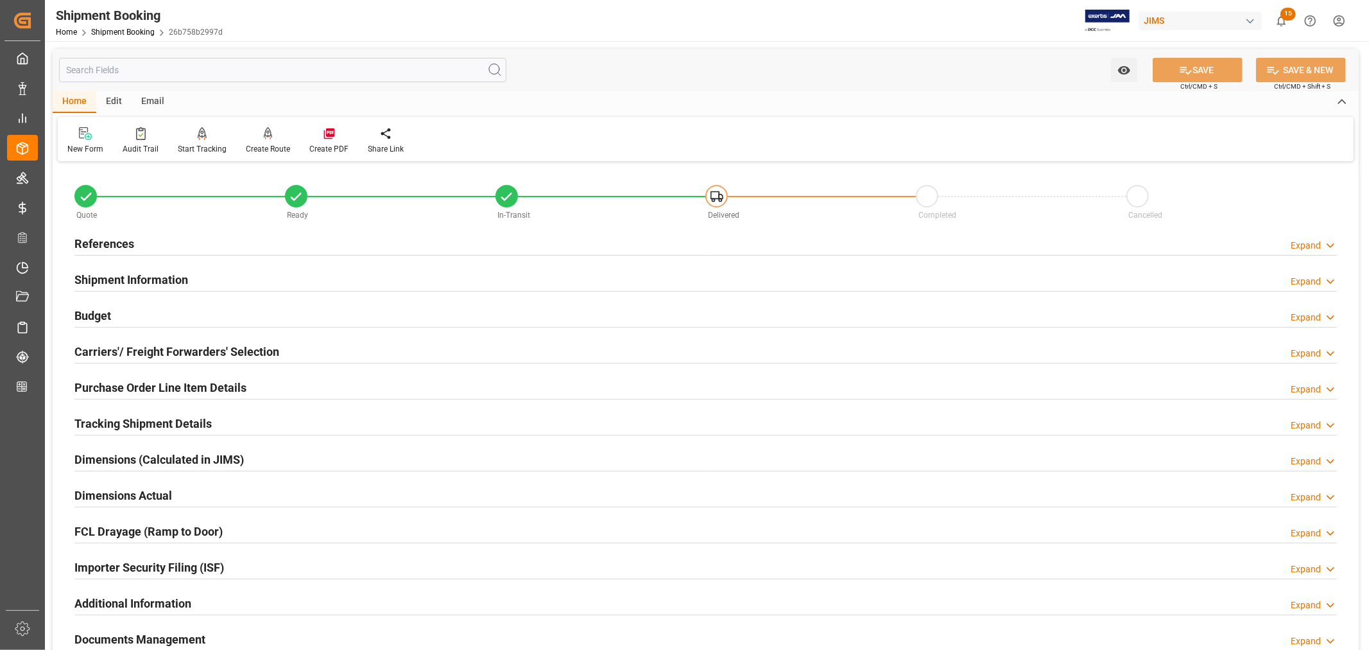
click at [130, 278] on h2 "Shipment Information" at bounding box center [131, 279] width 114 height 17
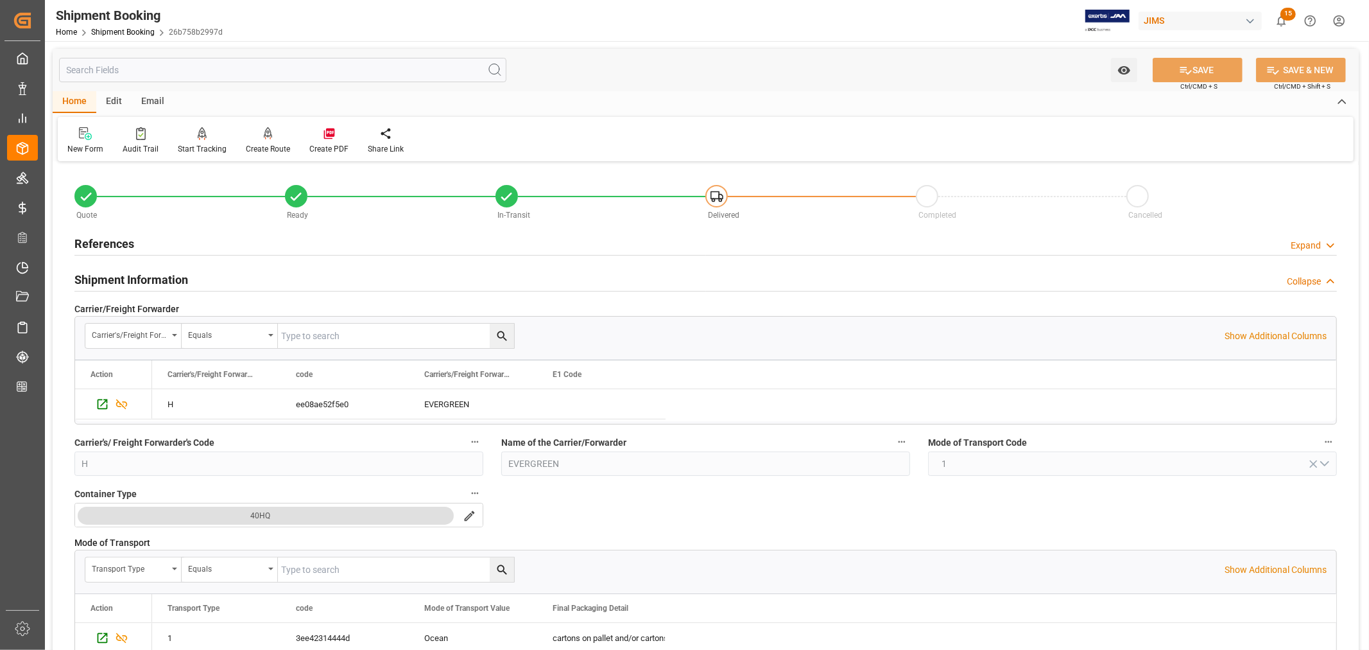
click at [130, 278] on h2 "Shipment Information" at bounding box center [131, 279] width 114 height 17
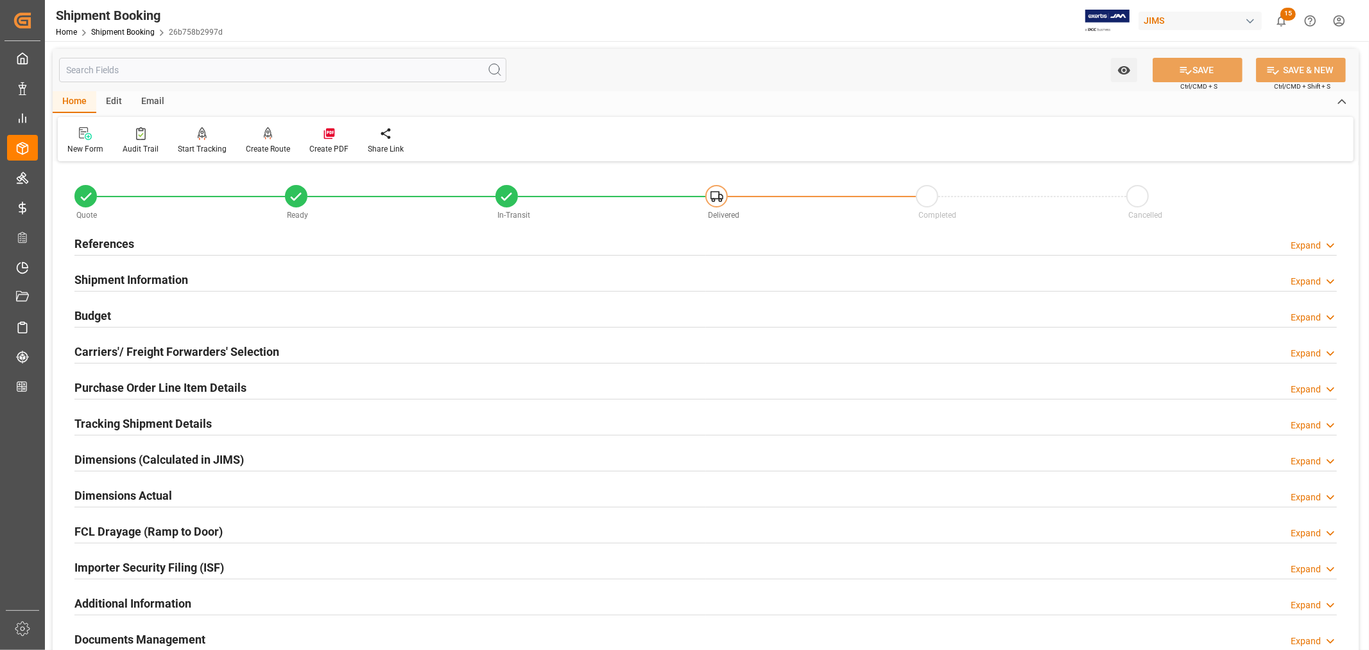
click at [137, 420] on h2 "Tracking Shipment Details" at bounding box center [142, 423] width 137 height 17
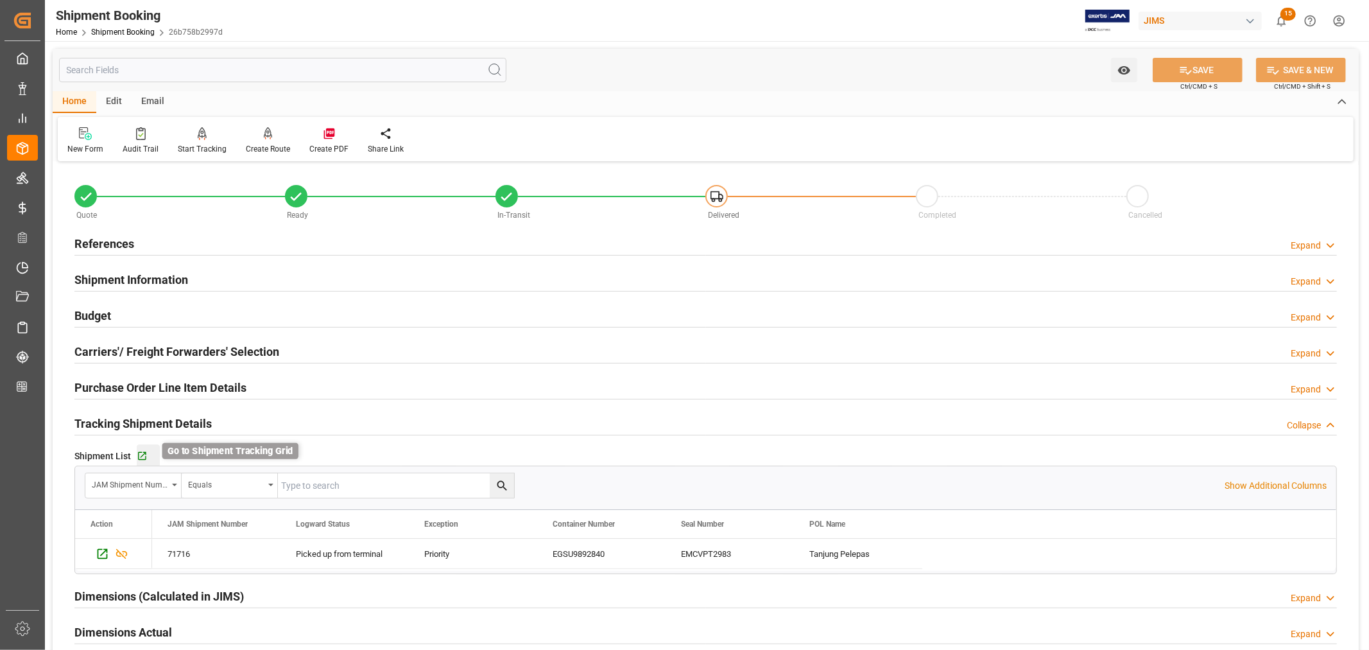
click at [143, 454] on icon "button" at bounding box center [142, 456] width 8 height 8
click at [122, 32] on link "Shipment Booking" at bounding box center [123, 32] width 64 height 9
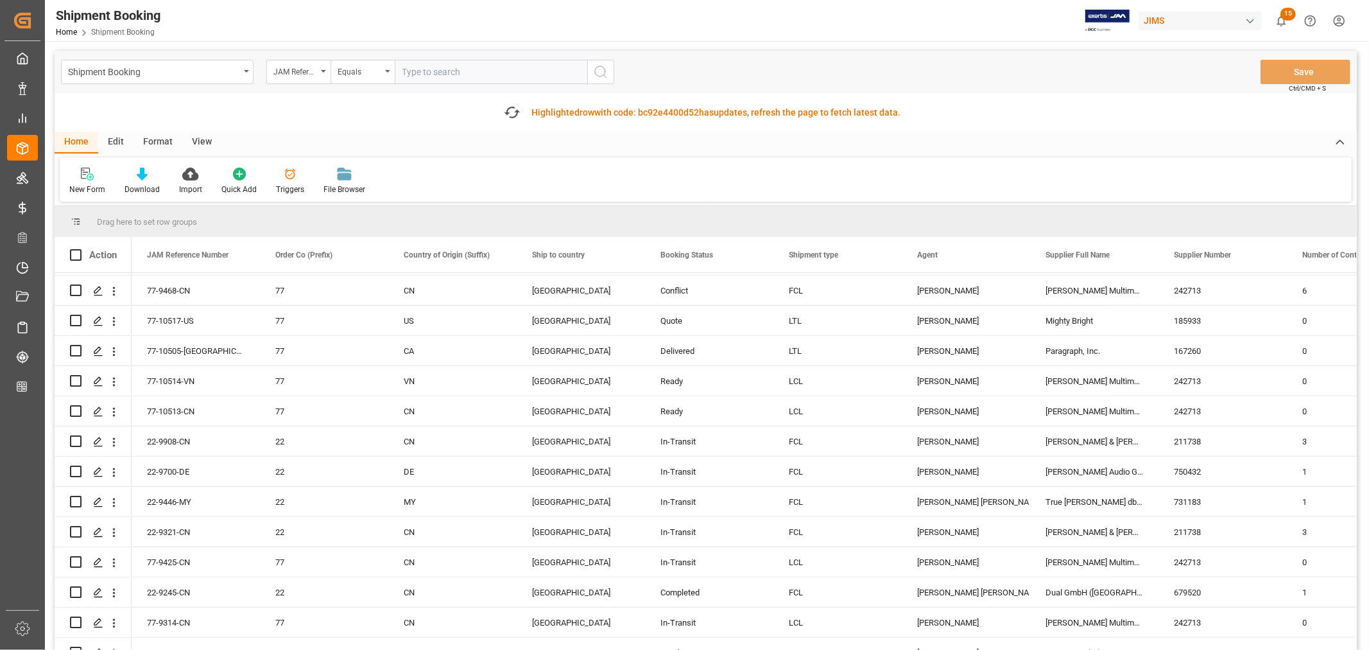
scroll to position [1212, 0]
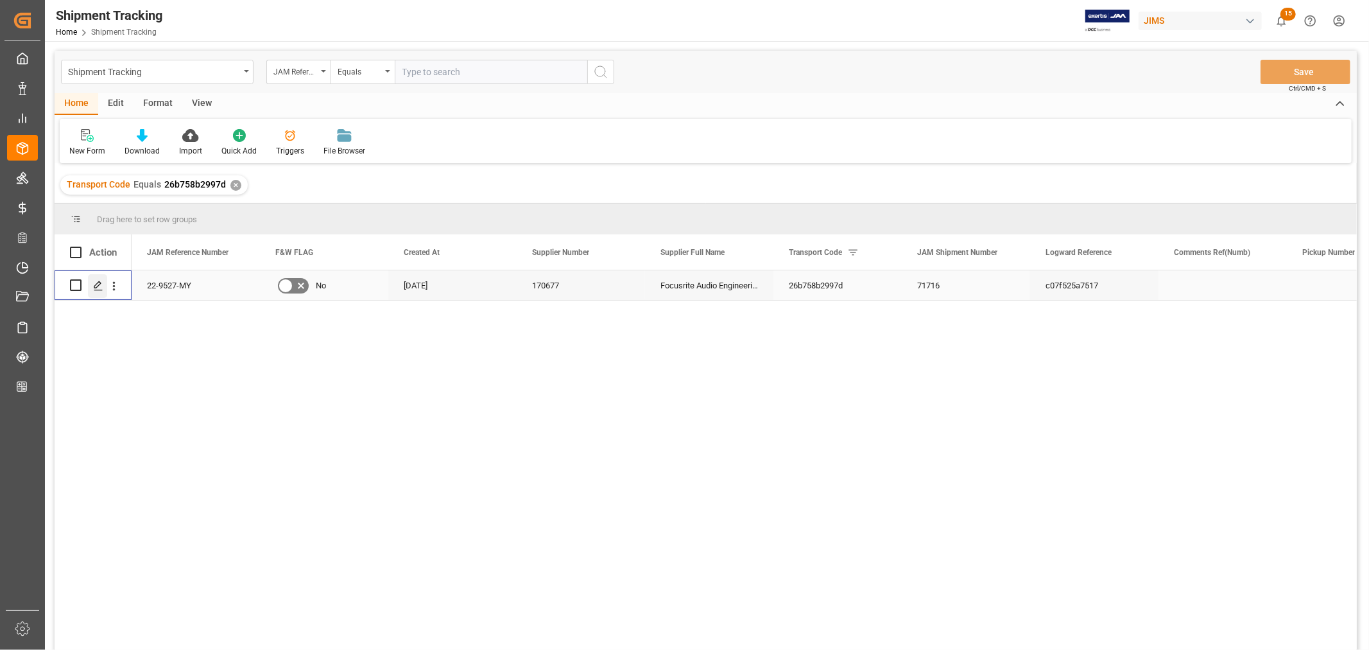
click at [94, 287] on polygon "Press SPACE to select this row." at bounding box center [97, 284] width 6 height 6
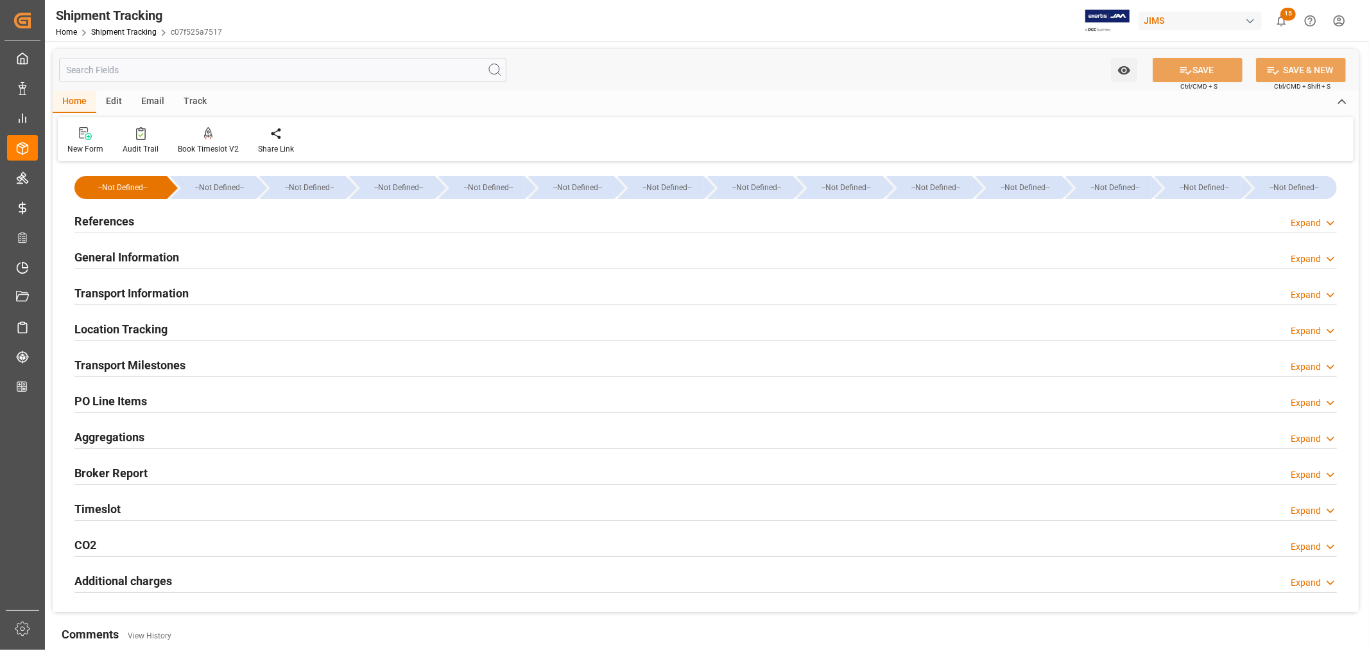
type input "[DATE] 00:00"
type input "[DATE]"
type input "[DATE] 00:00"
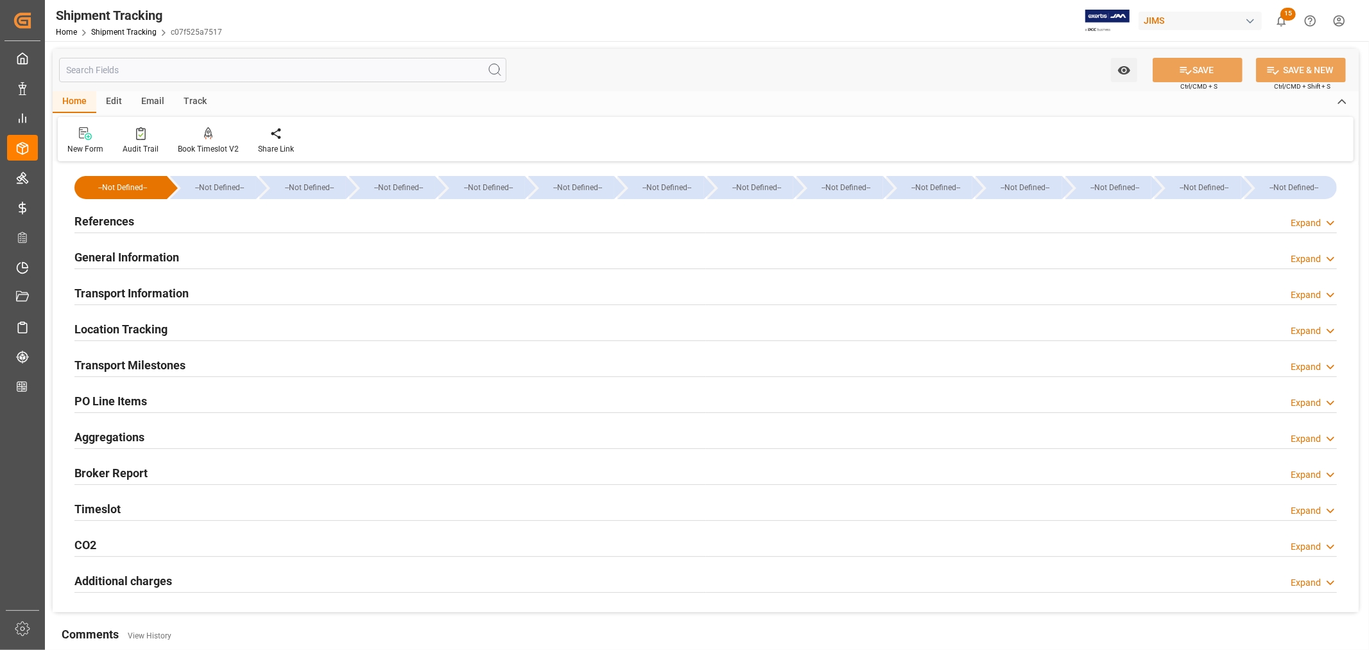
type input "[DATE] 19:30"
type input "07-30-2025"
type input "07-30-2025 17:00"
type input "08-05-2025"
type input "[DATE]"
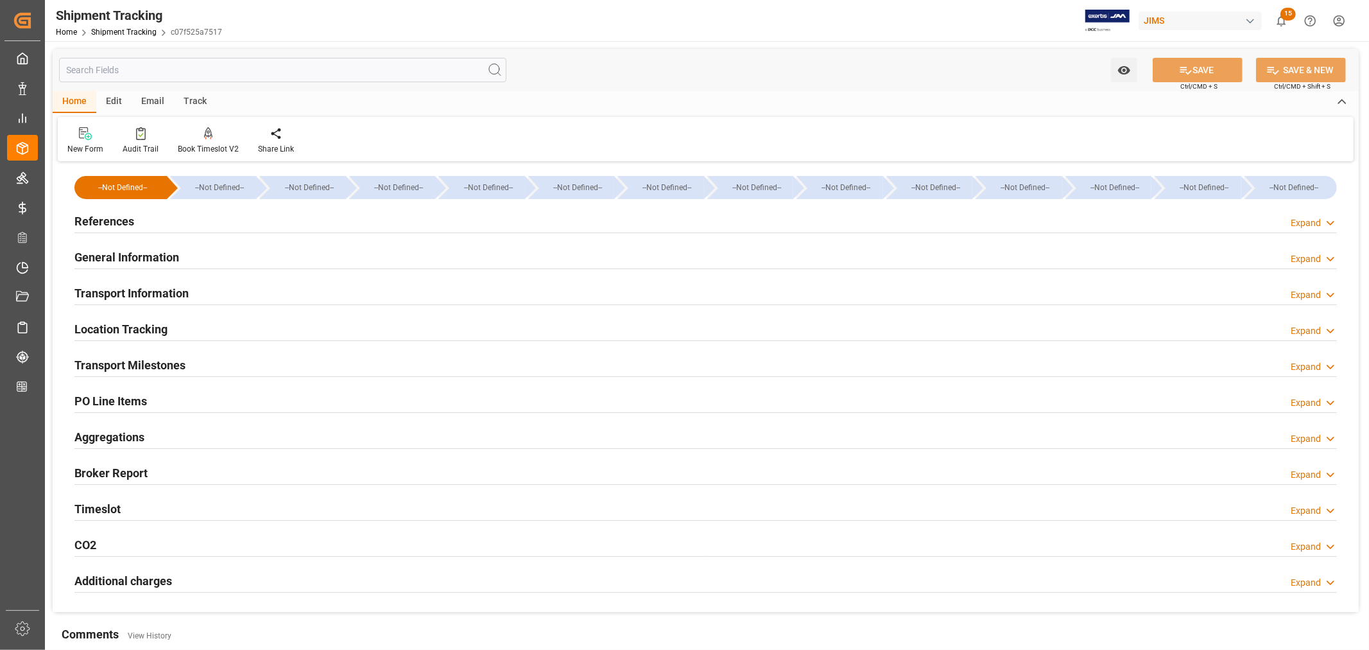
type input "[DATE]"
type input "[DATE] 00:00"
click at [196, 363] on div "Transport Milestones Expand" at bounding box center [705, 364] width 1263 height 24
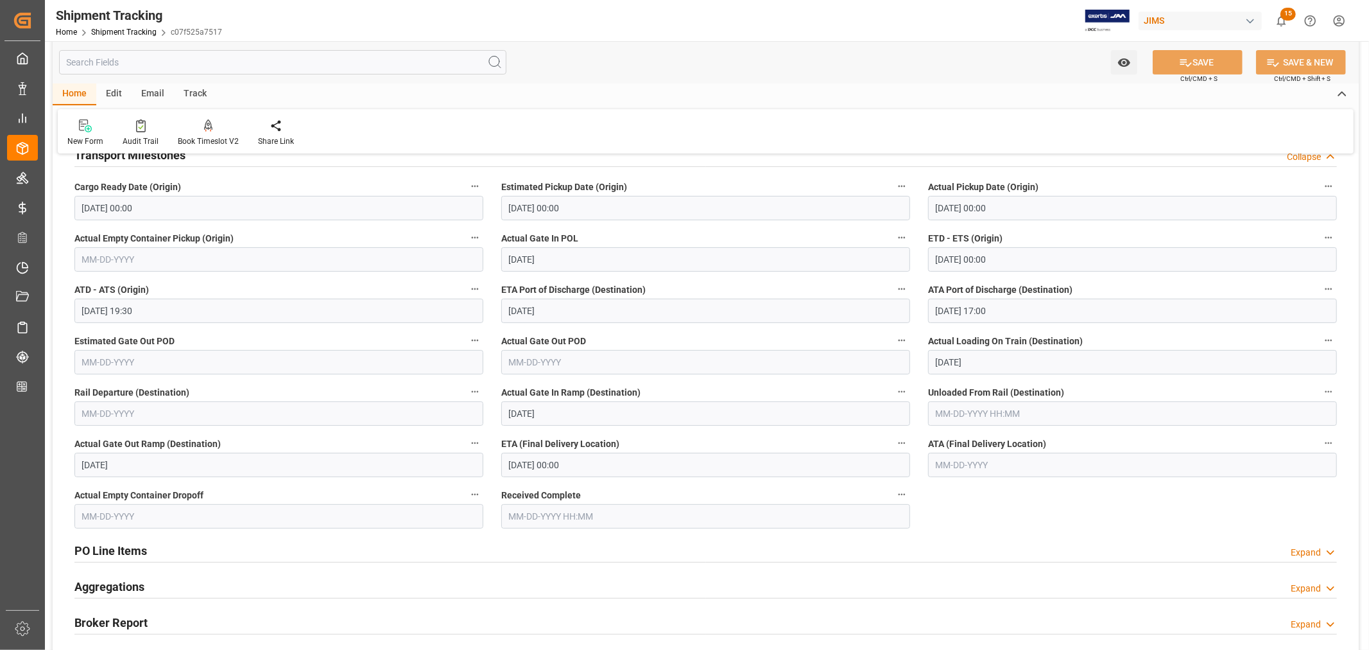
scroll to position [214, 0]
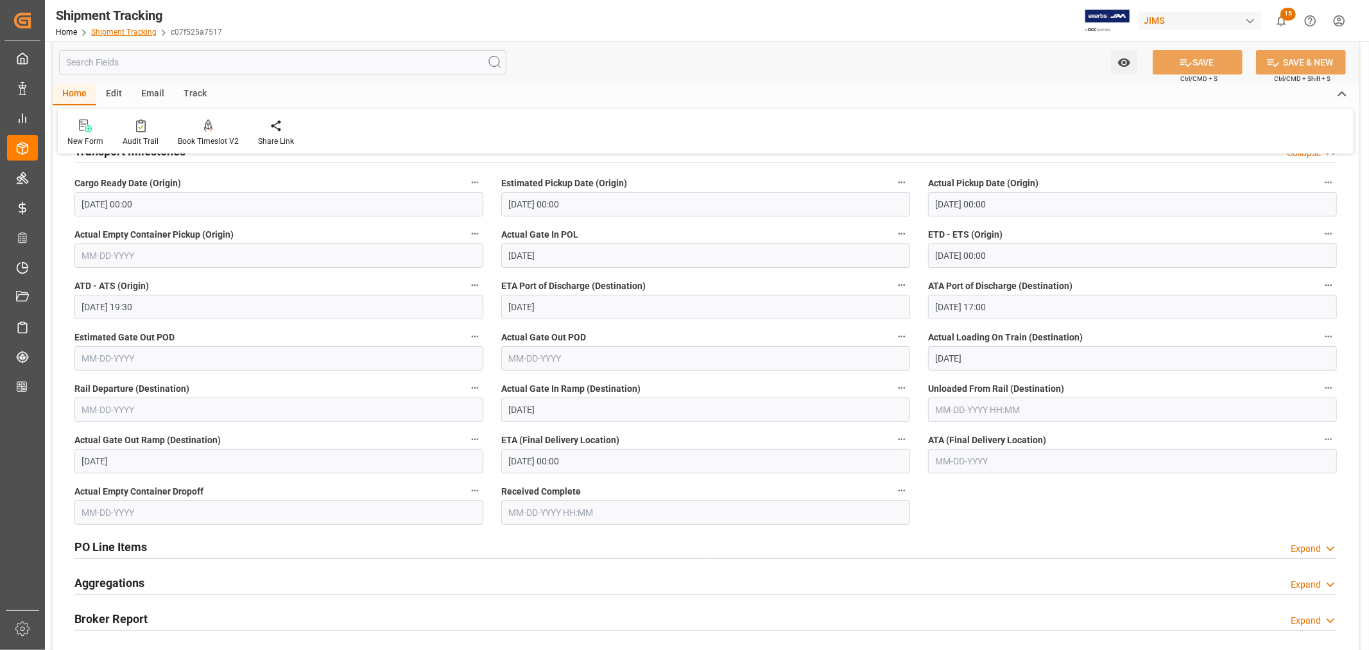
click at [112, 30] on link "Shipment Tracking" at bounding box center [123, 32] width 65 height 9
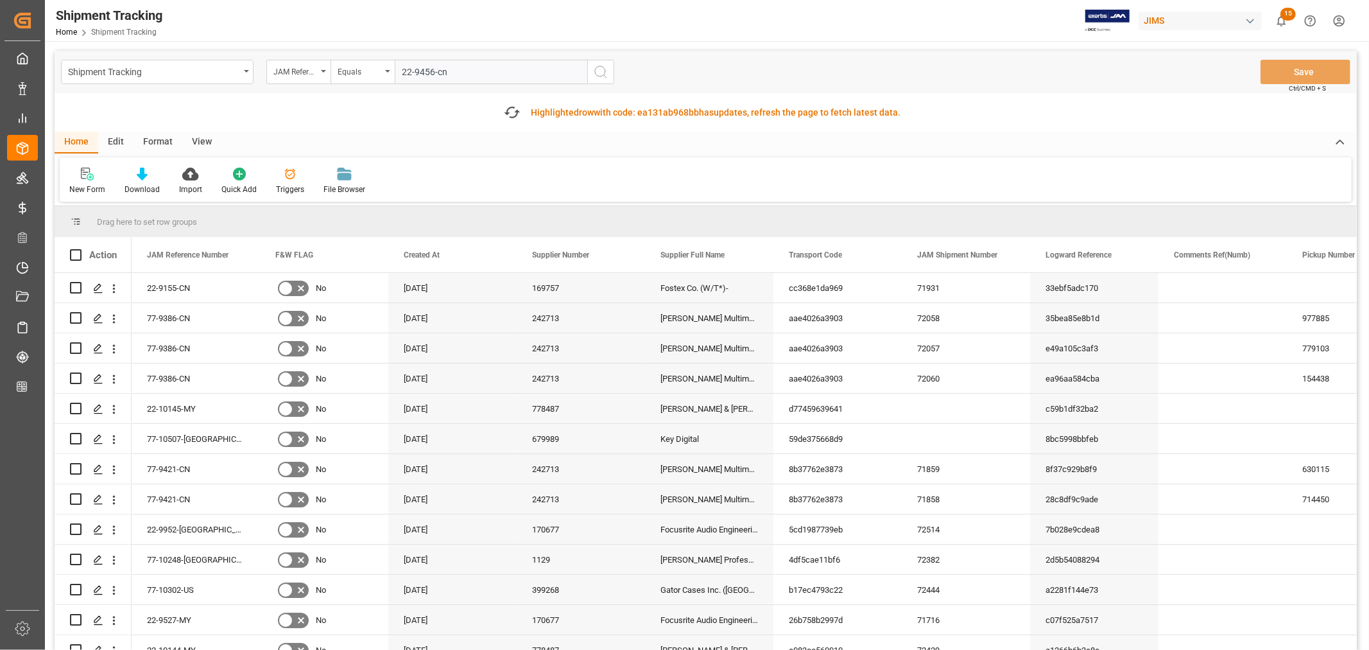
type input "22-9456-cn"
click at [598, 73] on icon "search button" at bounding box center [600, 71] width 15 height 15
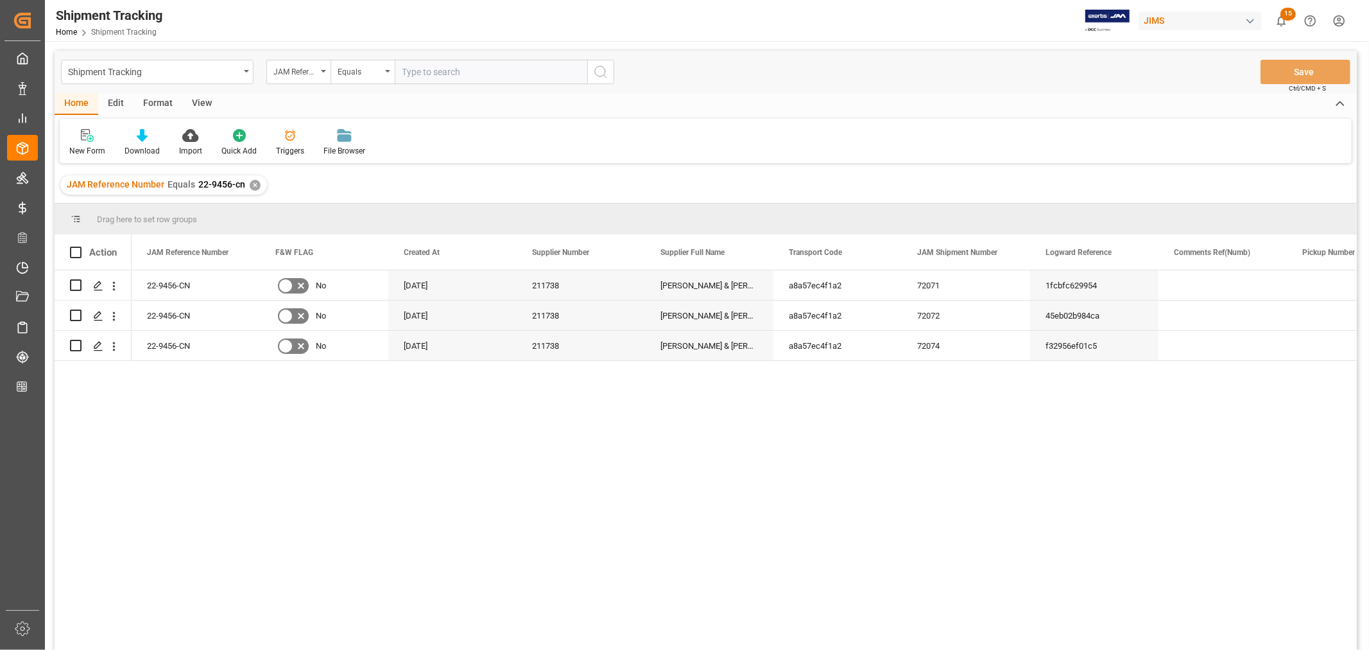
click at [203, 103] on div "View" at bounding box center [201, 104] width 39 height 22
click at [87, 143] on div "Default" at bounding box center [82, 142] width 44 height 28
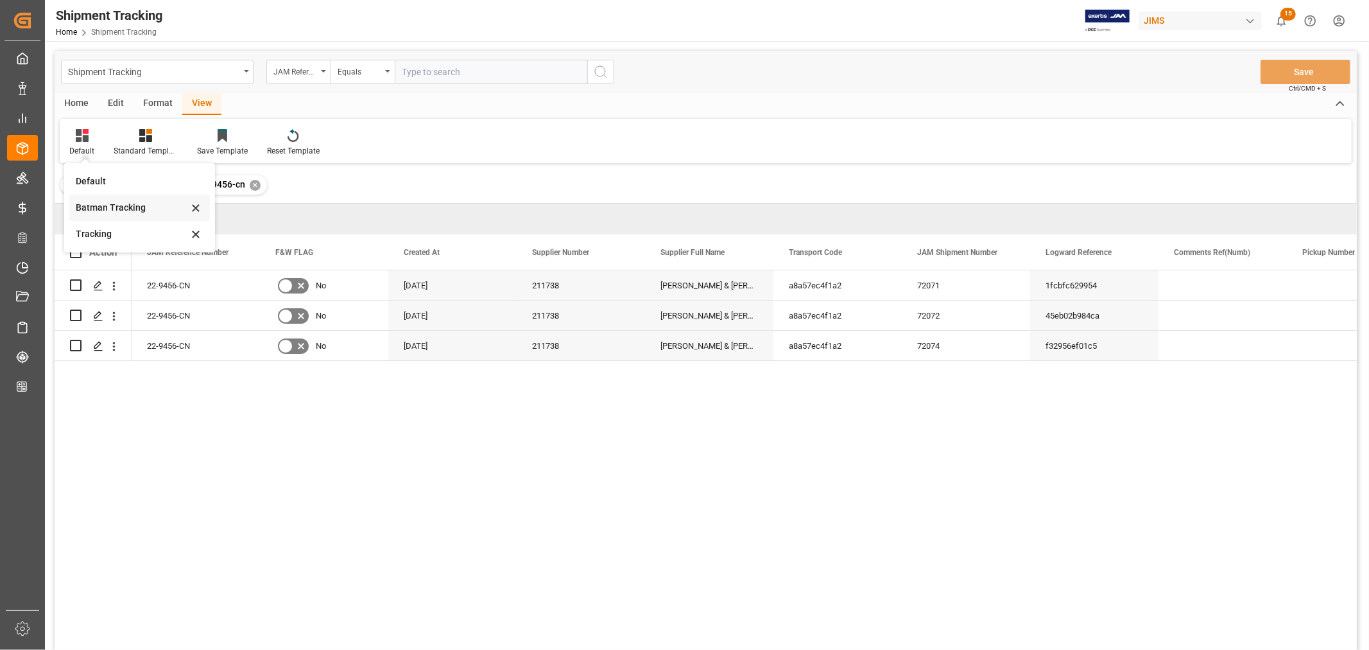
click at [106, 203] on div "Batman Tracking" at bounding box center [132, 207] width 112 height 13
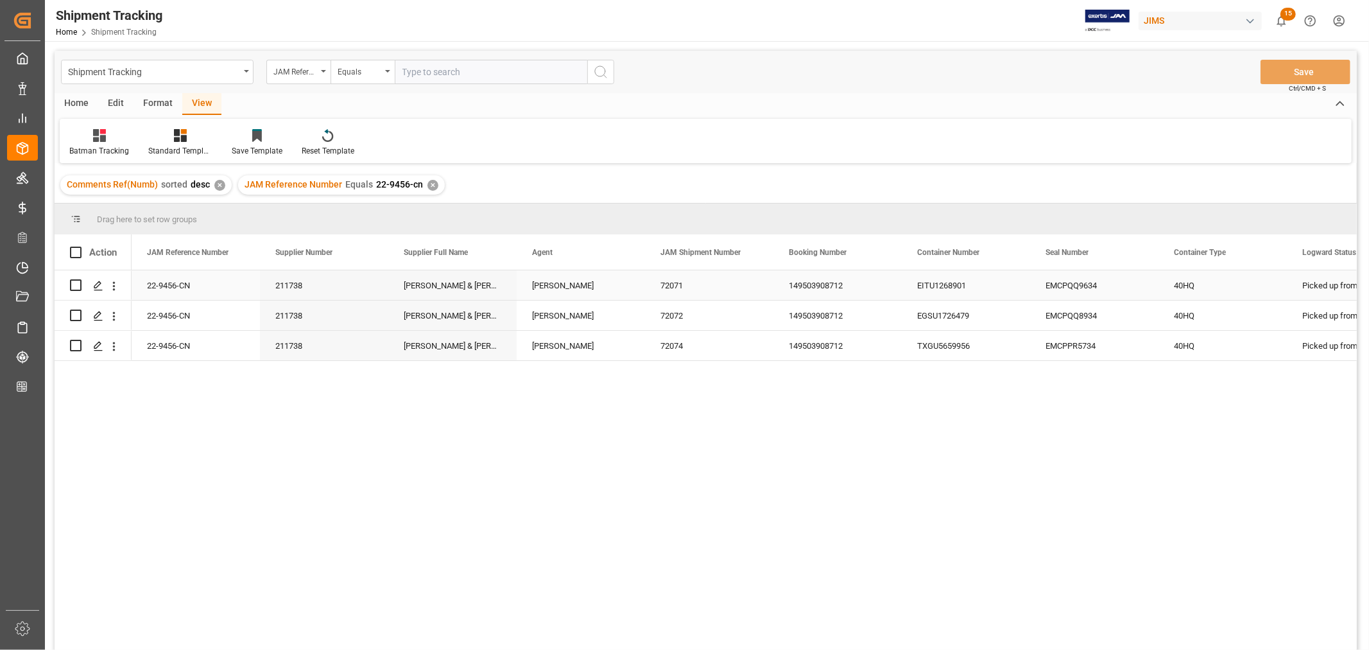
click at [740, 291] on div "72071" at bounding box center [709, 285] width 128 height 30
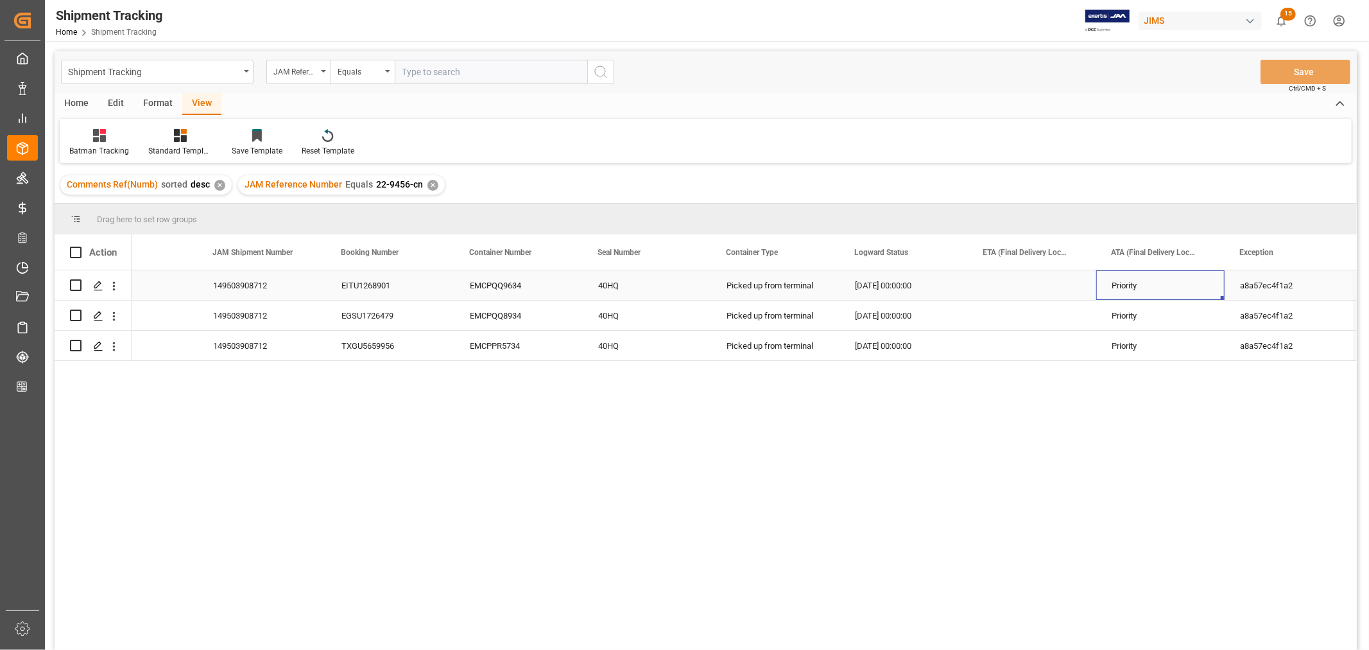
scroll to position [0, 576]
click at [226, 281] on div "149503908712" at bounding box center [262, 285] width 128 height 30
click at [95, 288] on icon "Press SPACE to select this row." at bounding box center [98, 286] width 10 height 10
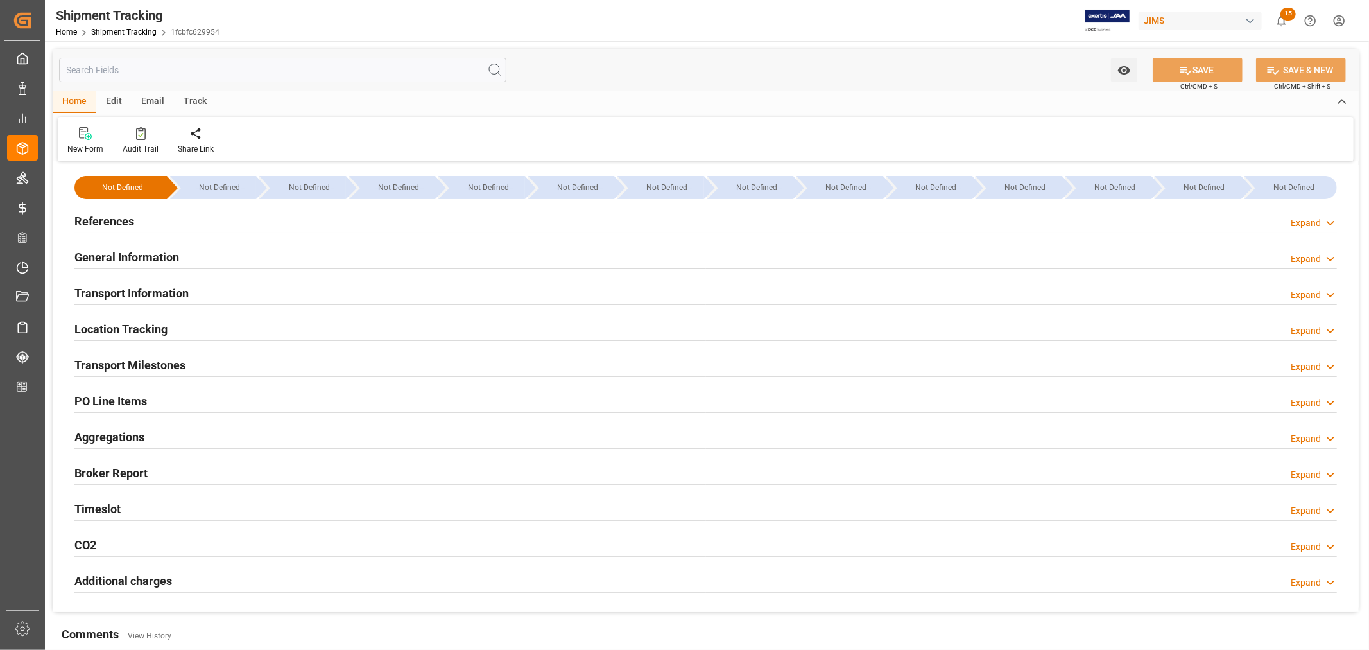
type input "07-08-2025 00:00"
type input "07-10-2025 00:00"
type input "07-07-2025"
type input "07-15-2025 00:00"
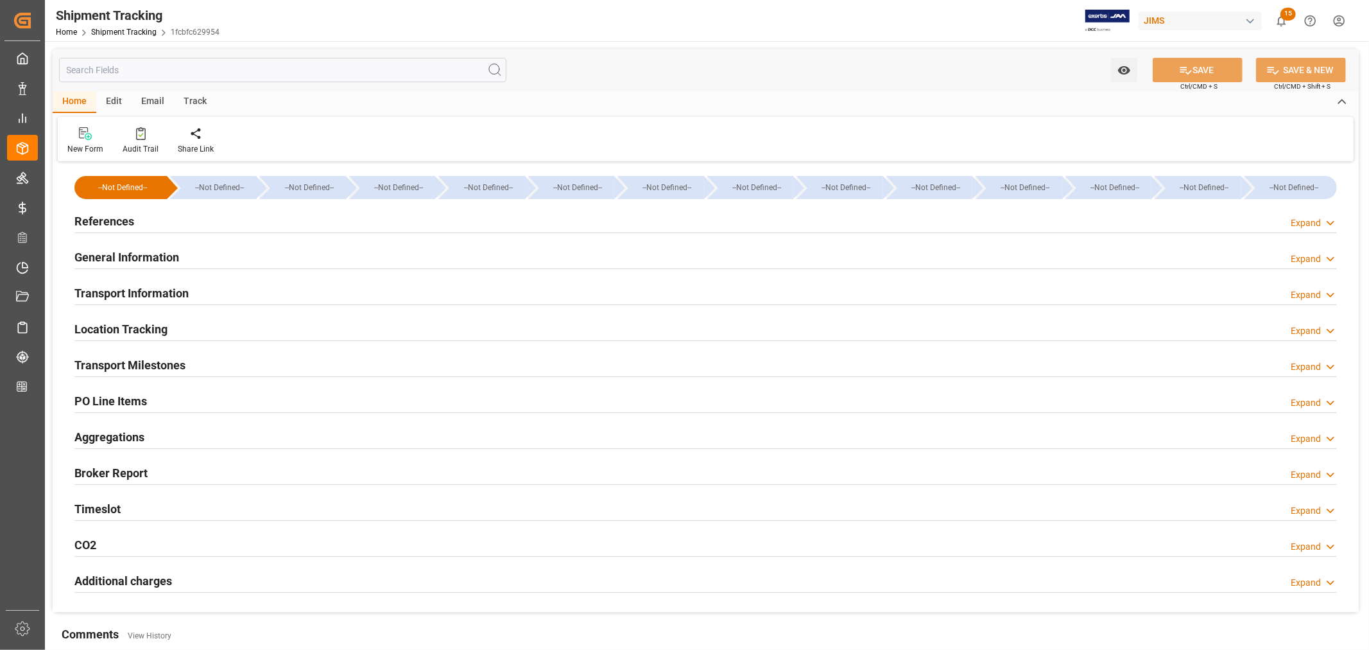
type input "07-14-2025 17:30"
type input "07-30-2025"
type input "07-30-2025 17:00"
type input "08-05-2025"
type input "08-11-2025"
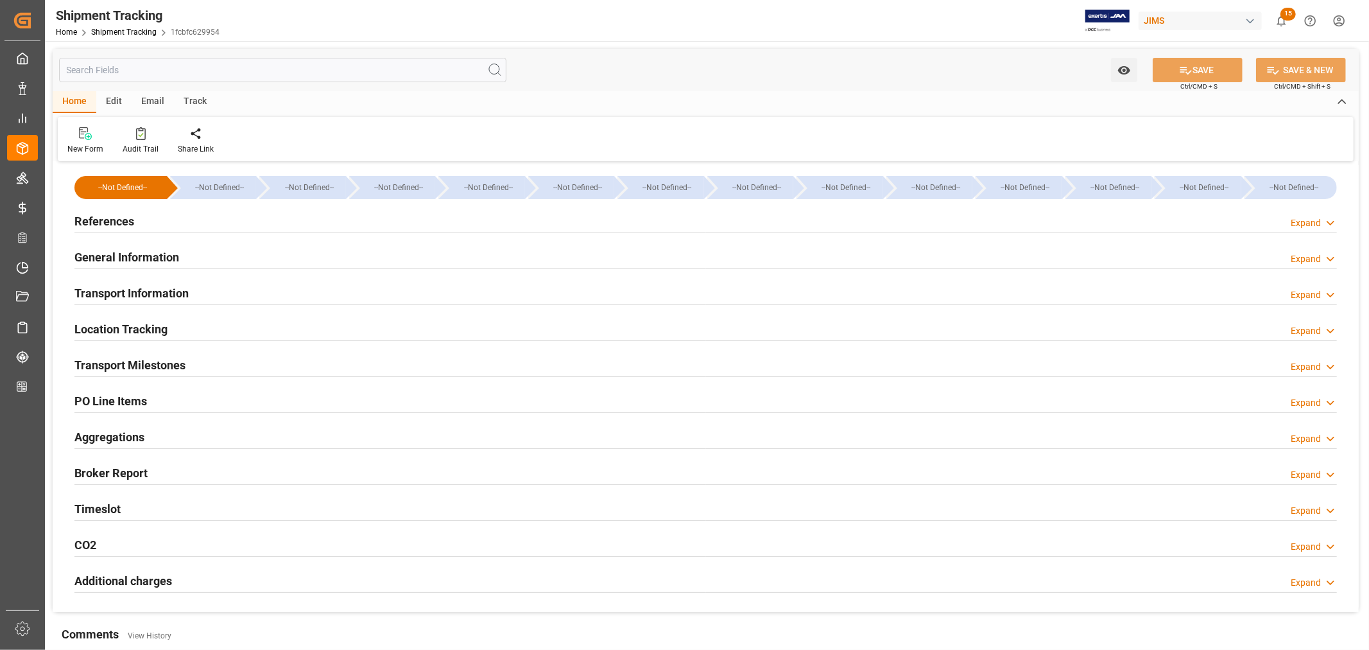
type input "08-05-2025"
type input "08-19-2025 00:00"
click at [171, 368] on h2 "Transport Milestones" at bounding box center [129, 364] width 111 height 17
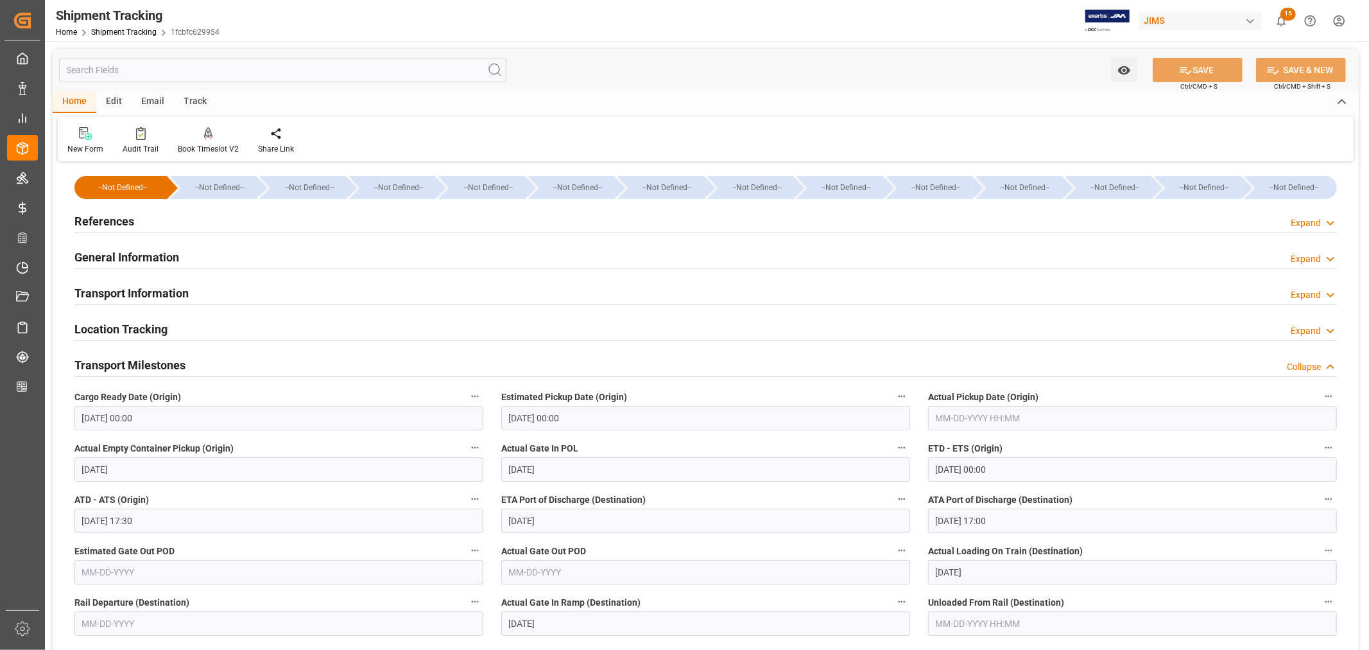
click at [157, 252] on h2 "General Information" at bounding box center [126, 256] width 105 height 17
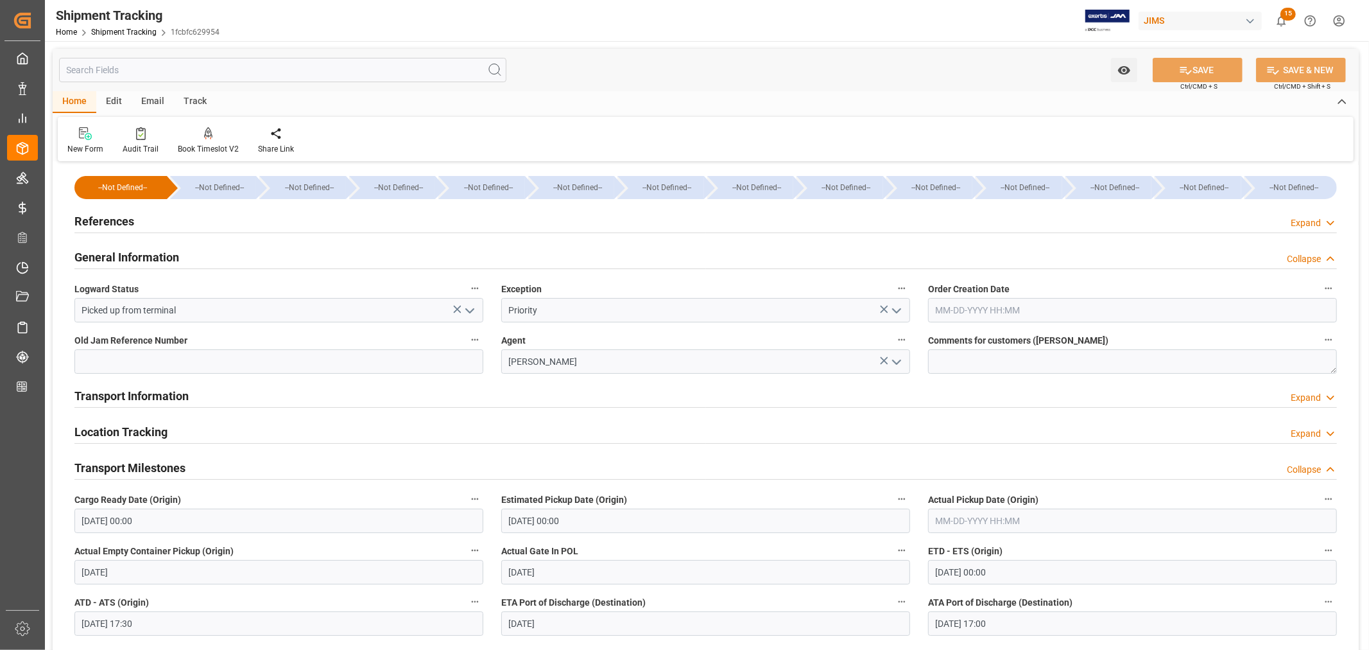
click at [157, 252] on h2 "General Information" at bounding box center [126, 256] width 105 height 17
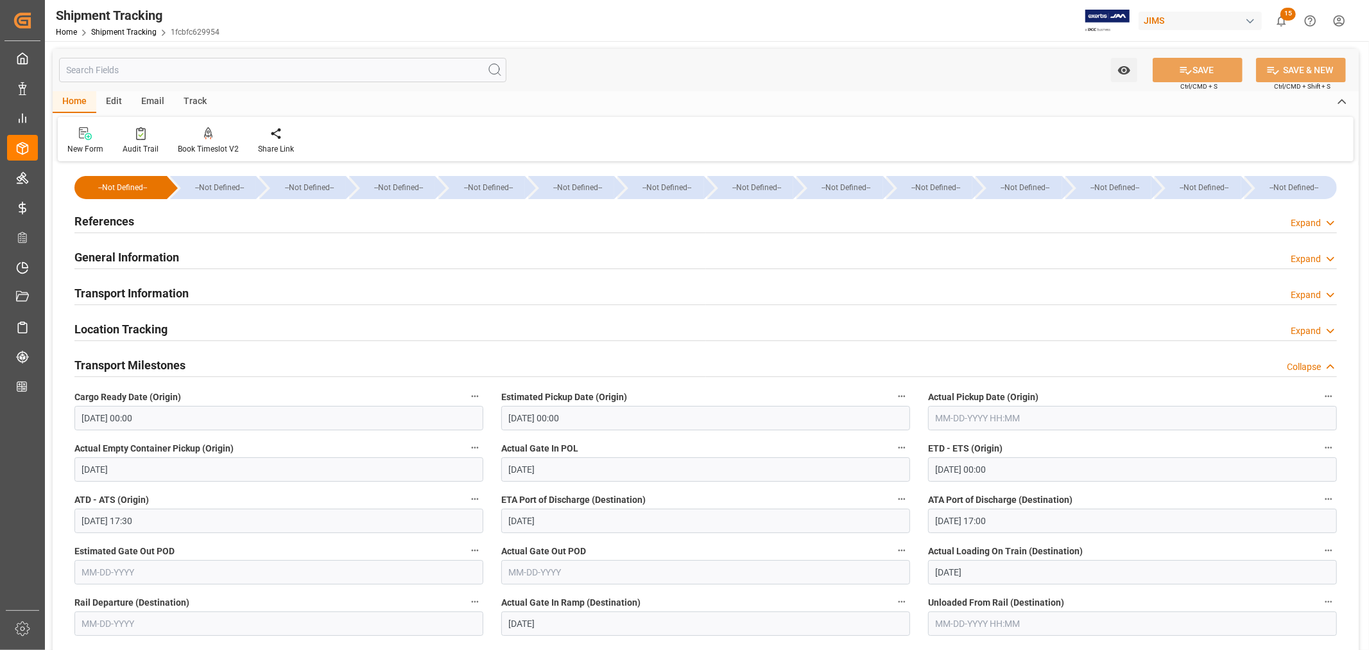
click at [153, 286] on h2 "Transport Information" at bounding box center [131, 292] width 114 height 17
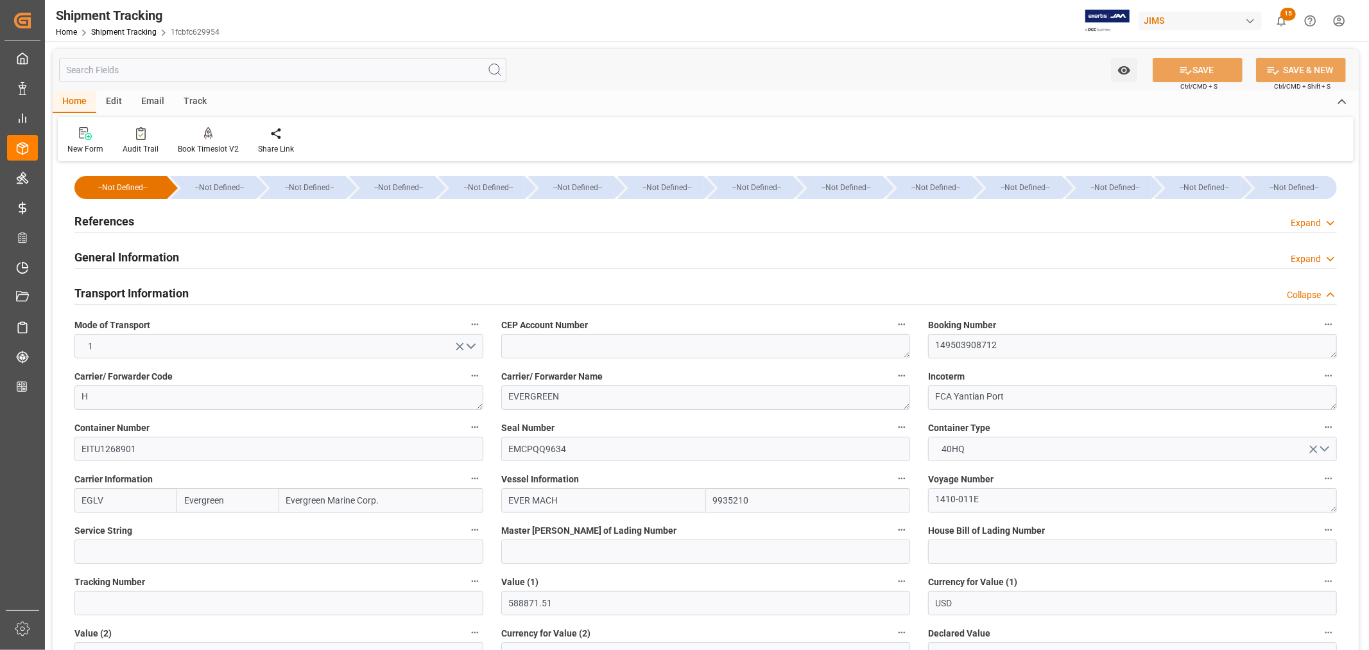
click at [153, 286] on h2 "Transport Information" at bounding box center [131, 292] width 114 height 17
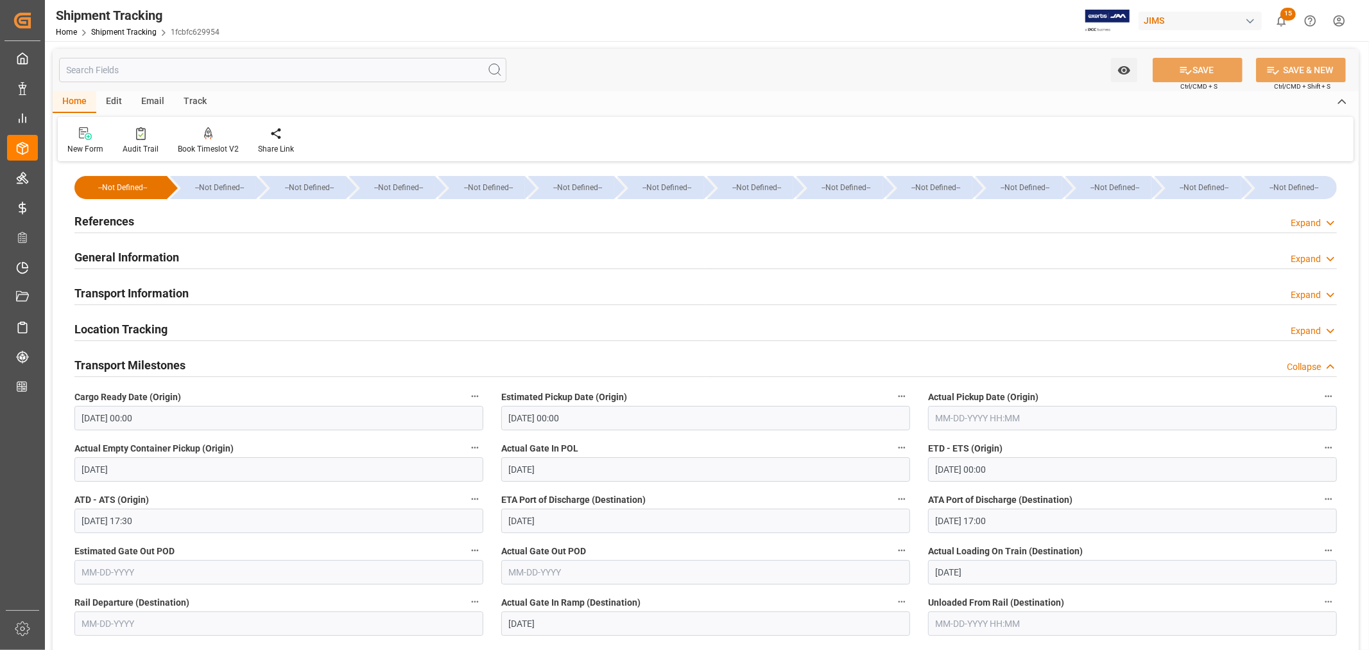
click at [127, 220] on h2 "References" at bounding box center [104, 220] width 60 height 17
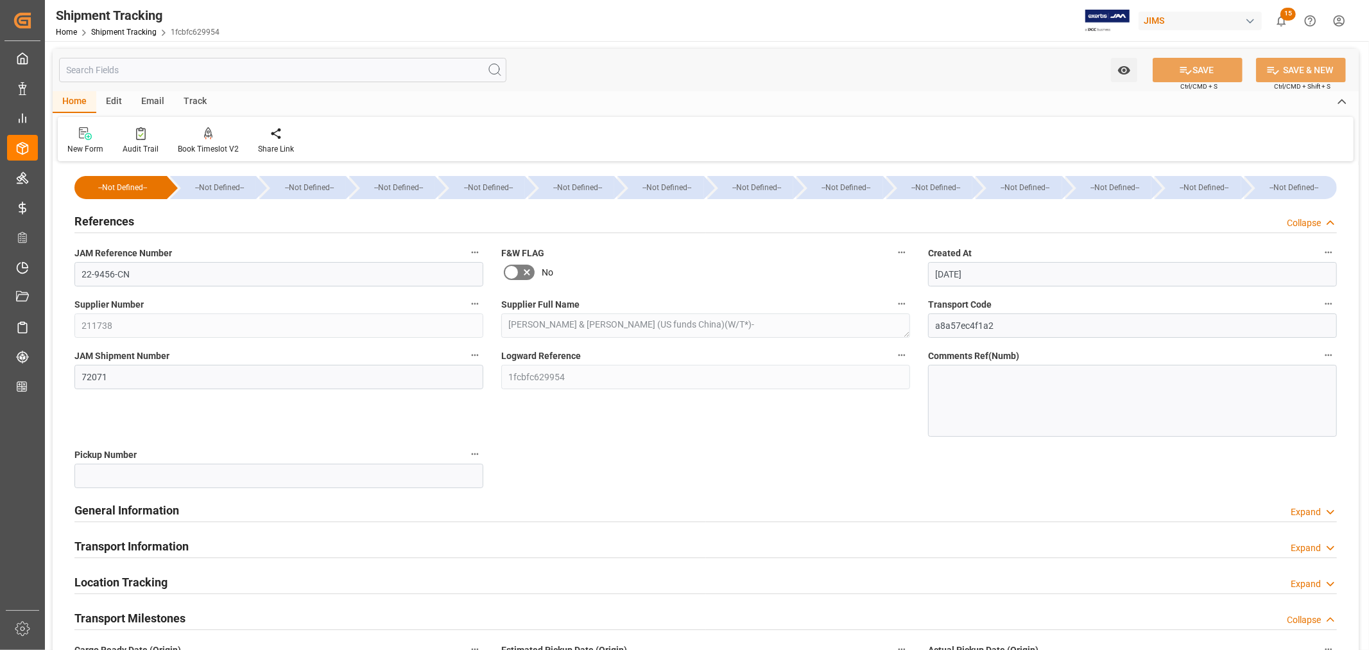
click at [127, 220] on h2 "References" at bounding box center [104, 220] width 60 height 17
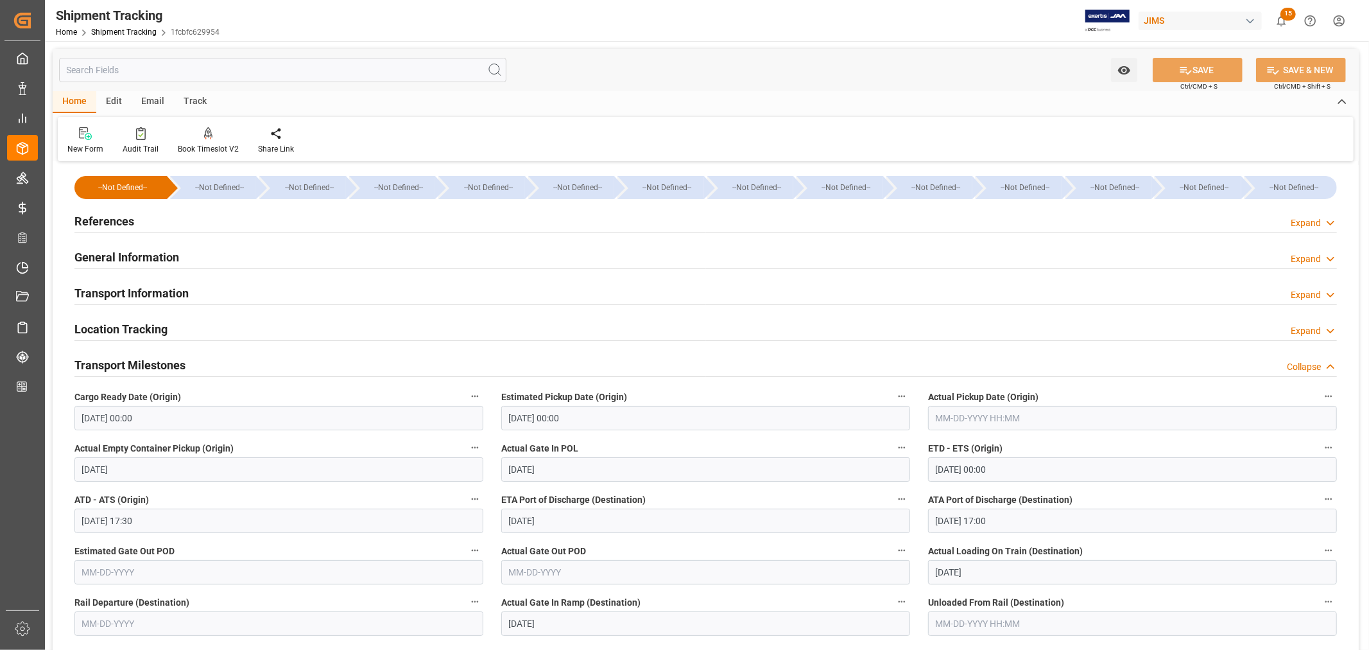
click at [158, 363] on h2 "Transport Milestones" at bounding box center [129, 364] width 111 height 17
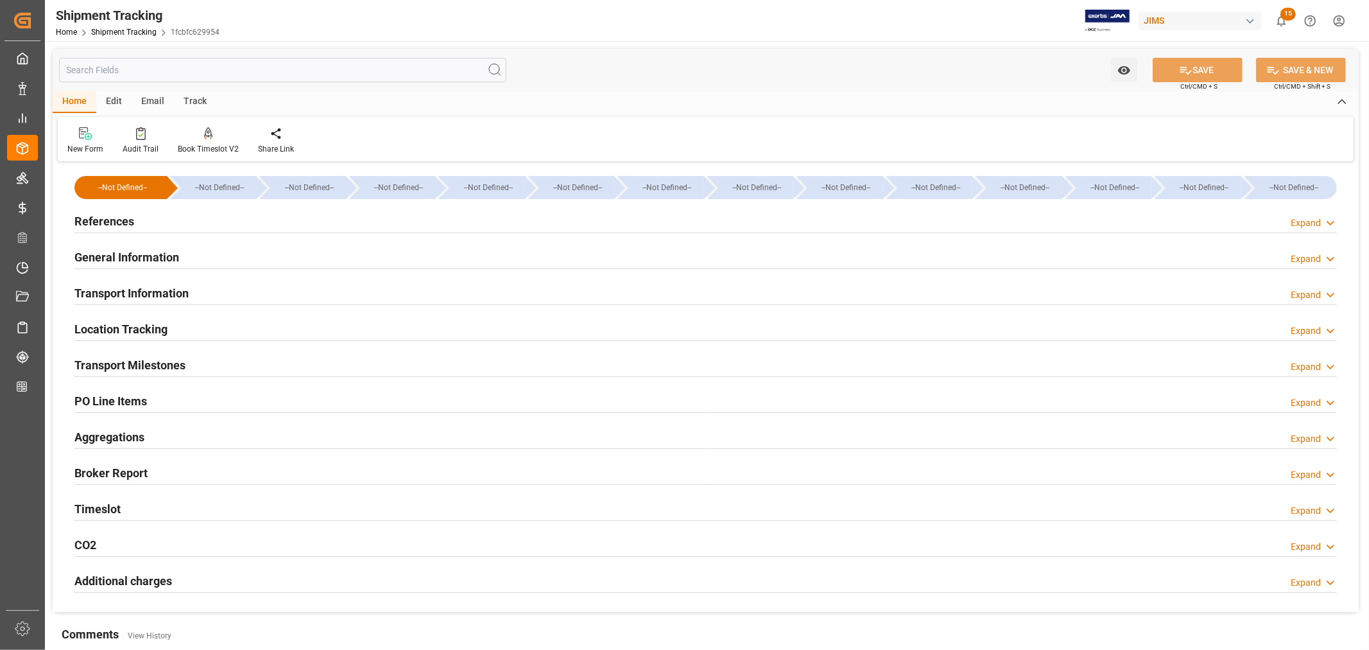
click at [135, 402] on h2 "PO Line Items" at bounding box center [110, 400] width 73 height 17
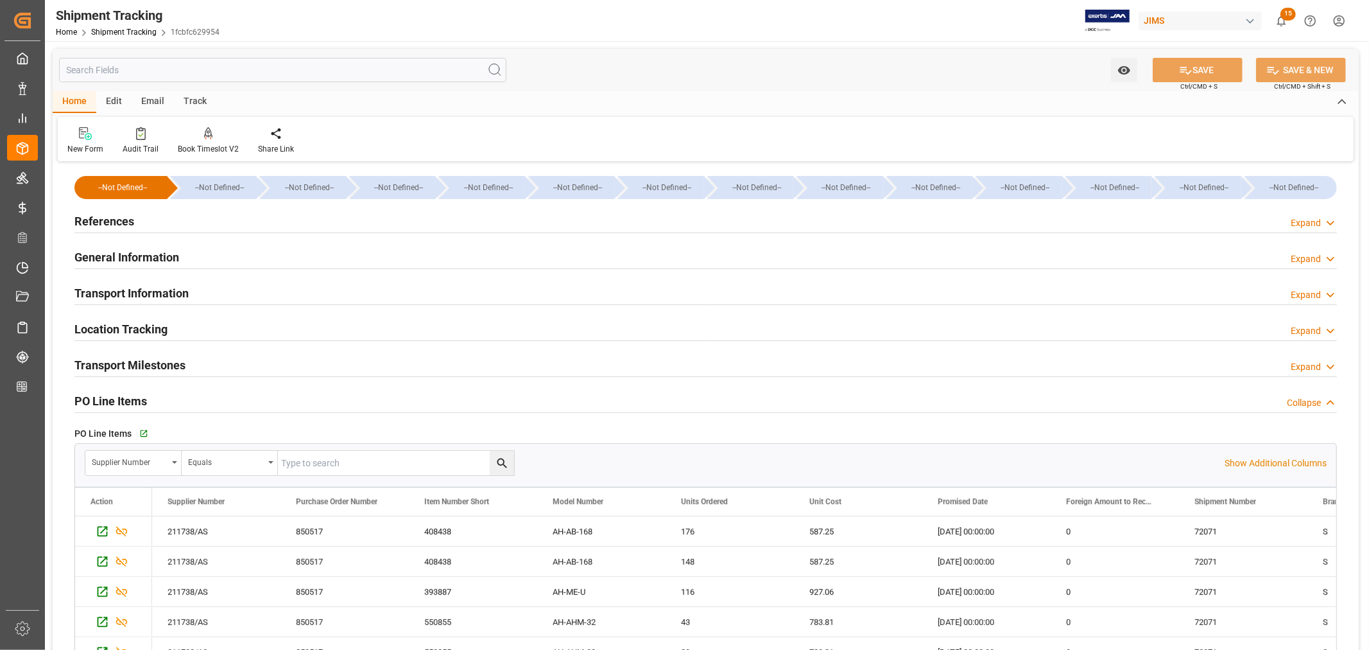
click at [134, 396] on h2 "PO Line Items" at bounding box center [110, 400] width 73 height 17
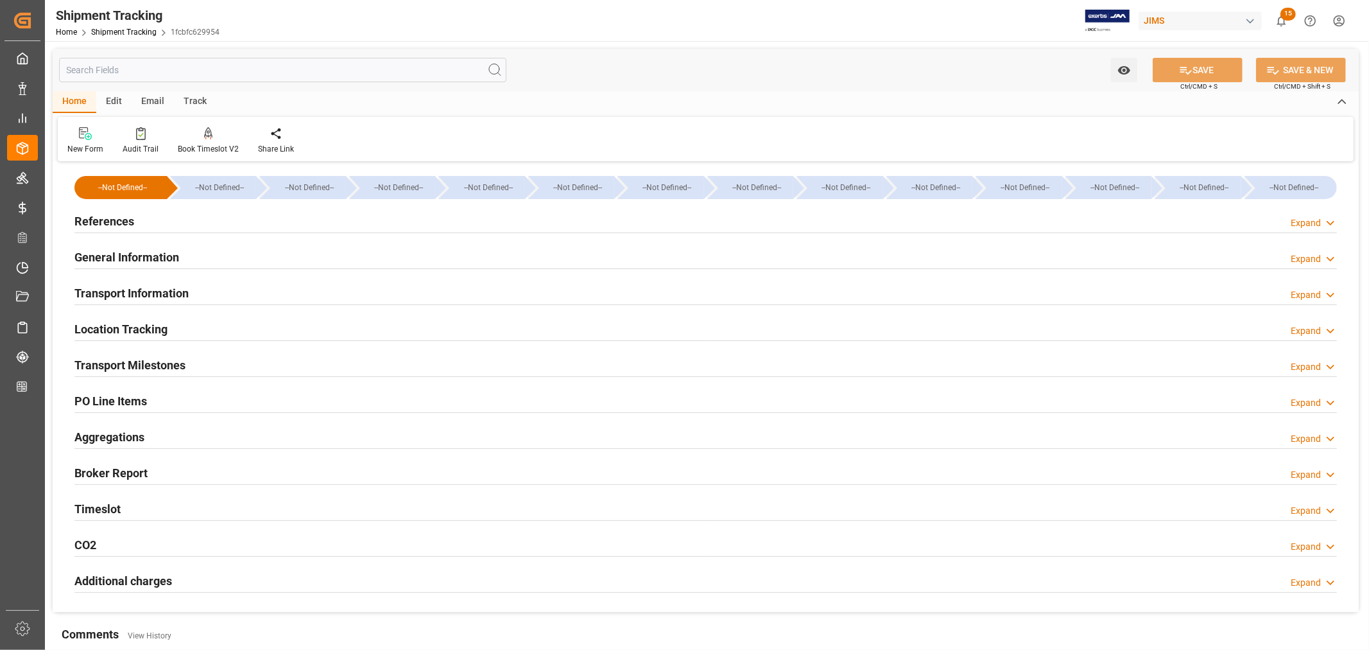
click at [167, 366] on h2 "Transport Milestones" at bounding box center [129, 364] width 111 height 17
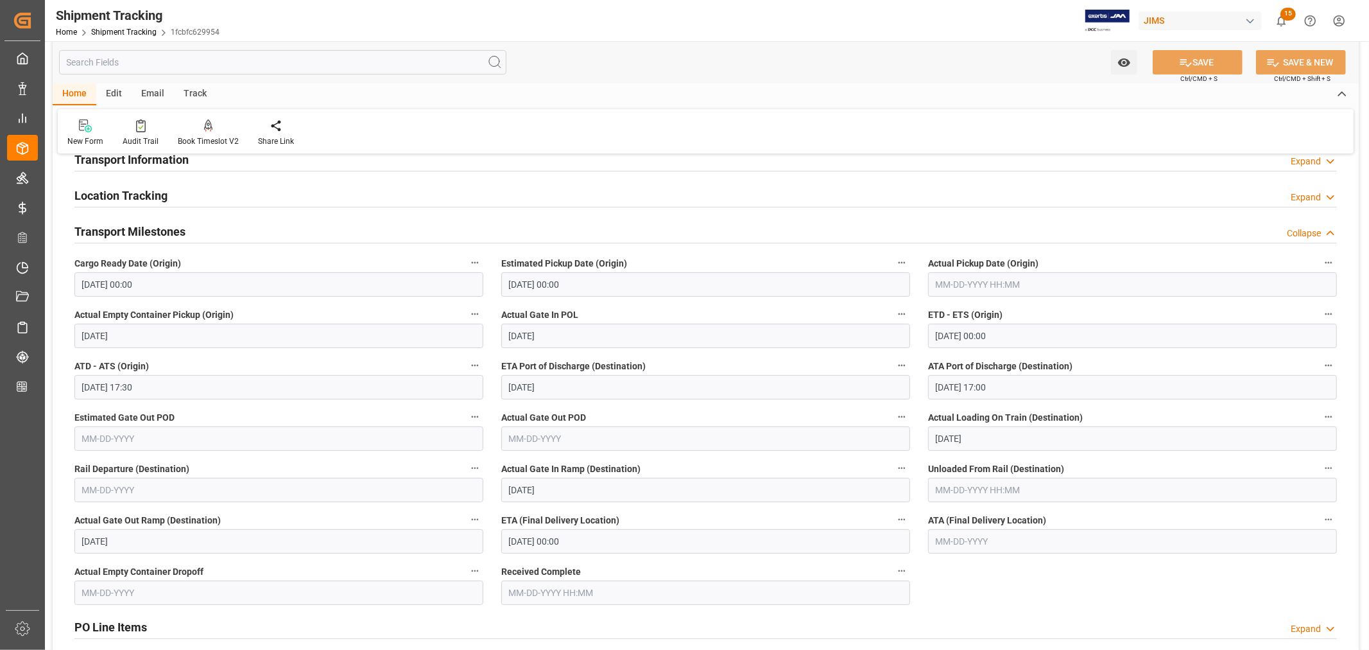
scroll to position [214, 0]
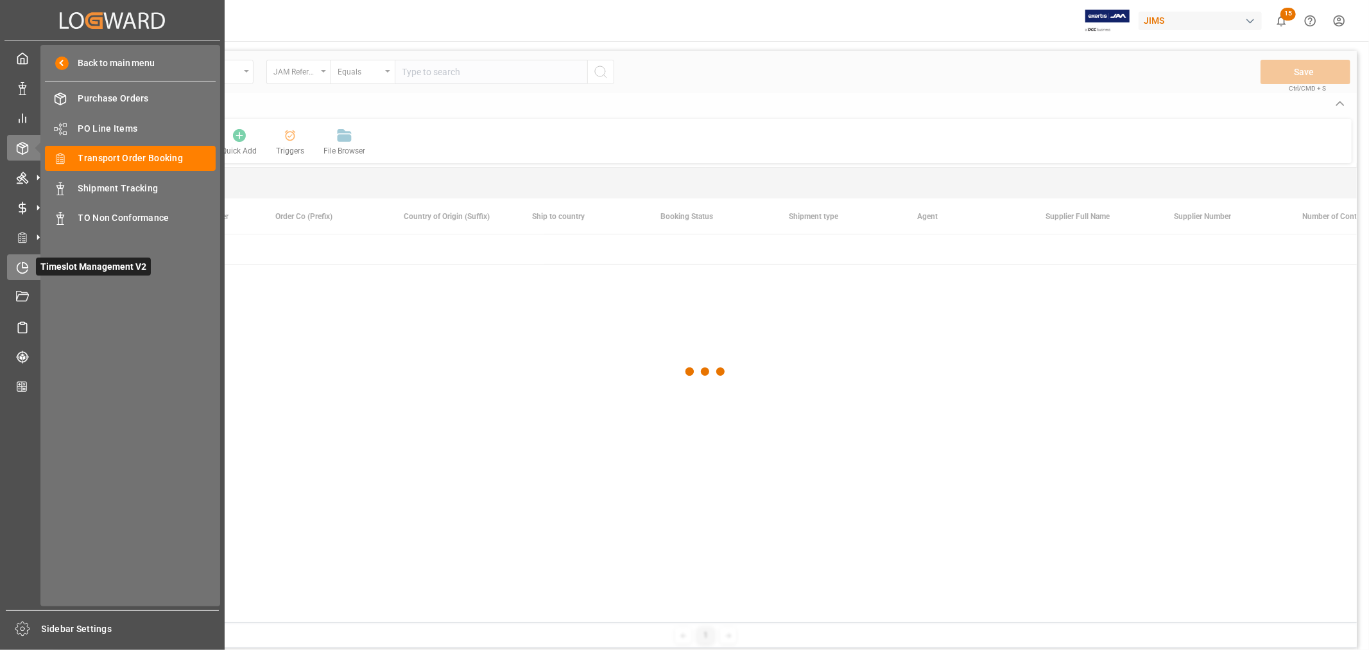
click at [26, 267] on icon at bounding box center [22, 267] width 13 height 13
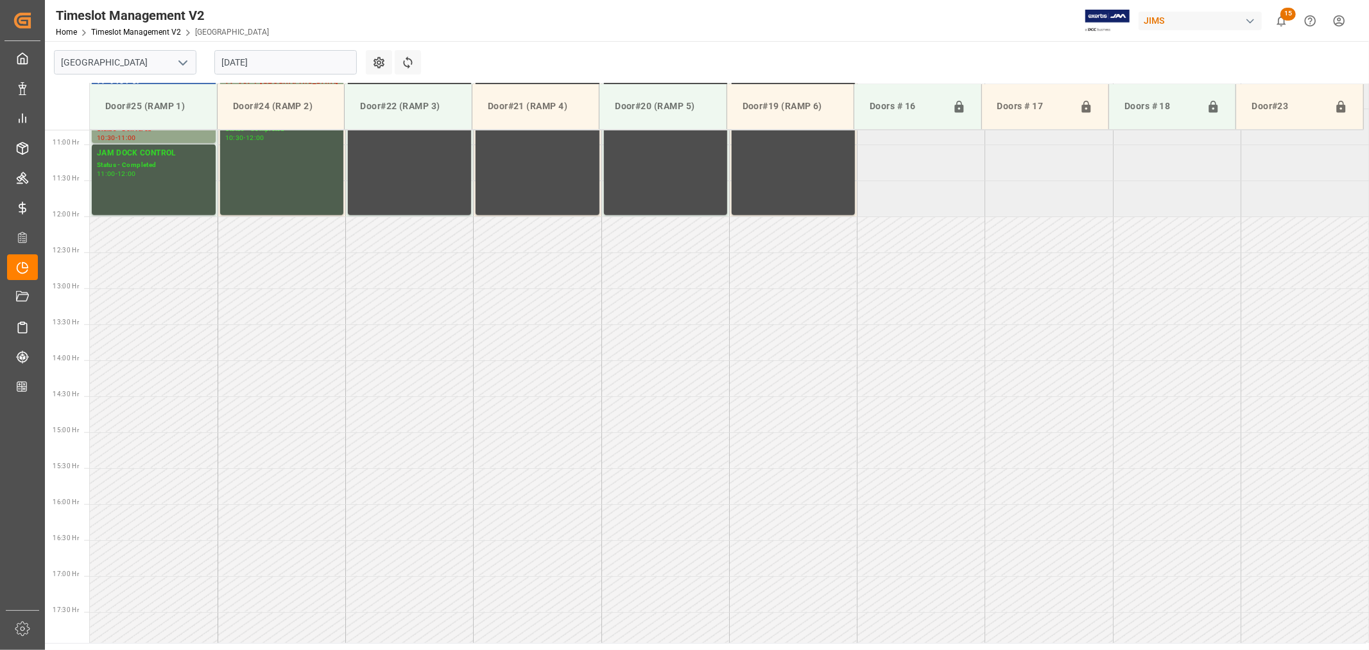
scroll to position [782, 0]
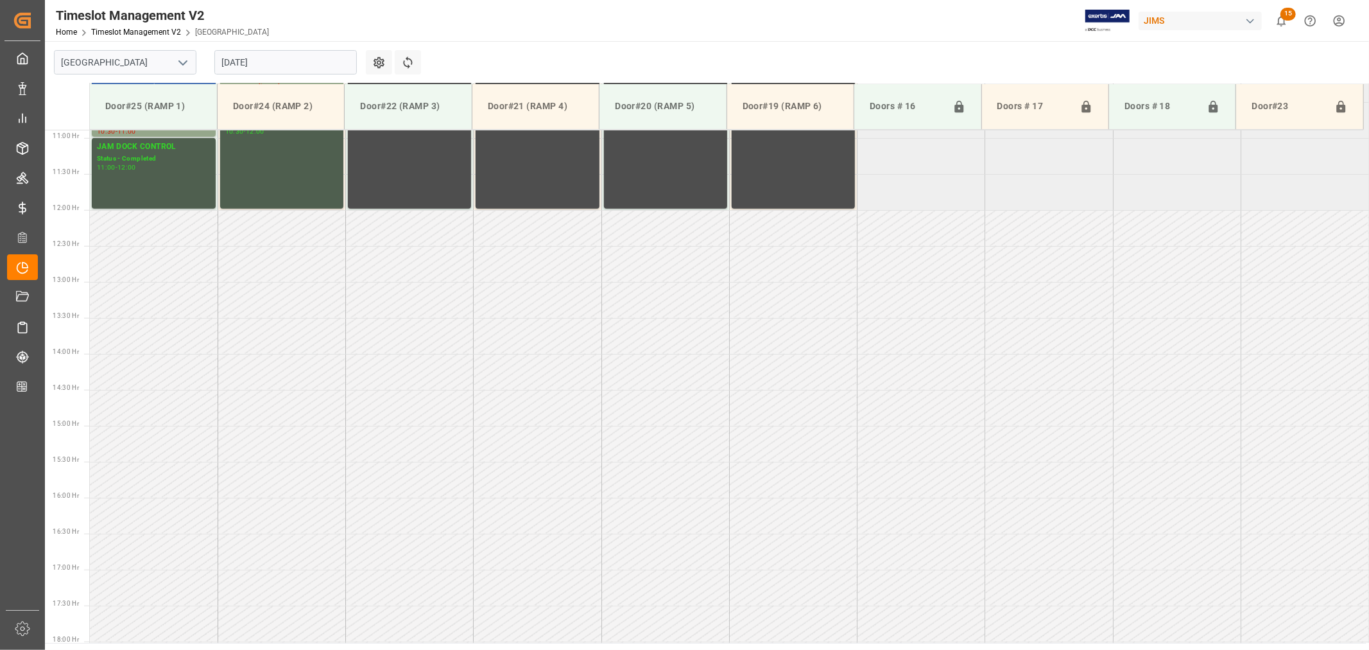
click at [182, 65] on polyline "open menu" at bounding box center [183, 63] width 8 height 4
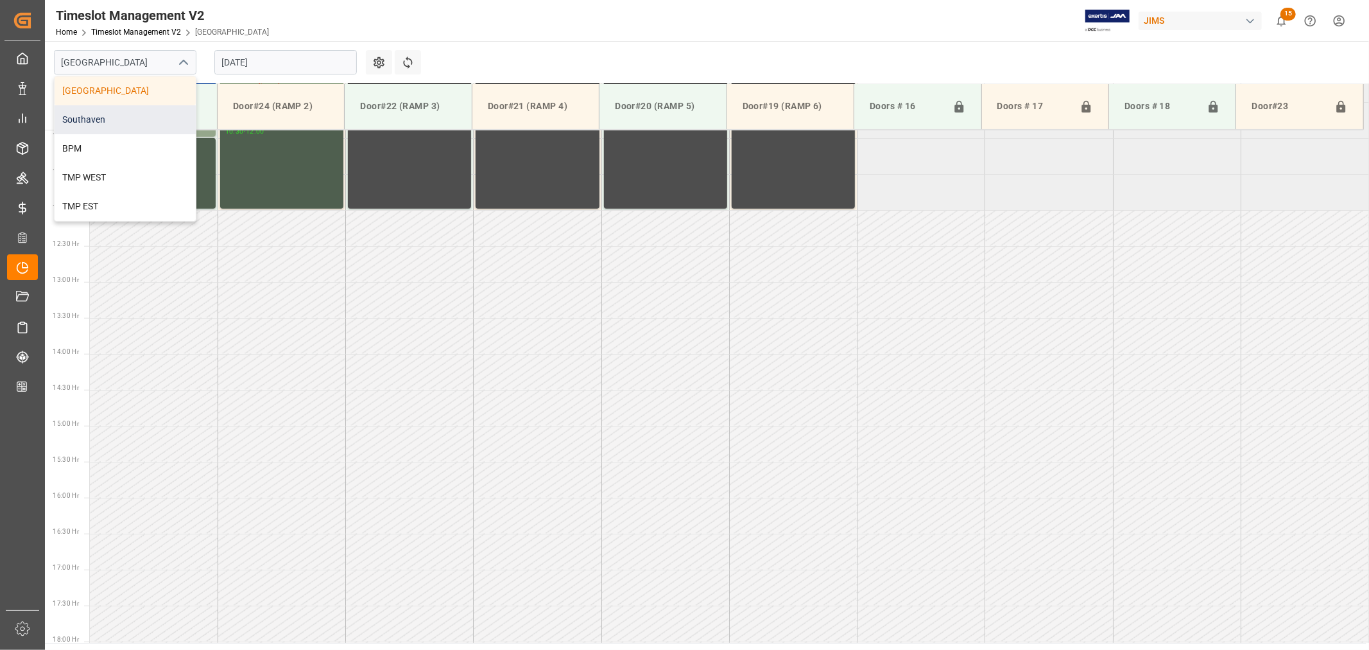
click at [135, 113] on div "Southaven" at bounding box center [125, 119] width 141 height 29
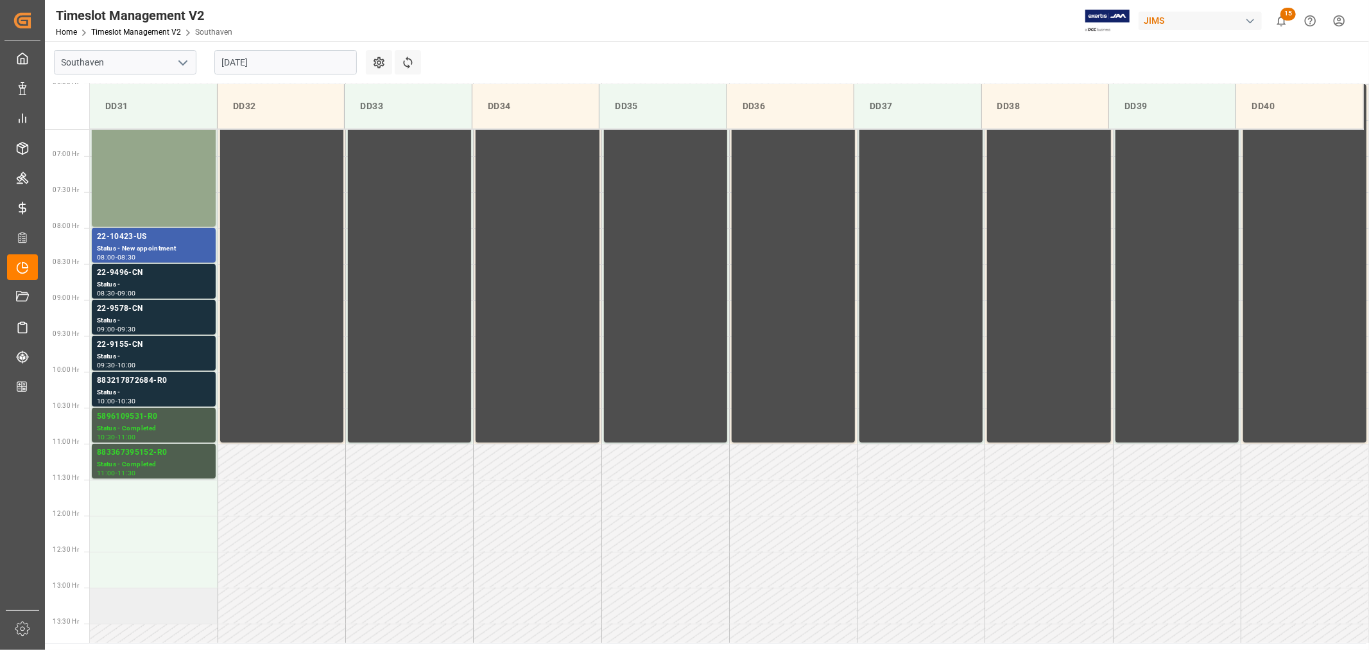
scroll to position [426, 0]
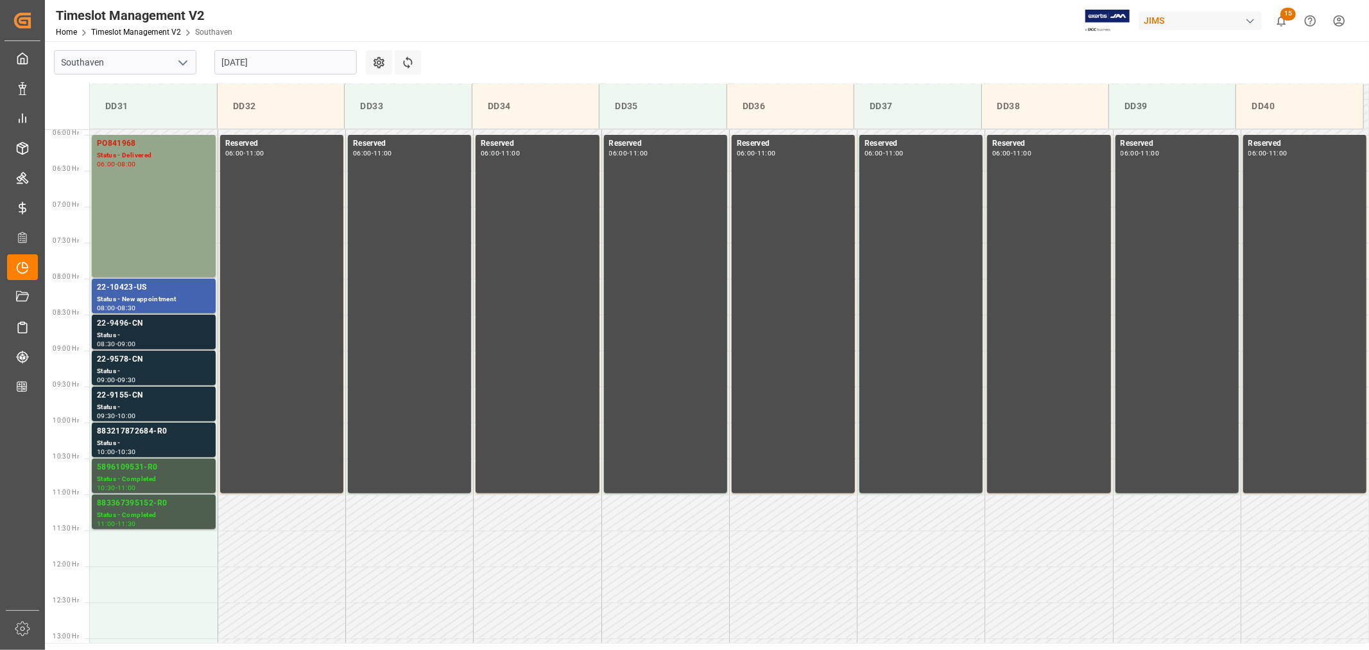
click at [121, 329] on div "22-9496-CN" at bounding box center [154, 323] width 114 height 13
click at [122, 360] on div "22-9578-CN" at bounding box center [154, 359] width 114 height 13
click at [121, 389] on div "22-9155-CN" at bounding box center [154, 395] width 114 height 13
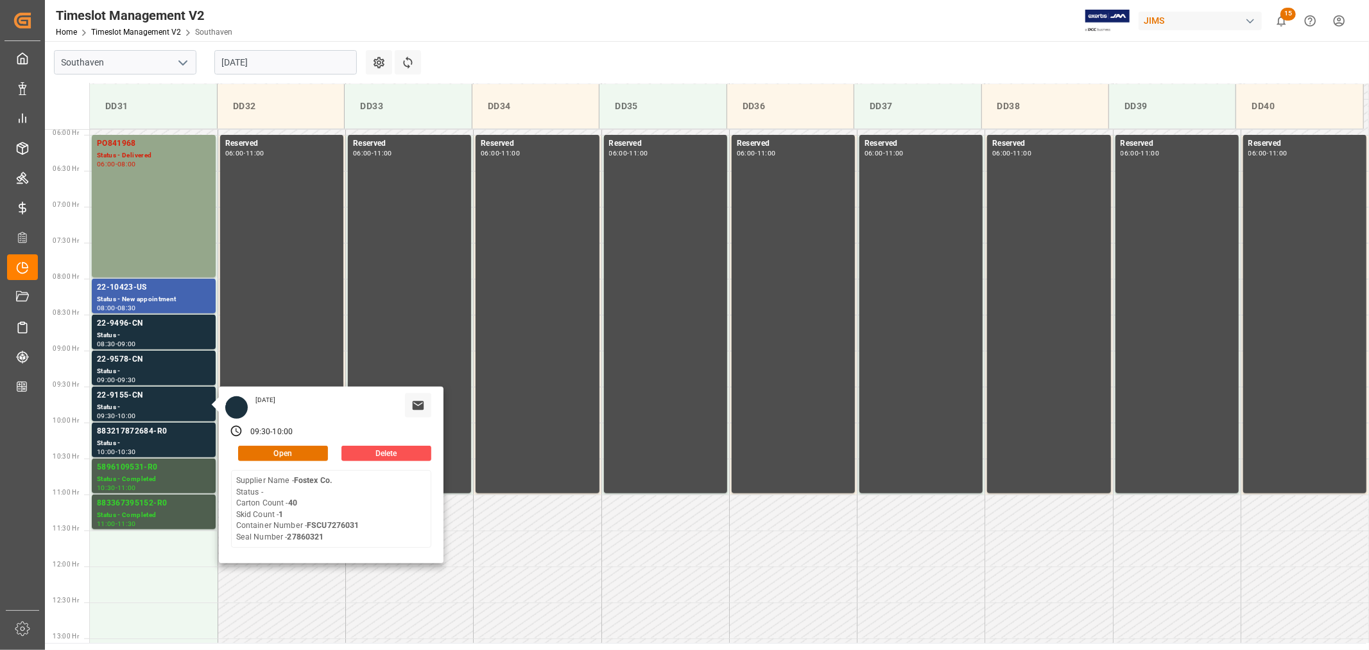
click at [274, 61] on input "[DATE]" at bounding box center [285, 62] width 143 height 24
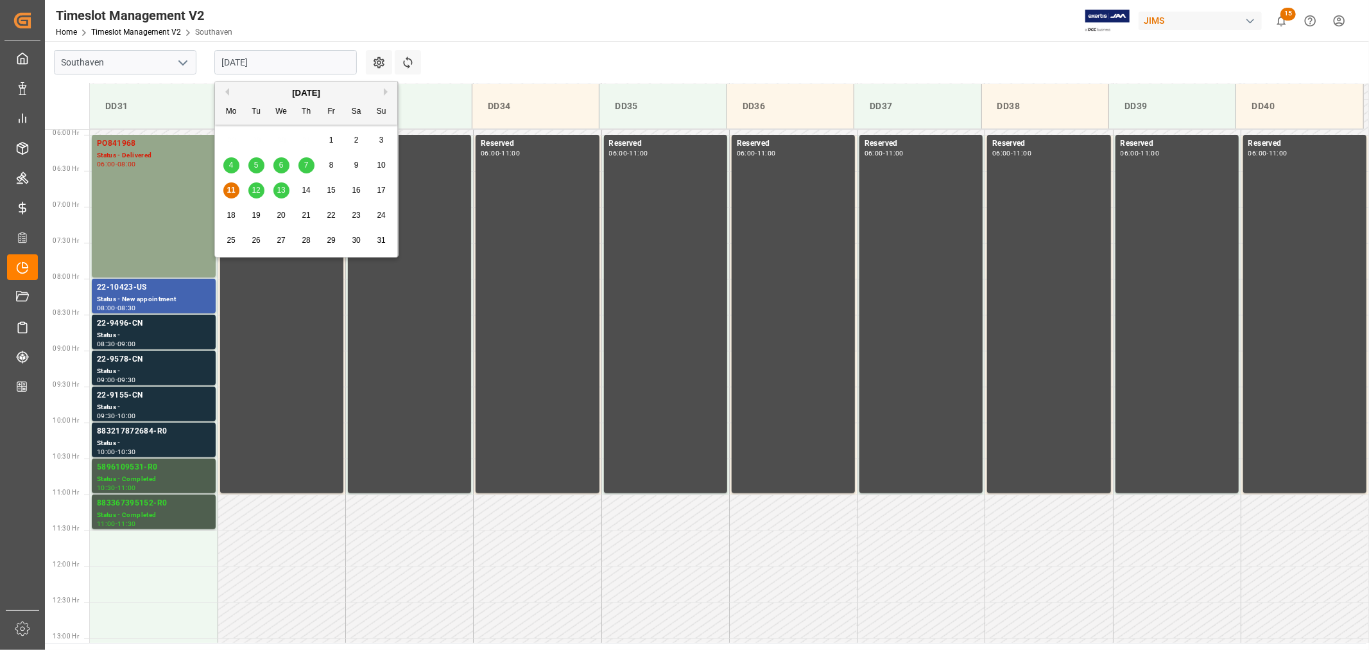
click at [255, 195] on div "12" at bounding box center [256, 190] width 16 height 15
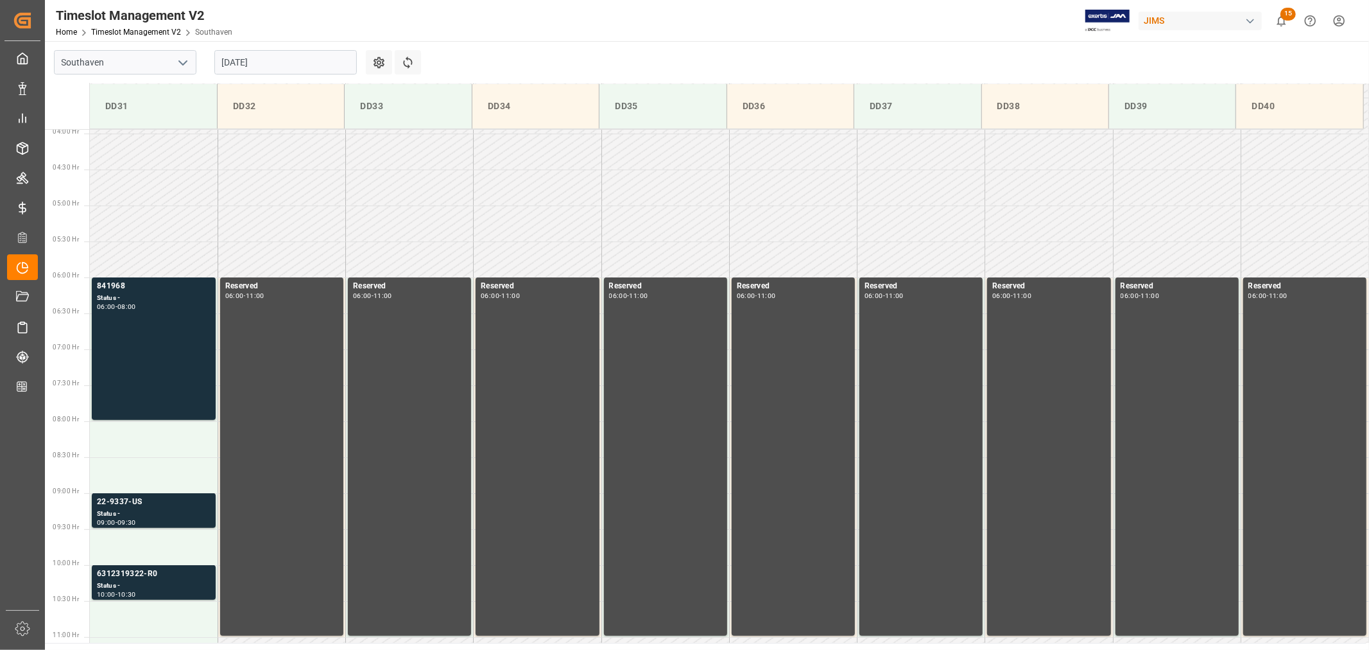
scroll to position [212, 0]
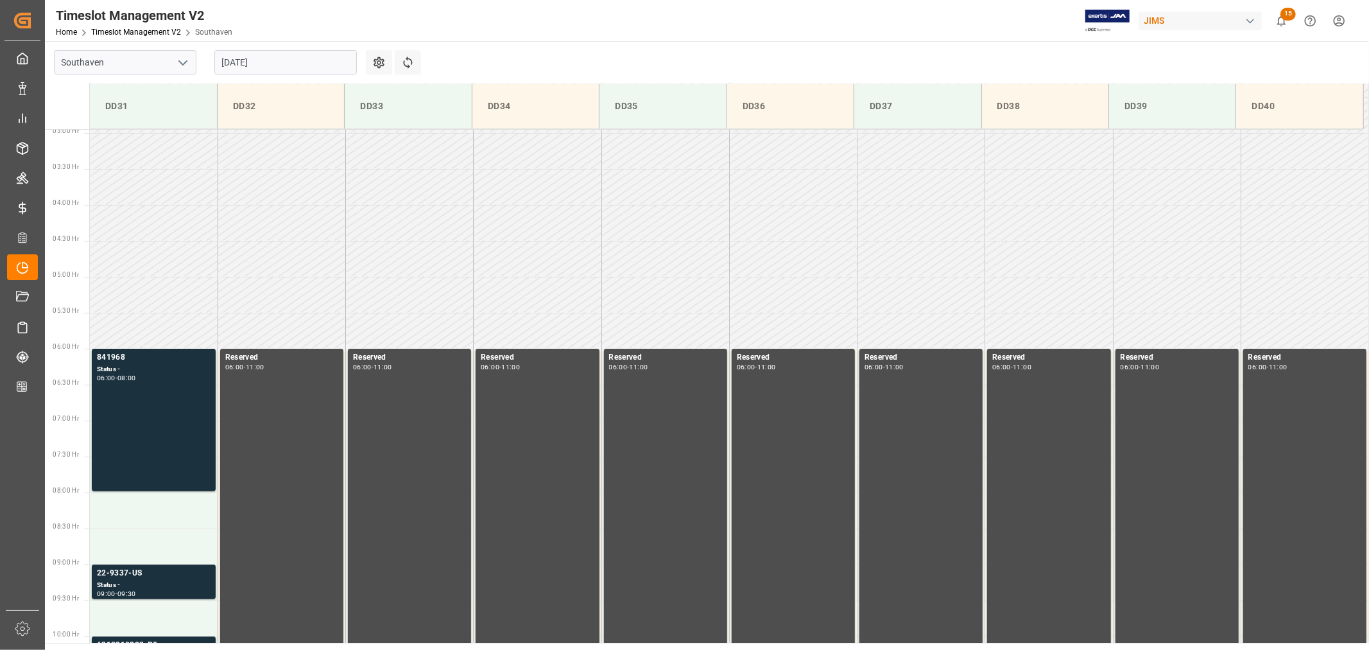
click at [297, 60] on input "[DATE]" at bounding box center [285, 62] width 143 height 24
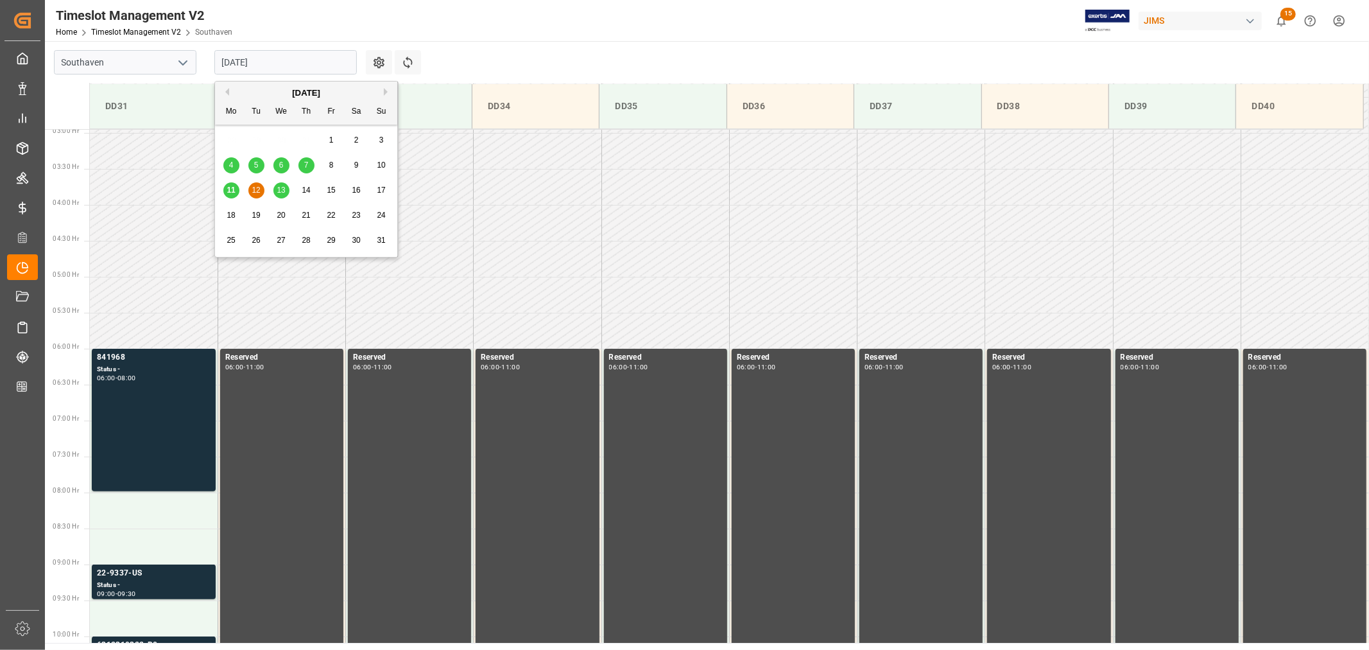
click at [278, 189] on span "13" at bounding box center [281, 190] width 8 height 9
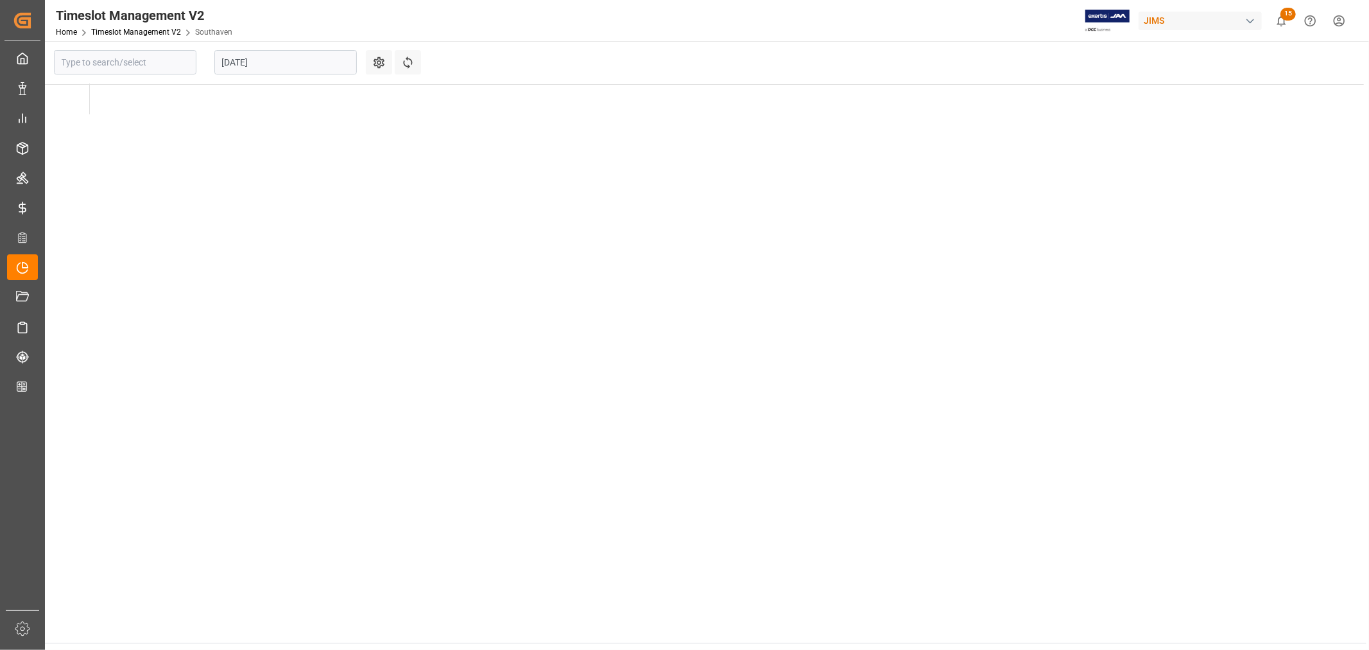
type input "Southaven"
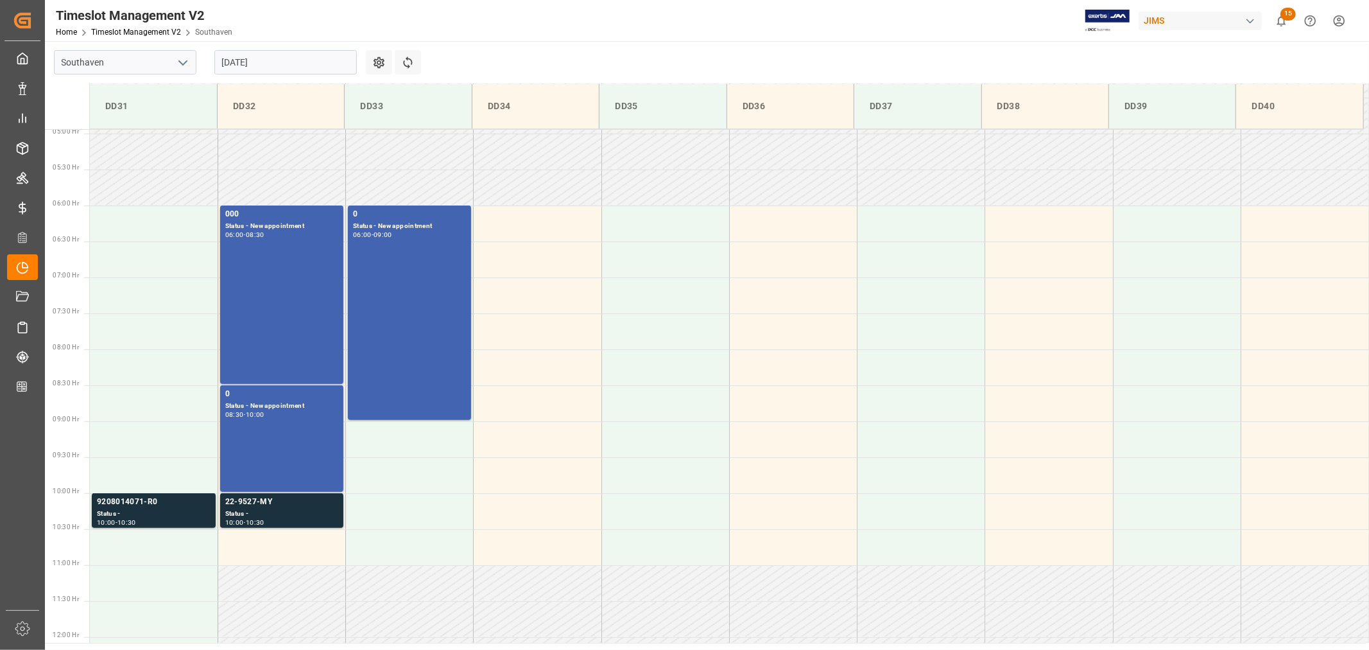
scroll to position [354, 0]
click at [243, 505] on div "22-9527-MY" at bounding box center [281, 502] width 113 height 13
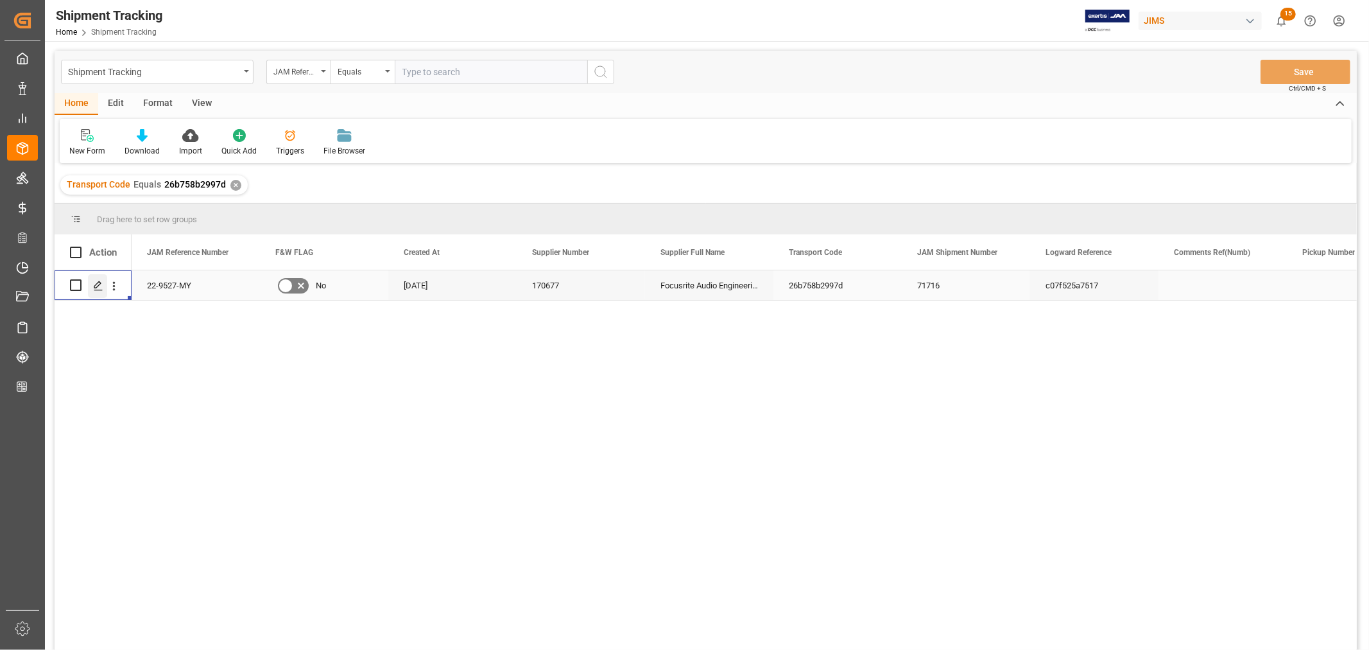
click at [97, 289] on icon "Press SPACE to select this row." at bounding box center [98, 286] width 10 height 10
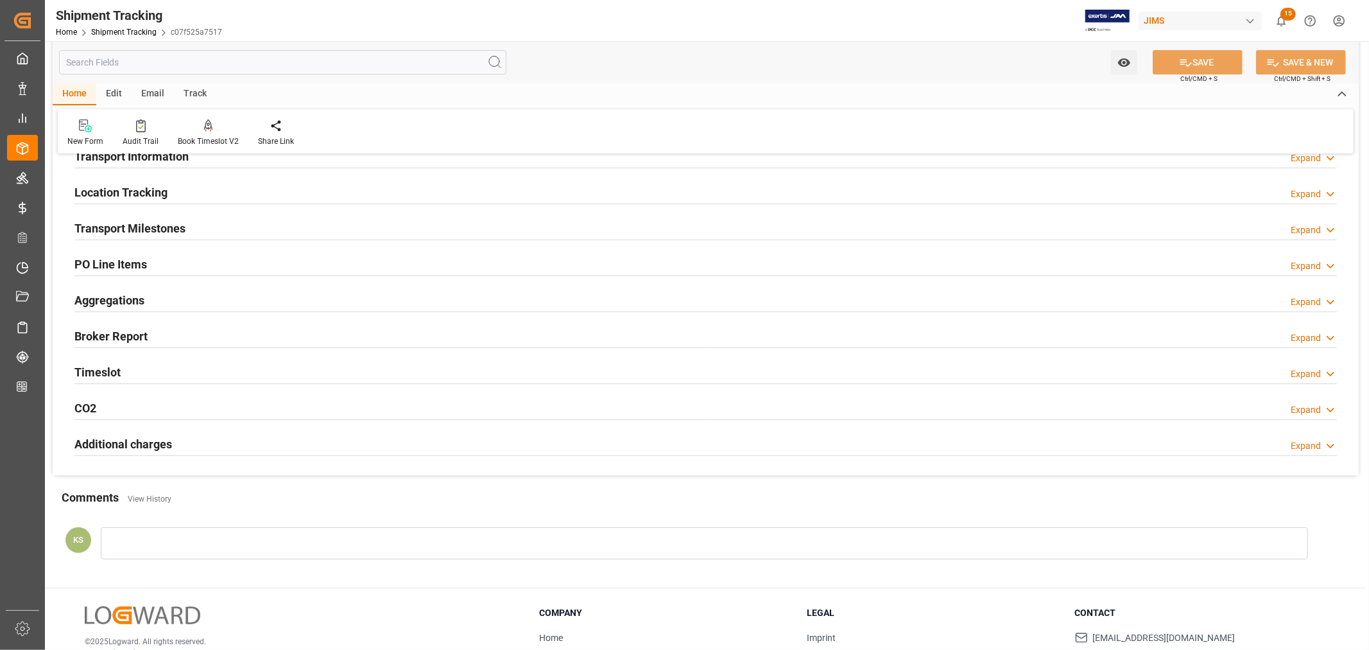
scroll to position [143, 0]
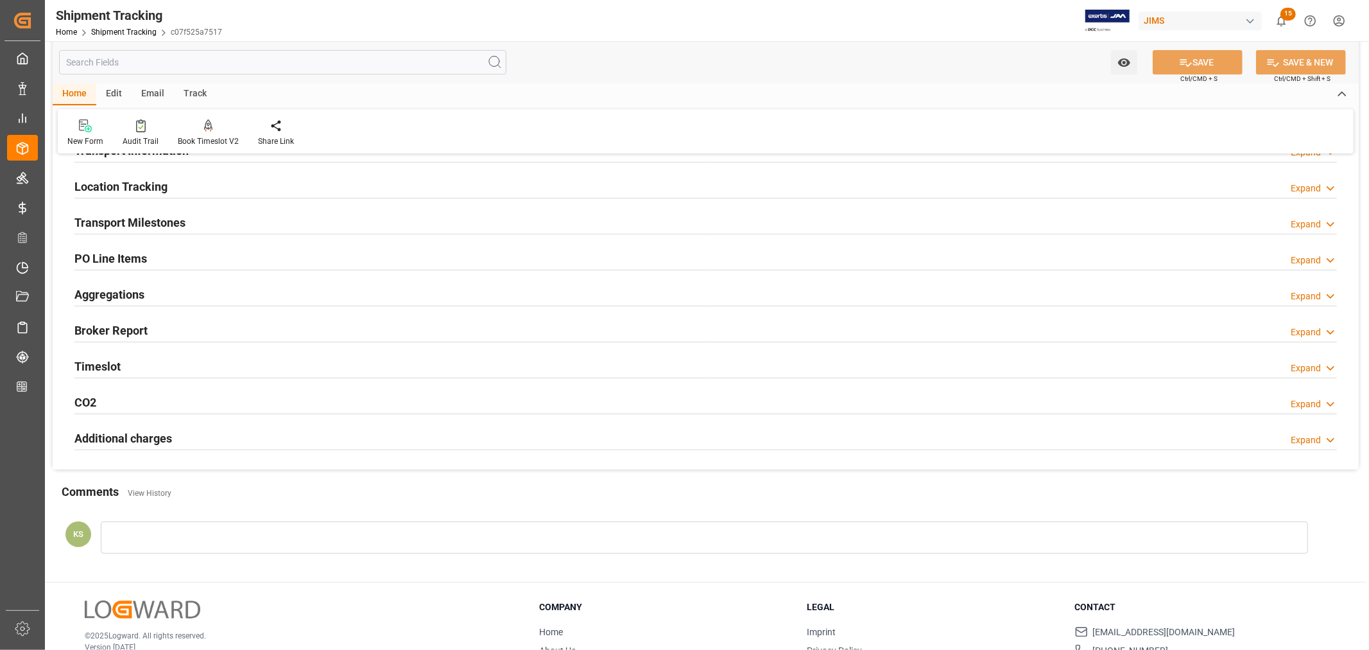
click at [151, 369] on div "Timeslot Expand" at bounding box center [705, 365] width 1263 height 24
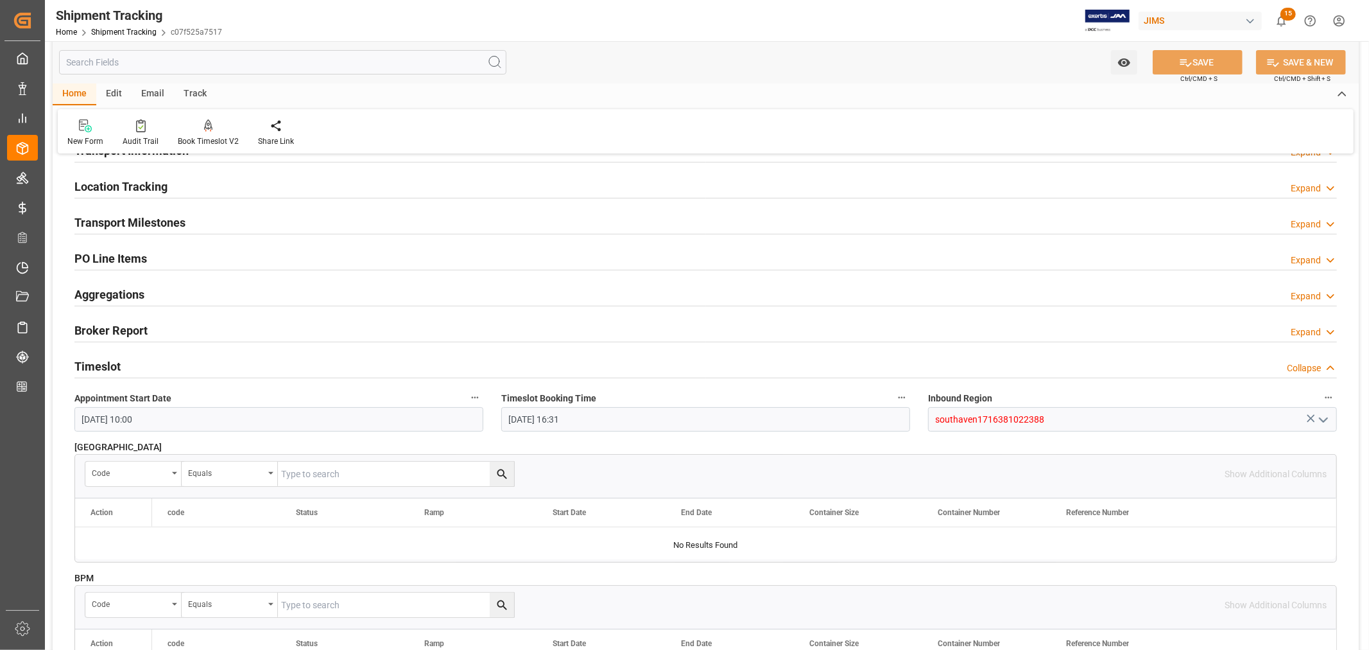
click at [151, 369] on div "Timeslot Collapse" at bounding box center [705, 365] width 1263 height 24
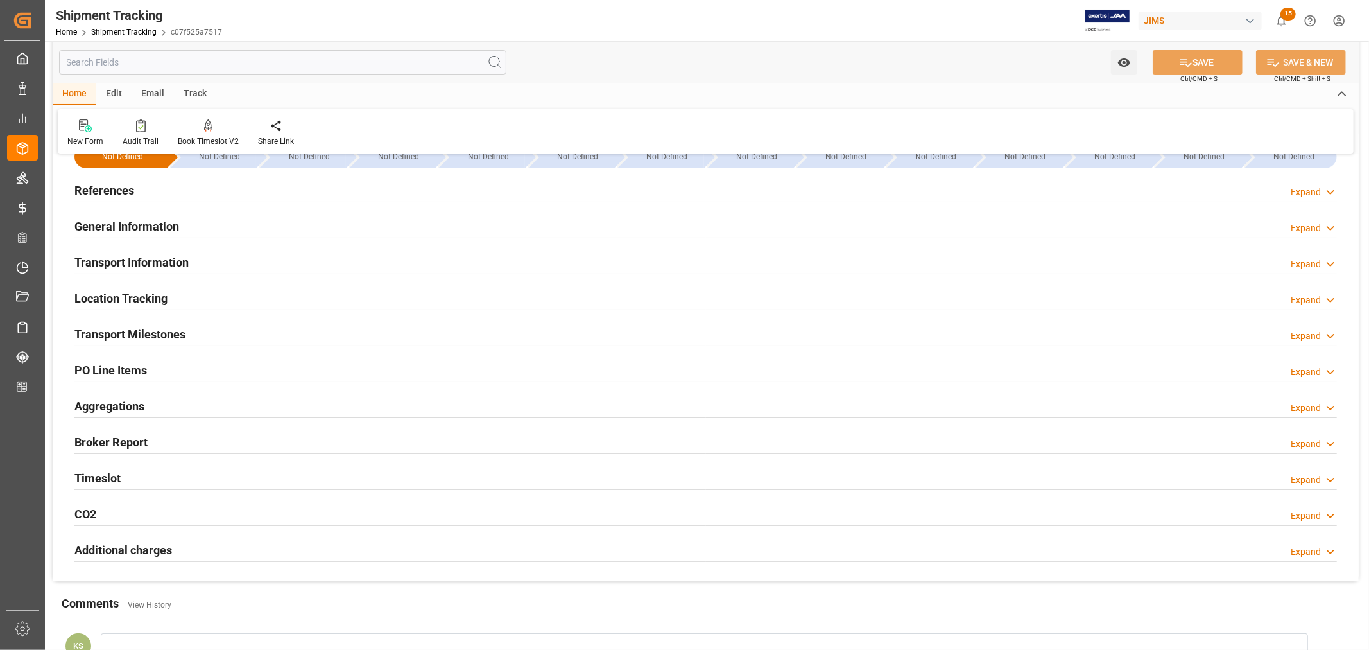
scroll to position [0, 0]
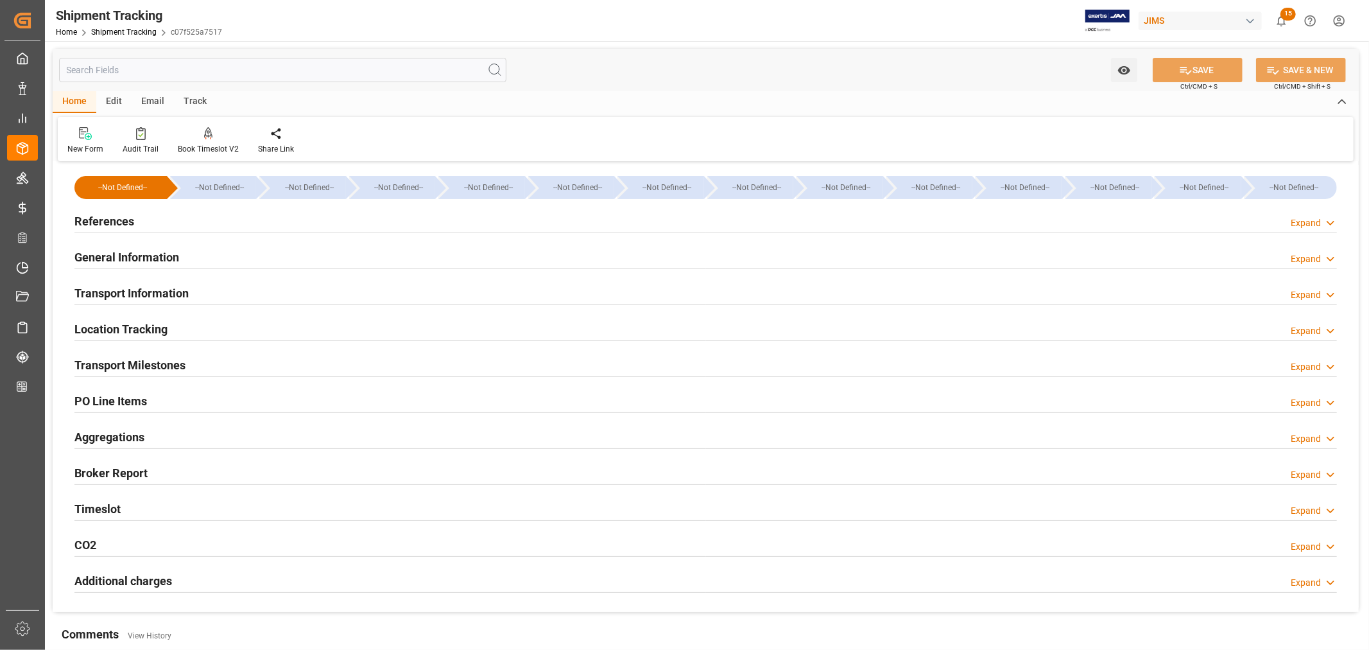
click at [166, 357] on h2 "Transport Milestones" at bounding box center [129, 364] width 111 height 17
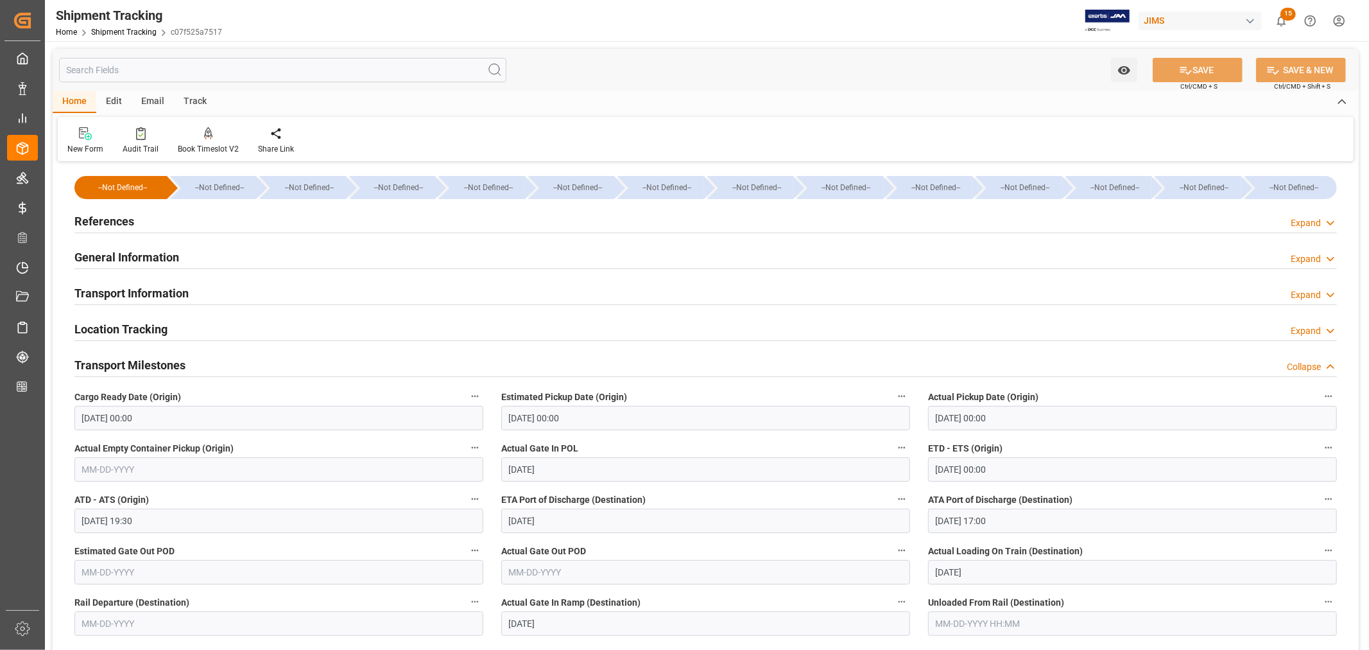
click at [113, 219] on h2 "References" at bounding box center [104, 220] width 60 height 17
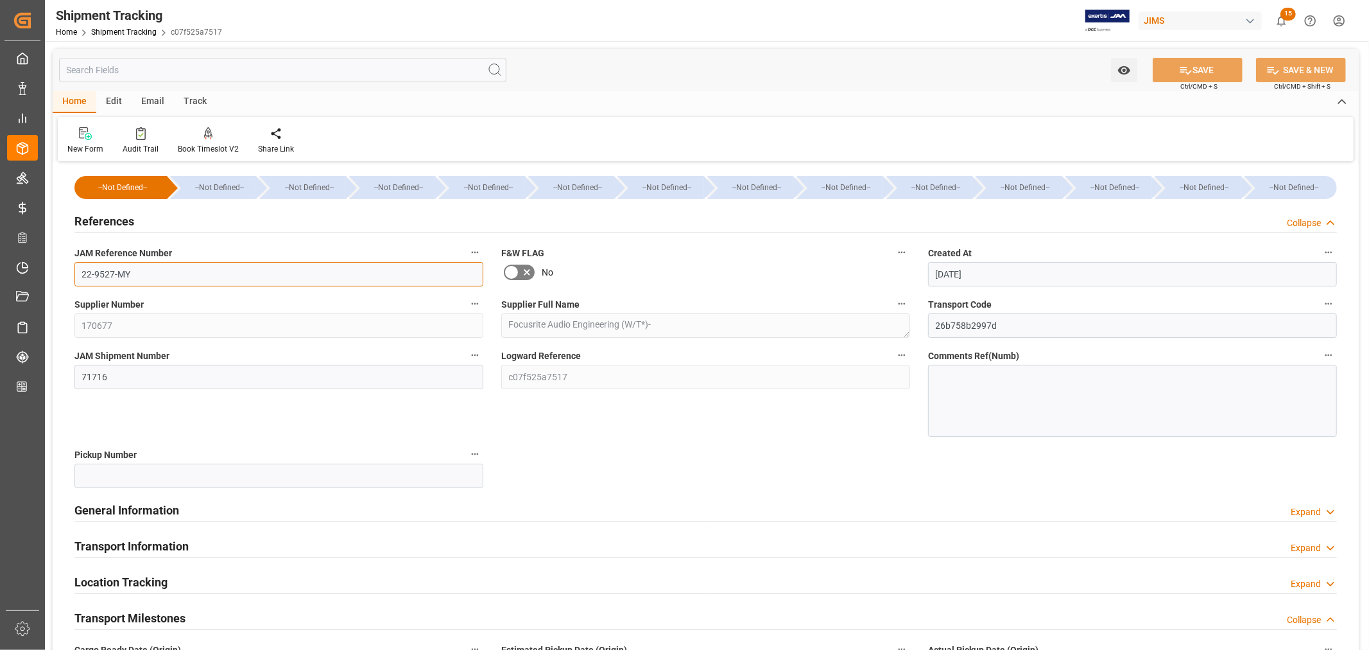
drag, startPoint x: 130, startPoint y: 273, endPoint x: 63, endPoint y: 270, distance: 67.4
